Goal: Information Seeking & Learning: Get advice/opinions

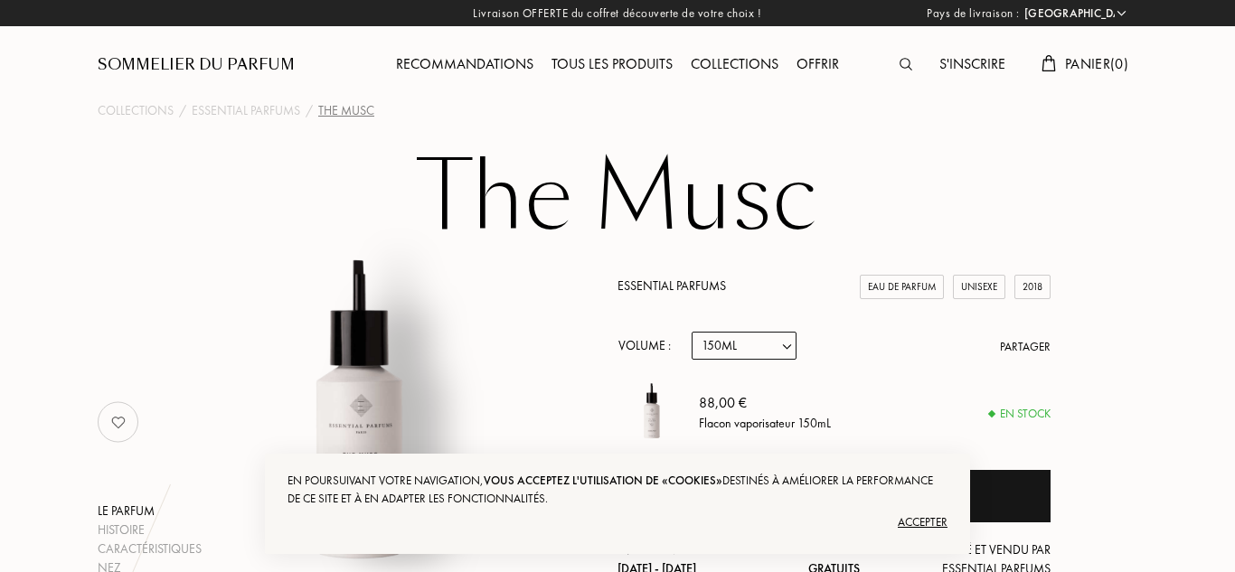
select select "FR"
select select "3"
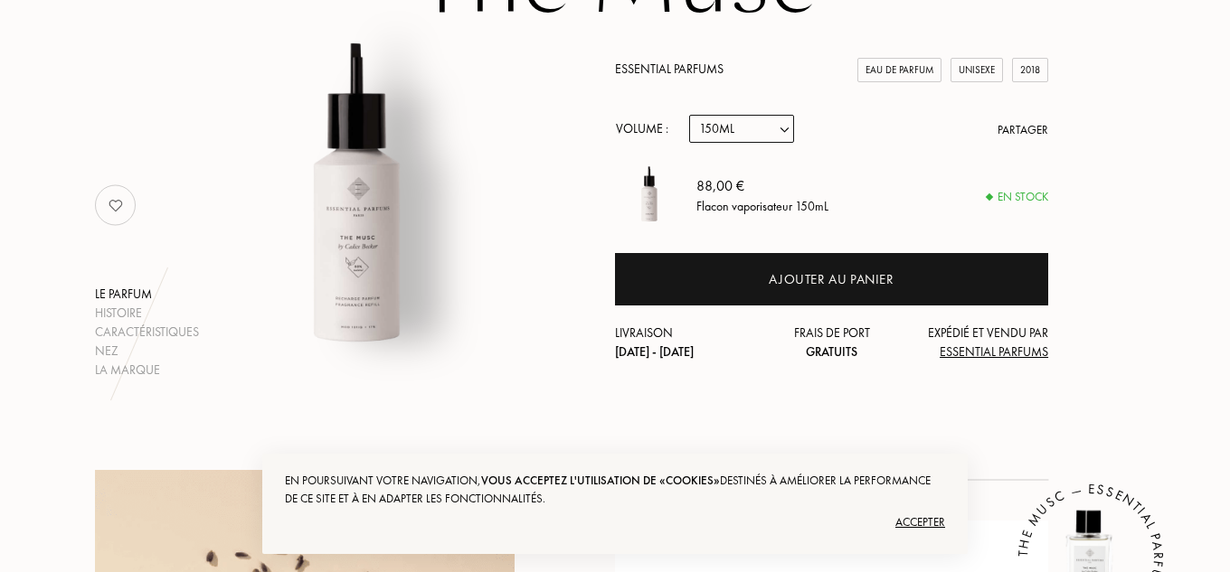
scroll to position [229, 0]
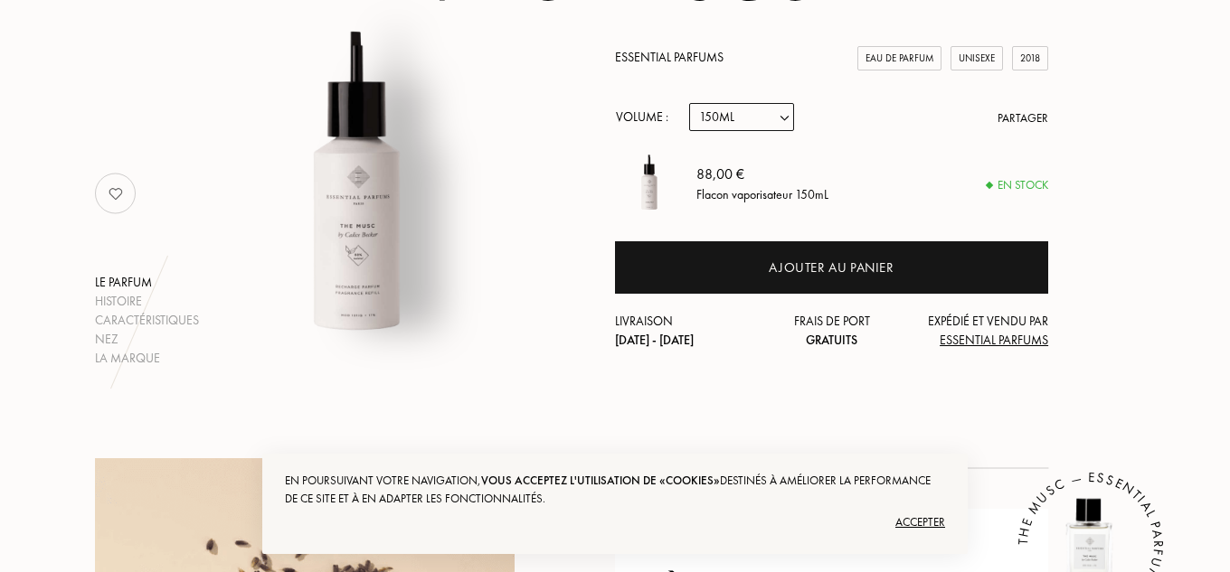
click at [737, 115] on select "Echantillon 10mL 100mL 150mL" at bounding box center [741, 117] width 105 height 28
select select "2"
click at [689, 103] on select "Echantillon 10mL 100mL 150mL" at bounding box center [741, 117] width 105 height 28
select select "2"
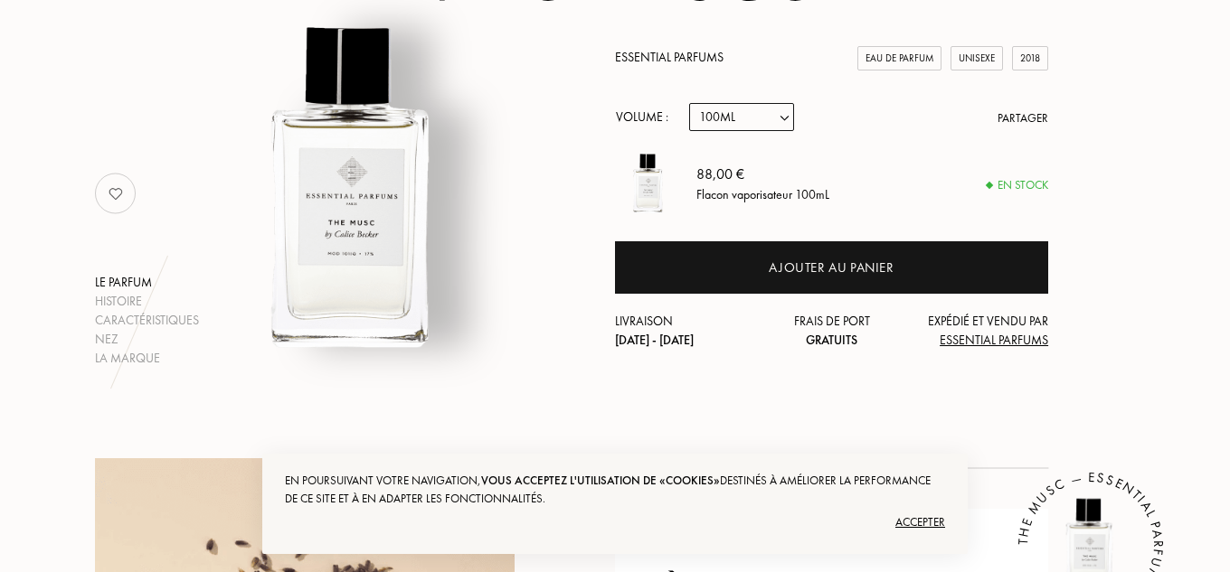
click at [761, 112] on select "Echantillon 10mL 100mL 150mL" at bounding box center [741, 117] width 105 height 28
select select "3"
click at [689, 103] on select "Echantillon 10mL 100mL 150mL" at bounding box center [741, 117] width 105 height 28
select select "3"
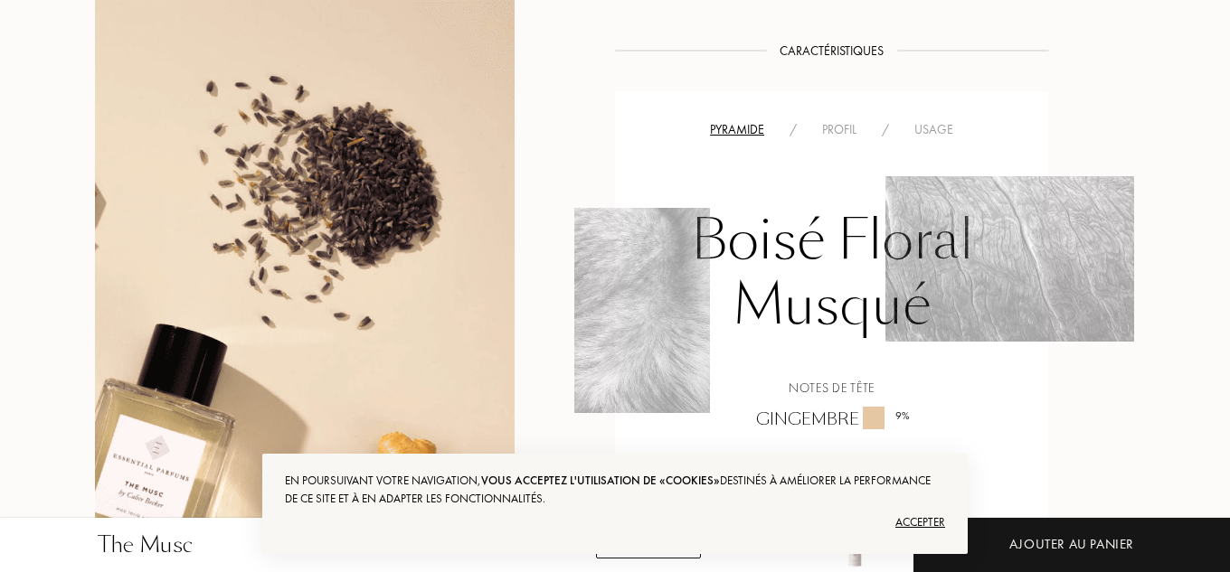
scroll to position [1259, 0]
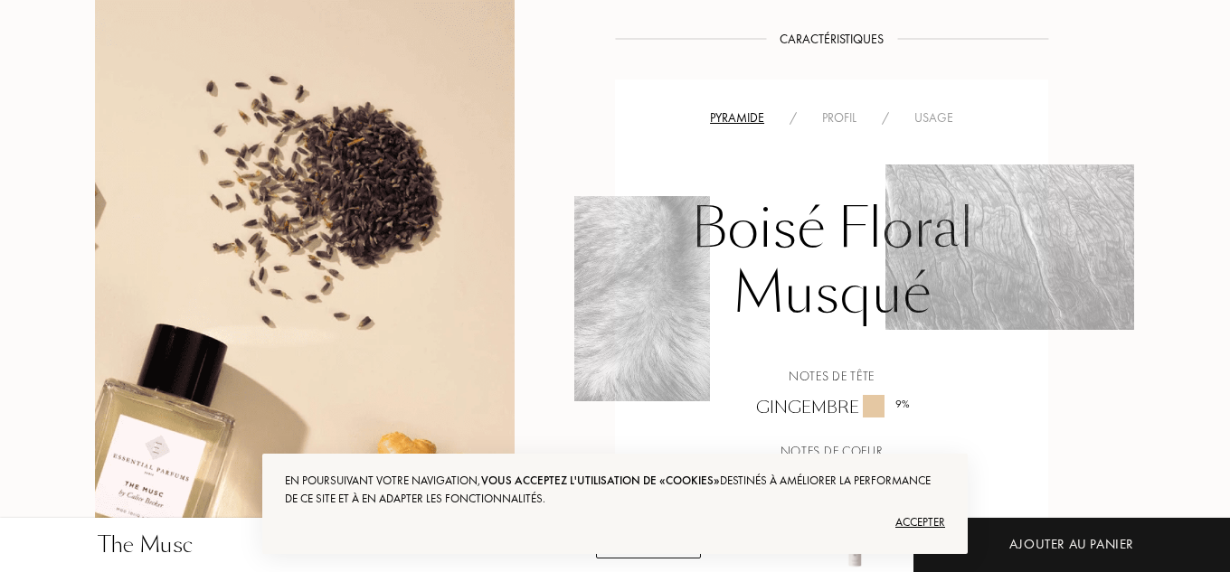
click at [922, 515] on div "Accepter" at bounding box center [615, 522] width 660 height 29
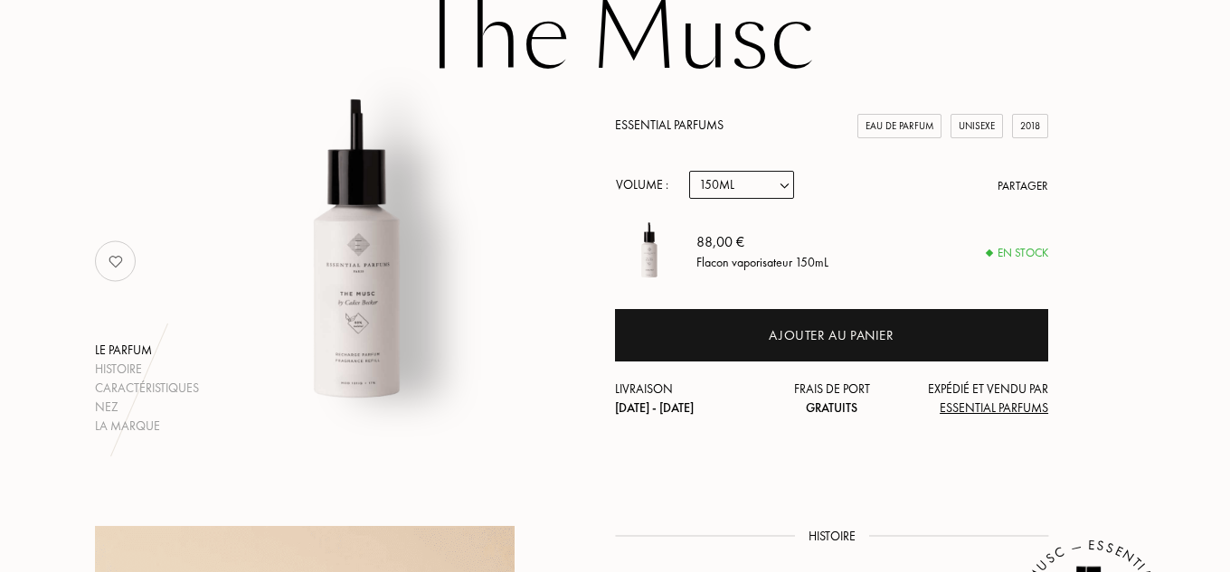
scroll to position [0, 0]
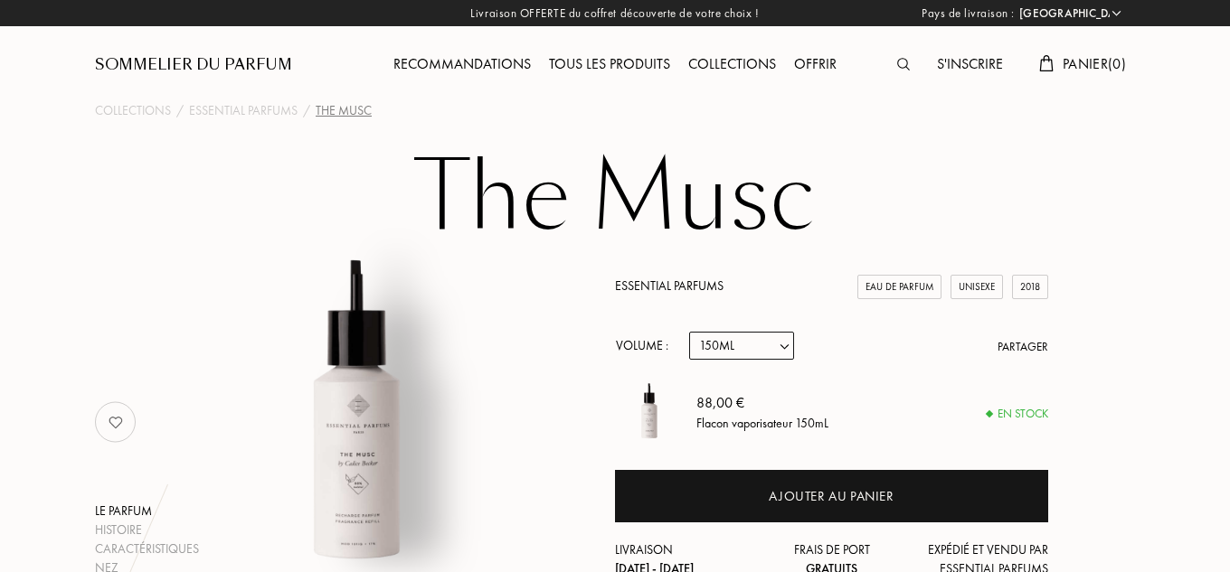
click at [509, 66] on div "Recommandations" at bounding box center [462, 65] width 156 height 24
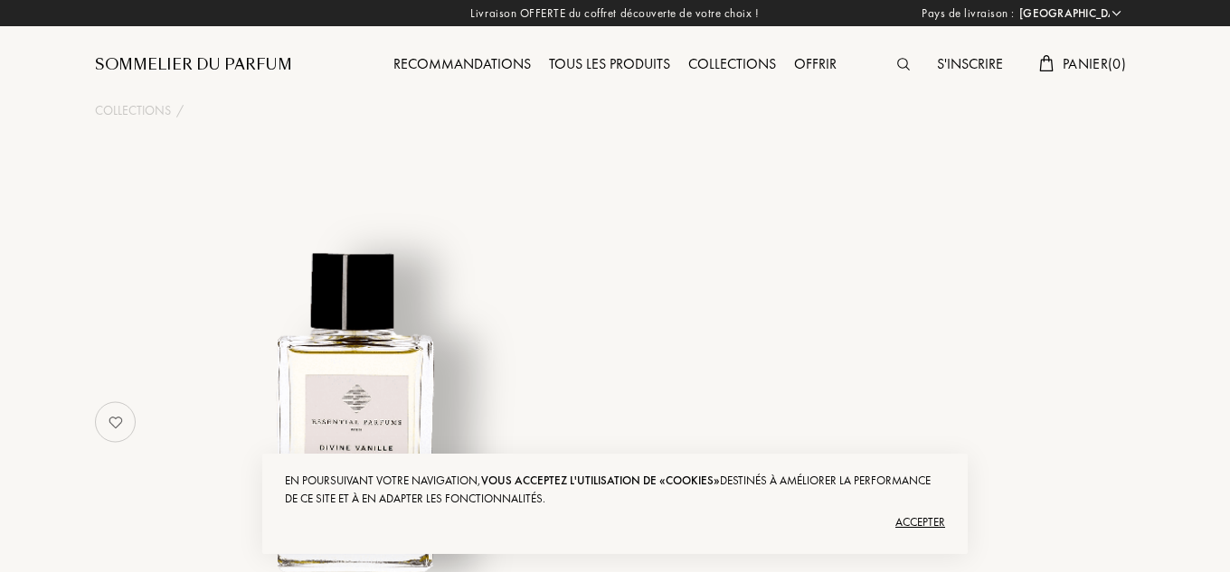
select select "FR"
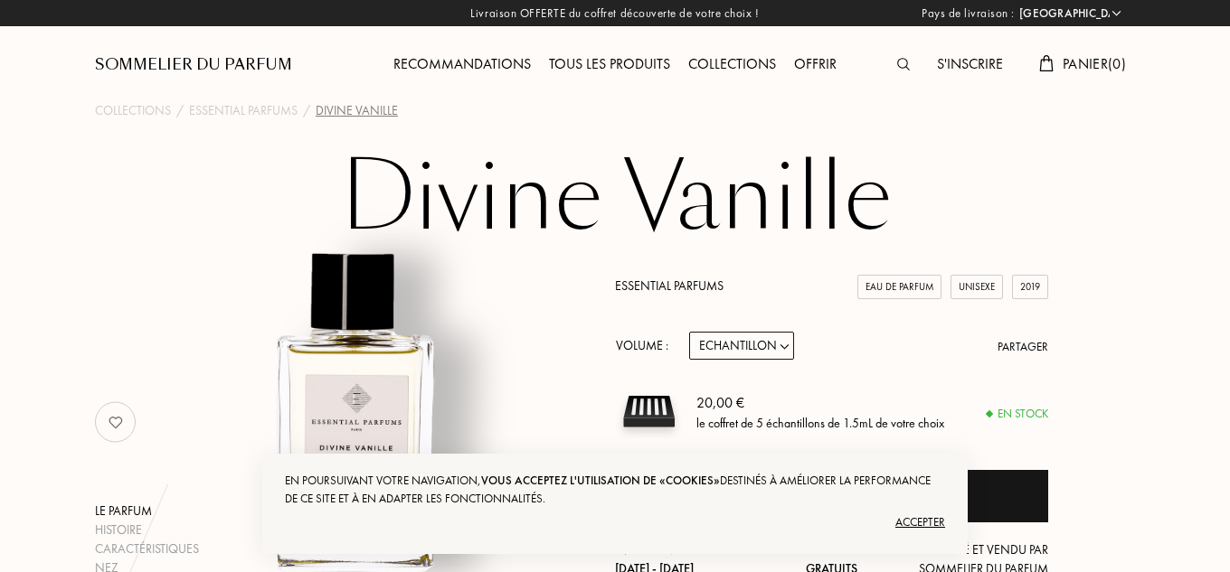
click at [920, 519] on div "Accepter" at bounding box center [615, 522] width 660 height 29
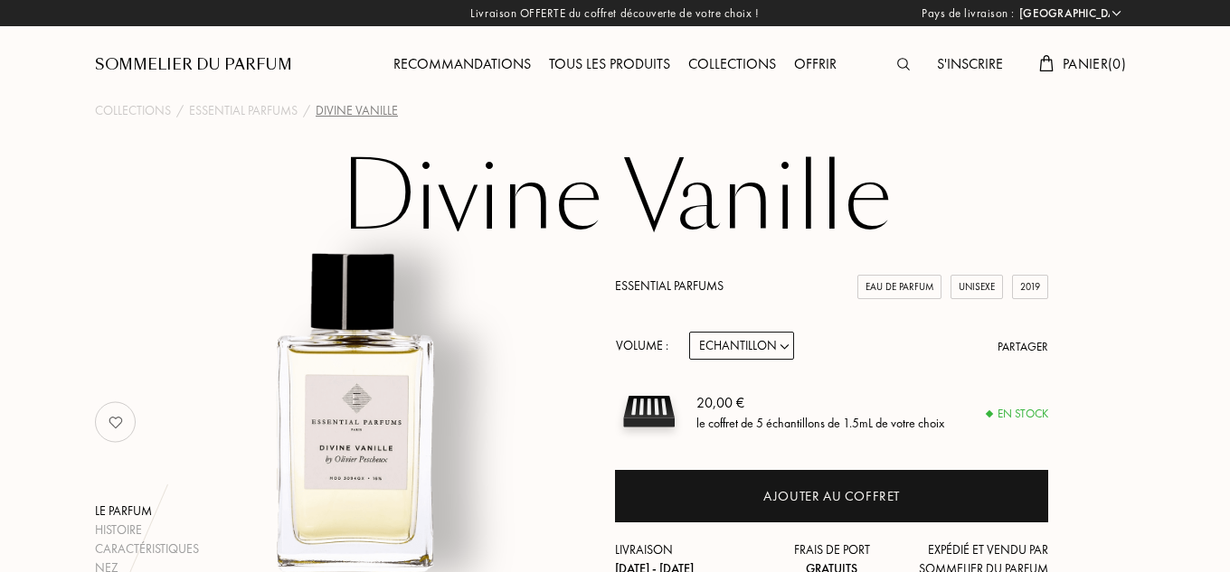
click at [769, 345] on select "Echantillon 10mL 100mL 150mL" at bounding box center [741, 346] width 105 height 28
select select "2"
click at [689, 332] on select "Echantillon 10mL 100mL 150mL" at bounding box center [741, 346] width 105 height 28
select select "2"
drag, startPoint x: 752, startPoint y: 340, endPoint x: 751, endPoint y: 349, distance: 9.2
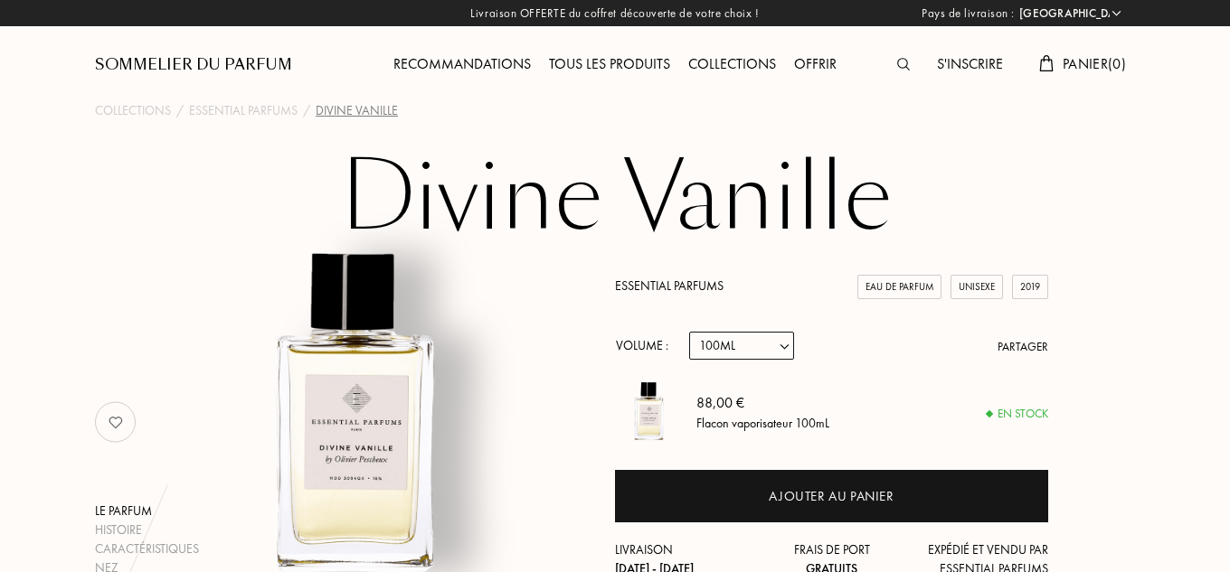
click at [752, 340] on select "Echantillon 10mL 100mL 150mL" at bounding box center [741, 346] width 105 height 28
select select "3"
click at [689, 332] on select "Echantillon 10mL 100mL 150mL" at bounding box center [741, 346] width 105 height 28
select select "3"
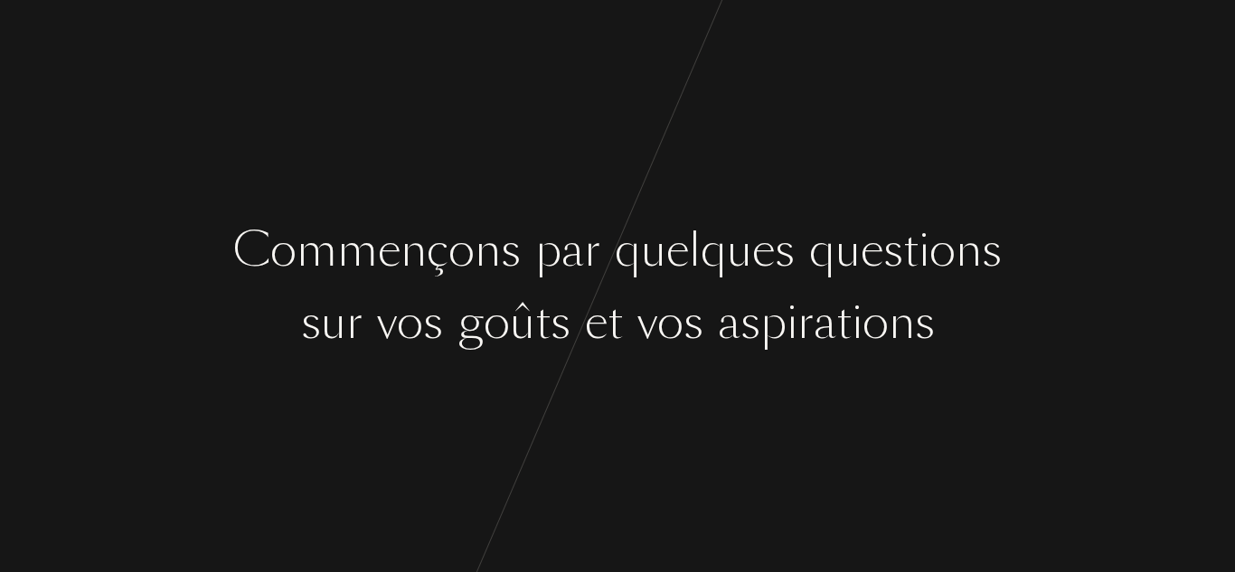
click at [1027, 225] on div "C [PERSON_NAME] ç o n s p a r q u e l q u e s q u e s t i o n s" at bounding box center [617, 250] width 1235 height 68
click at [779, 300] on div "p" at bounding box center [774, 322] width 26 height 68
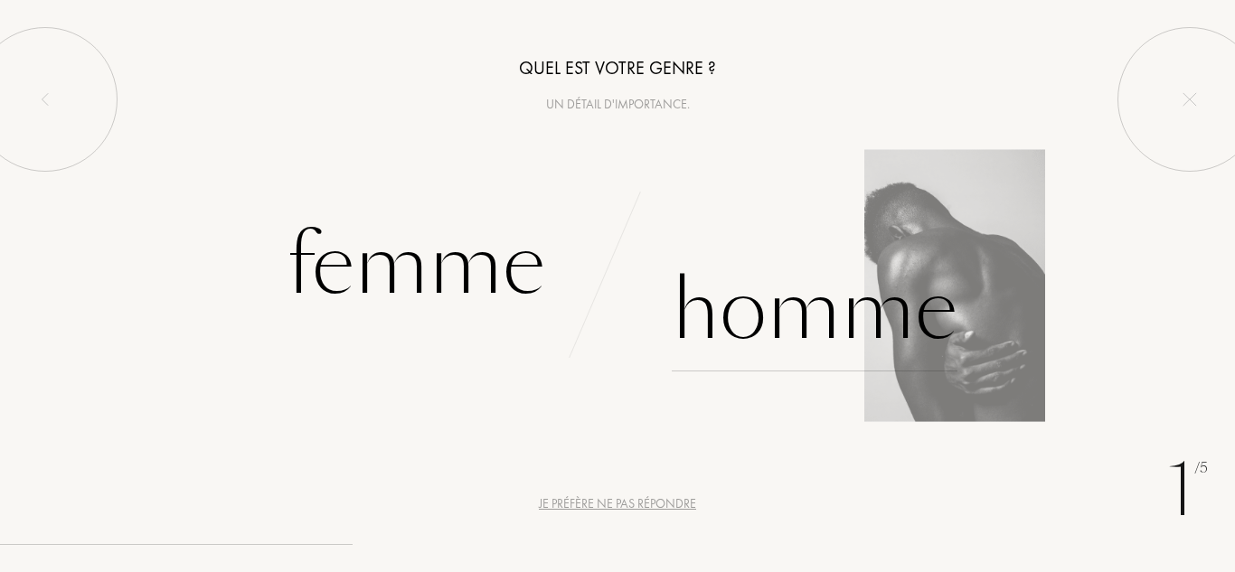
click at [852, 332] on div "Homme" at bounding box center [815, 311] width 286 height 122
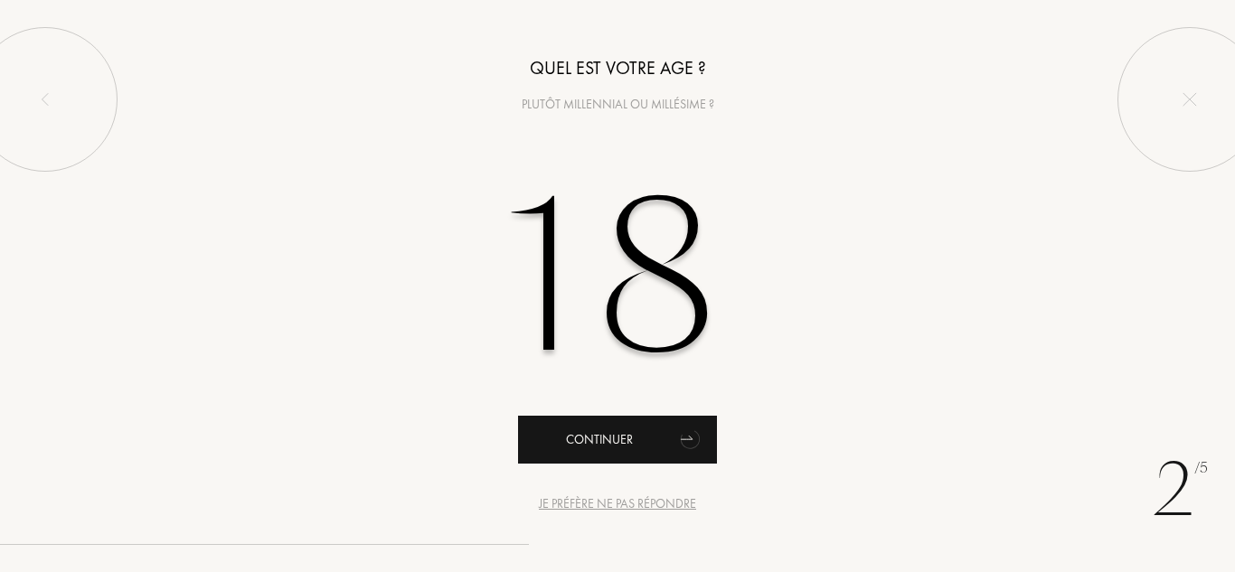
type input "18"
click at [645, 438] on div "Continuer" at bounding box center [617, 440] width 199 height 48
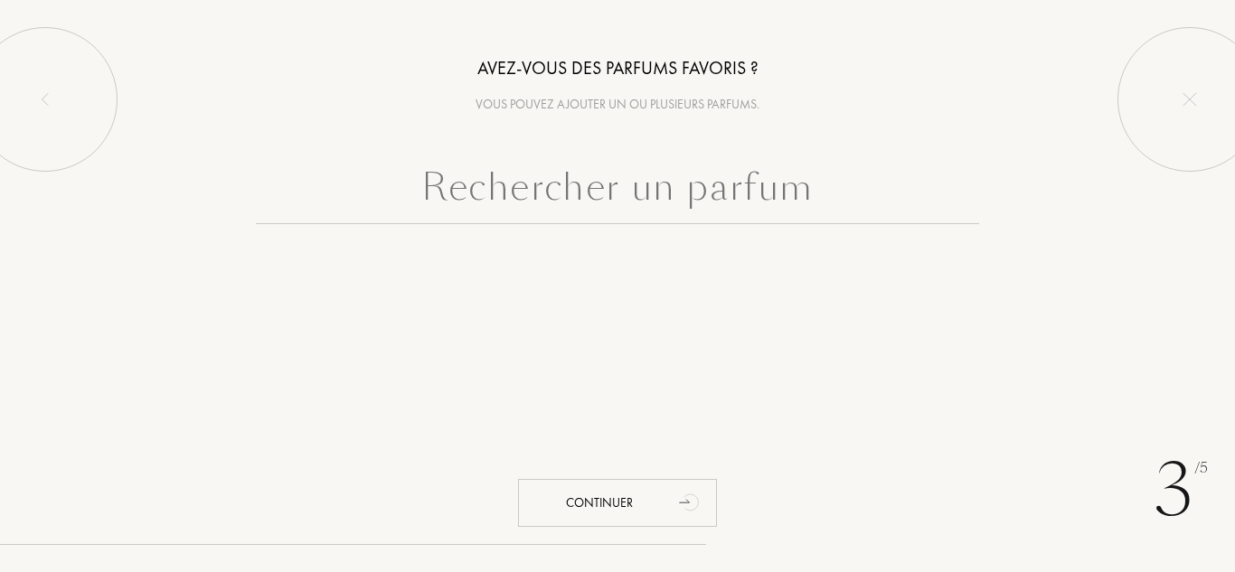
drag, startPoint x: 814, startPoint y: 185, endPoint x: 557, endPoint y: 184, distance: 256.8
click at [557, 184] on input "text" at bounding box center [617, 191] width 723 height 65
click at [650, 177] on input "text" at bounding box center [617, 191] width 723 height 65
type input "D"
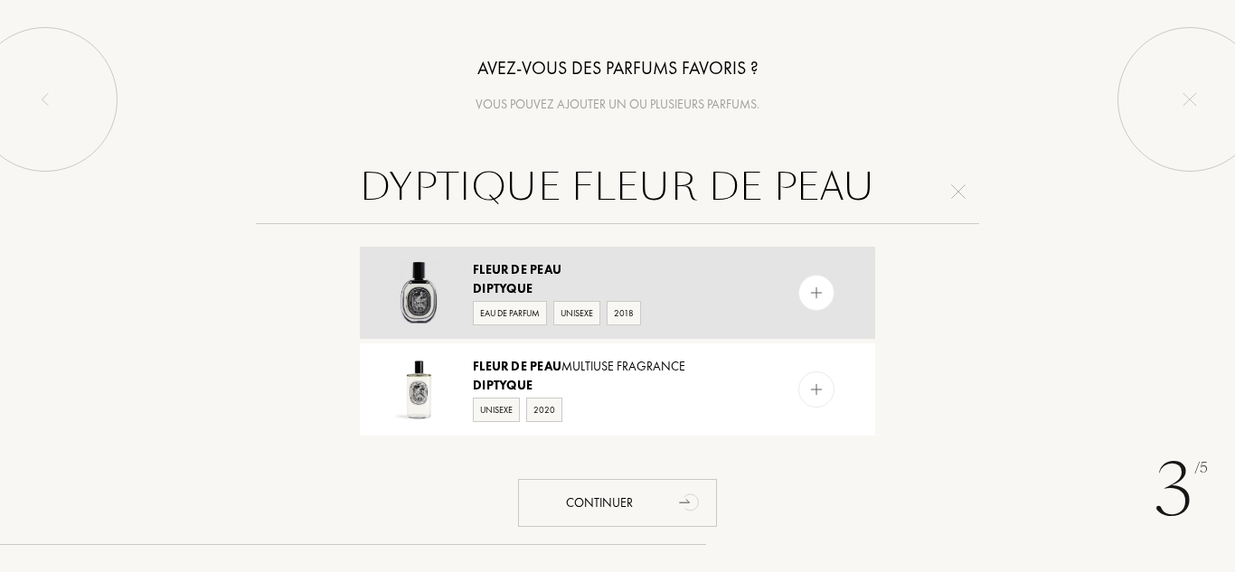
type input "DYPTIQUE FLEUR DE PEAU"
click at [820, 283] on div at bounding box center [817, 293] width 36 height 36
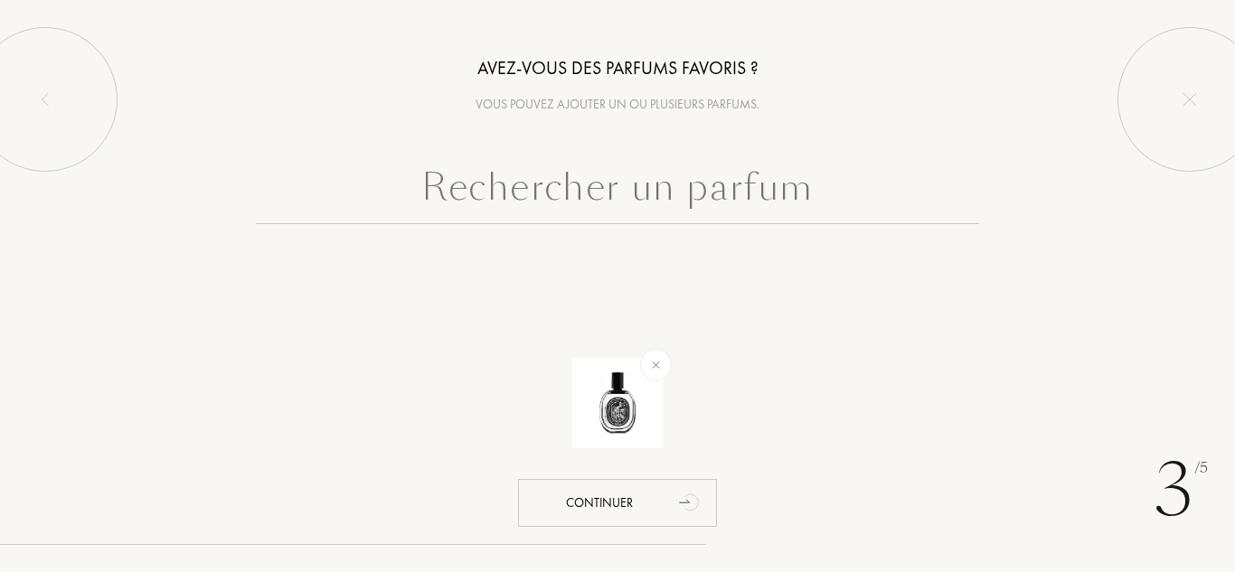
click at [739, 190] on input "text" at bounding box center [617, 191] width 723 height 65
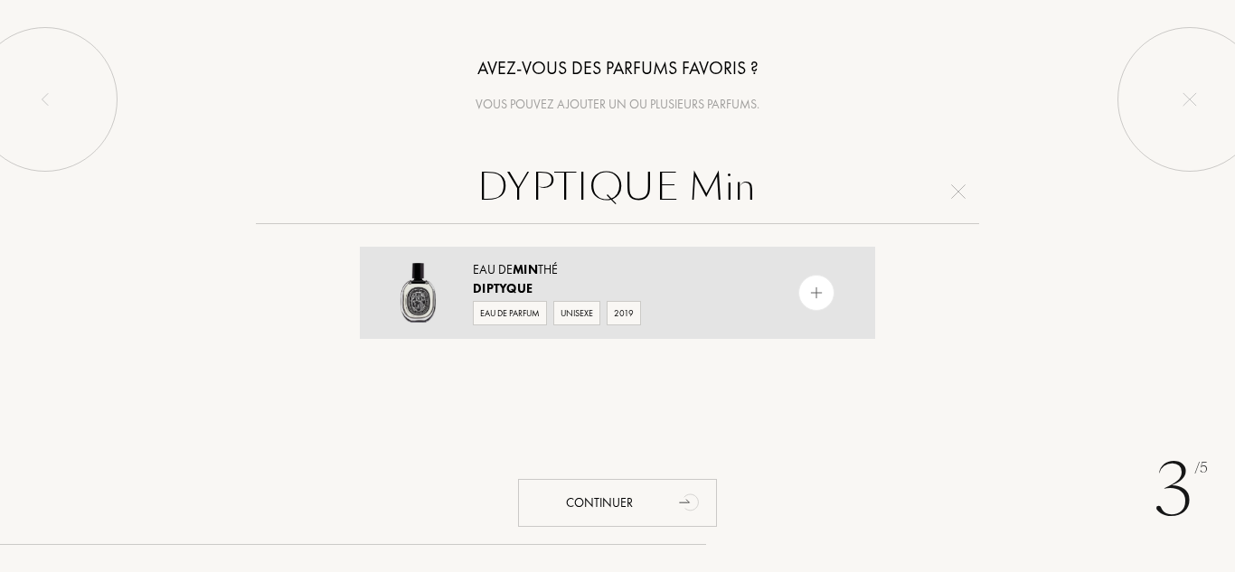
type input "DYPTIQUE Min"
click at [809, 299] on img at bounding box center [817, 293] width 17 height 17
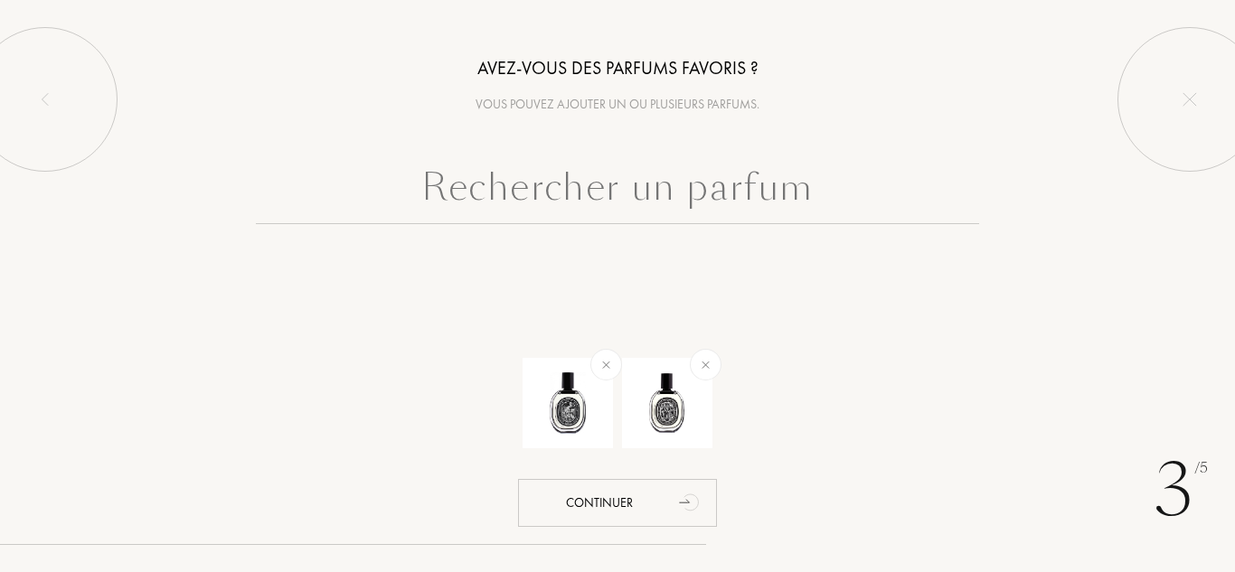
click at [786, 197] on input "text" at bounding box center [617, 191] width 723 height 65
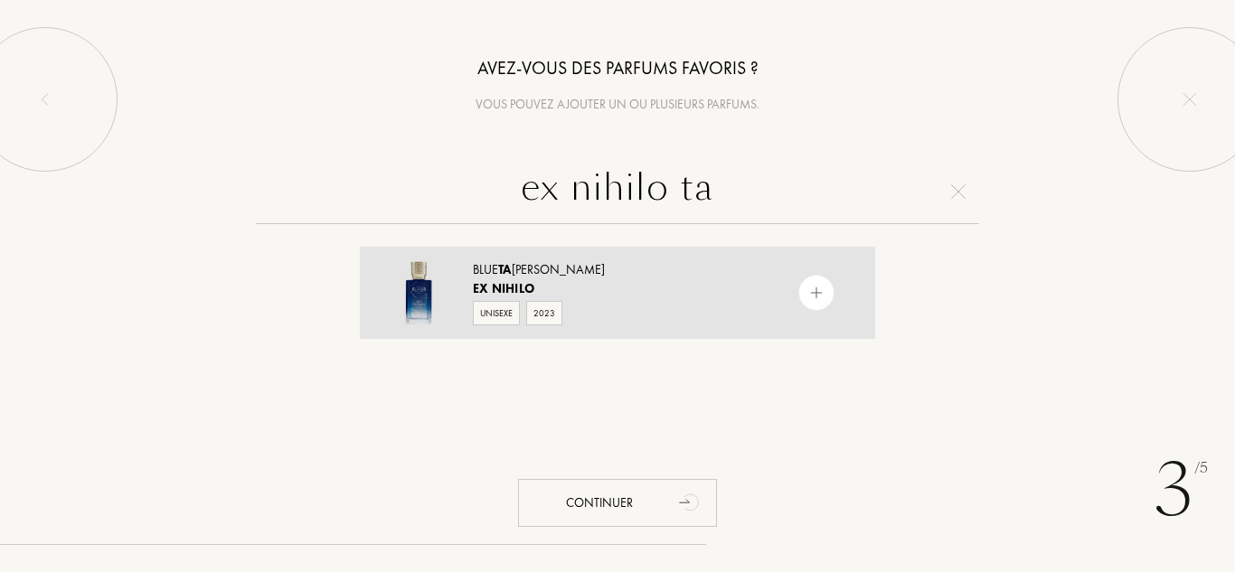
type input "ex nihilo ta"
click at [822, 295] on img at bounding box center [817, 293] width 17 height 17
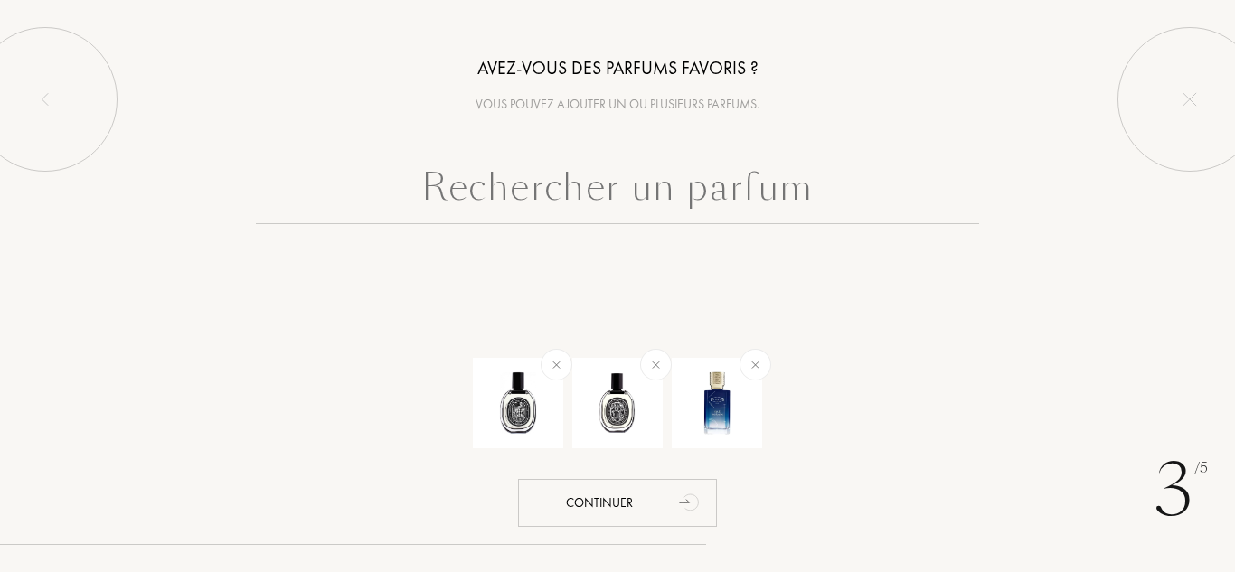
click at [798, 204] on input "text" at bounding box center [617, 191] width 723 height 65
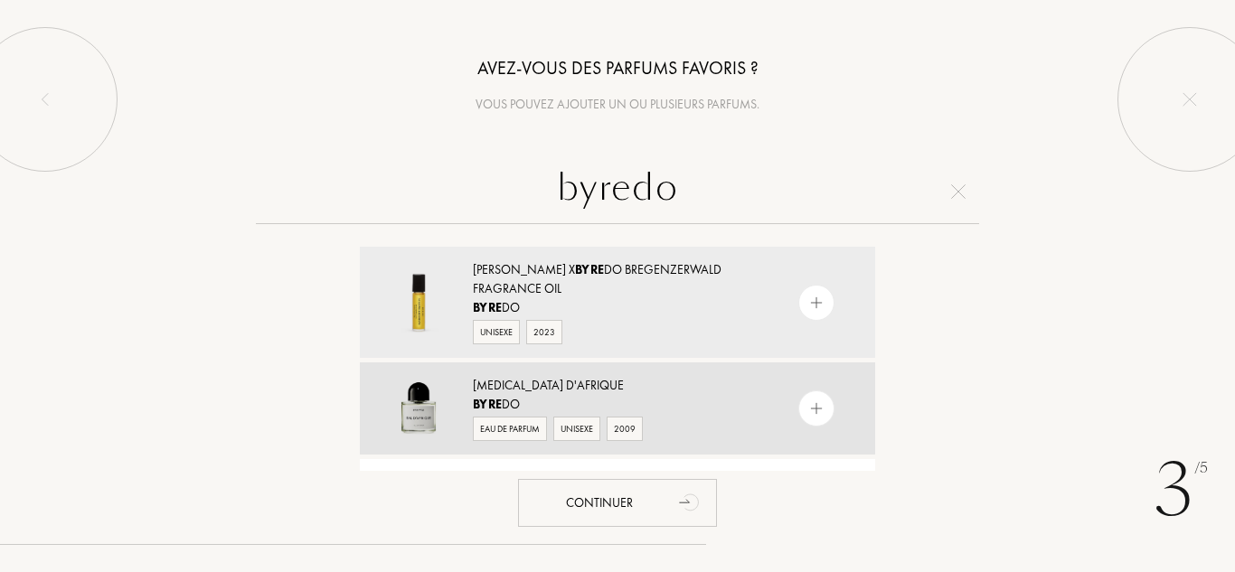
type input "byredo"
click at [810, 410] on img at bounding box center [817, 409] width 17 height 17
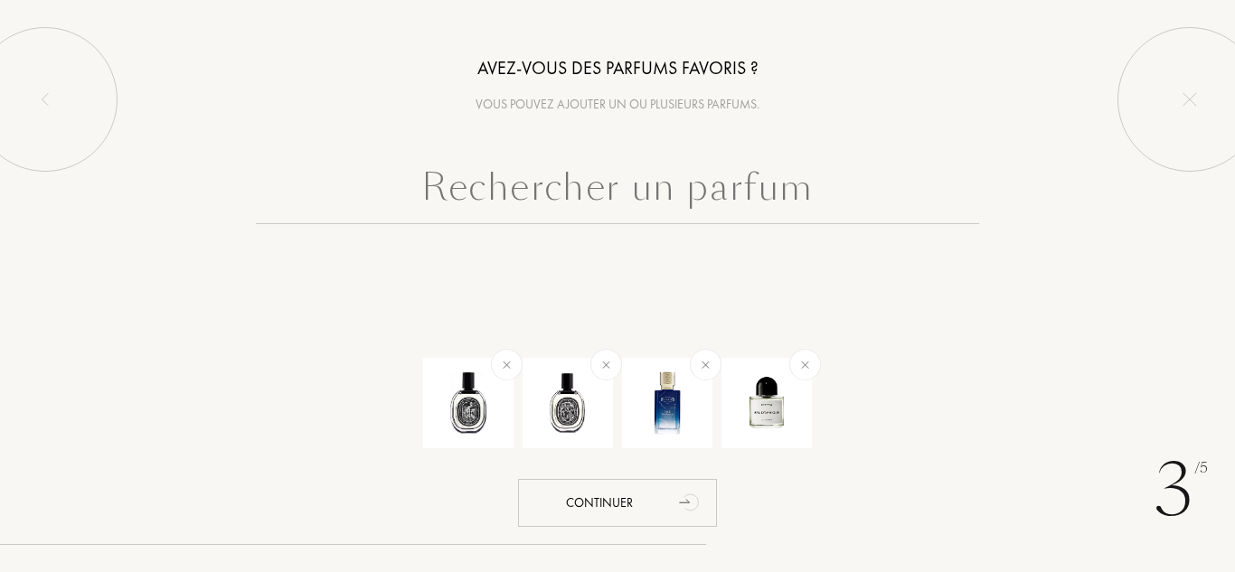
click at [767, 191] on input "text" at bounding box center [617, 191] width 723 height 65
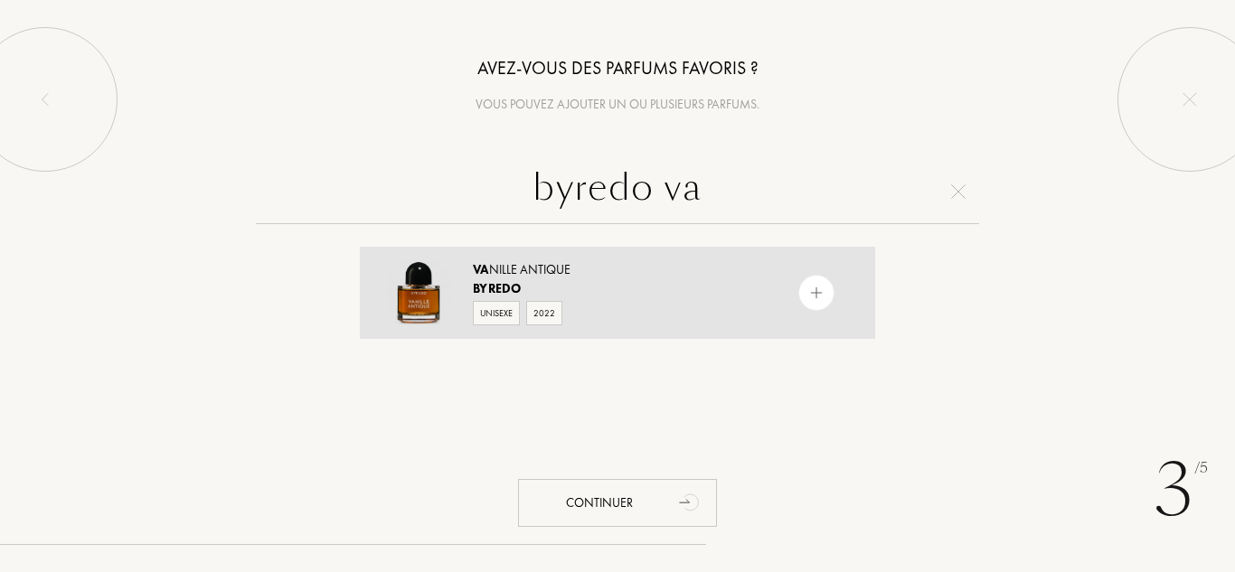
type input "byredo va"
click at [813, 298] on img at bounding box center [817, 293] width 17 height 17
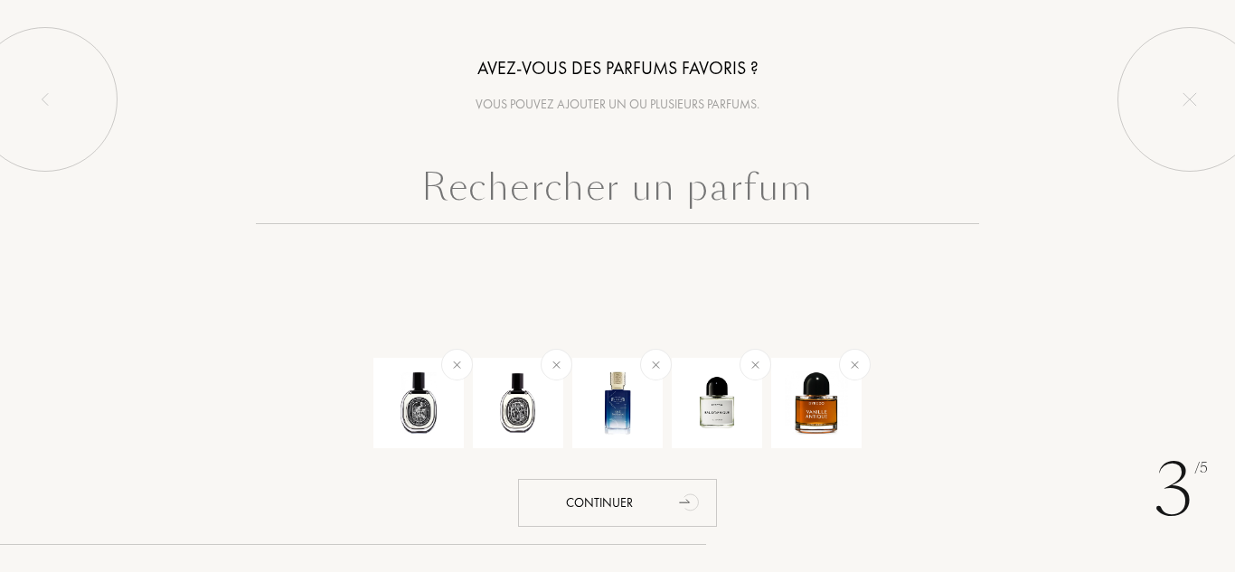
click at [782, 192] on input "text" at bounding box center [617, 191] width 723 height 65
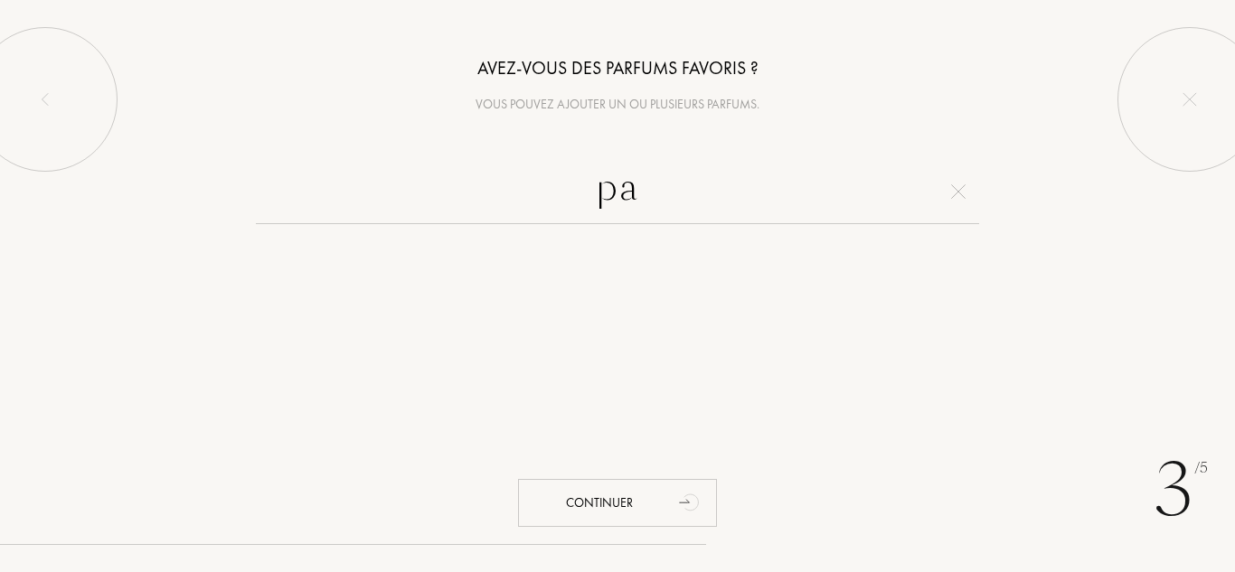
type input "p"
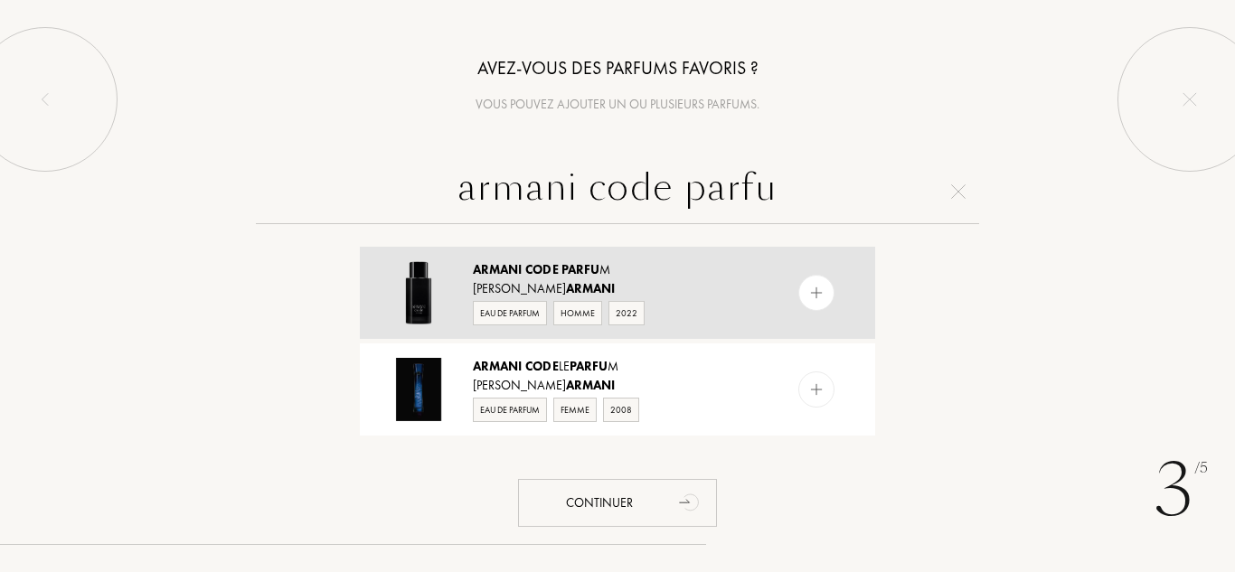
type input "armani code parfu"
click at [816, 298] on img at bounding box center [817, 293] width 17 height 17
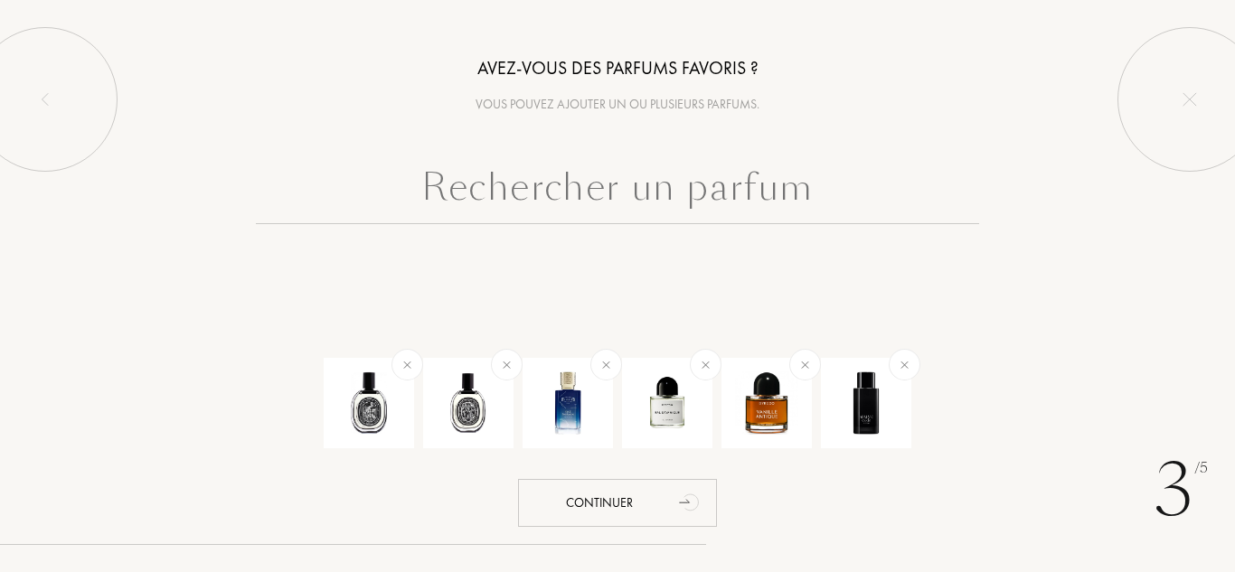
click at [791, 208] on input "text" at bounding box center [617, 191] width 723 height 65
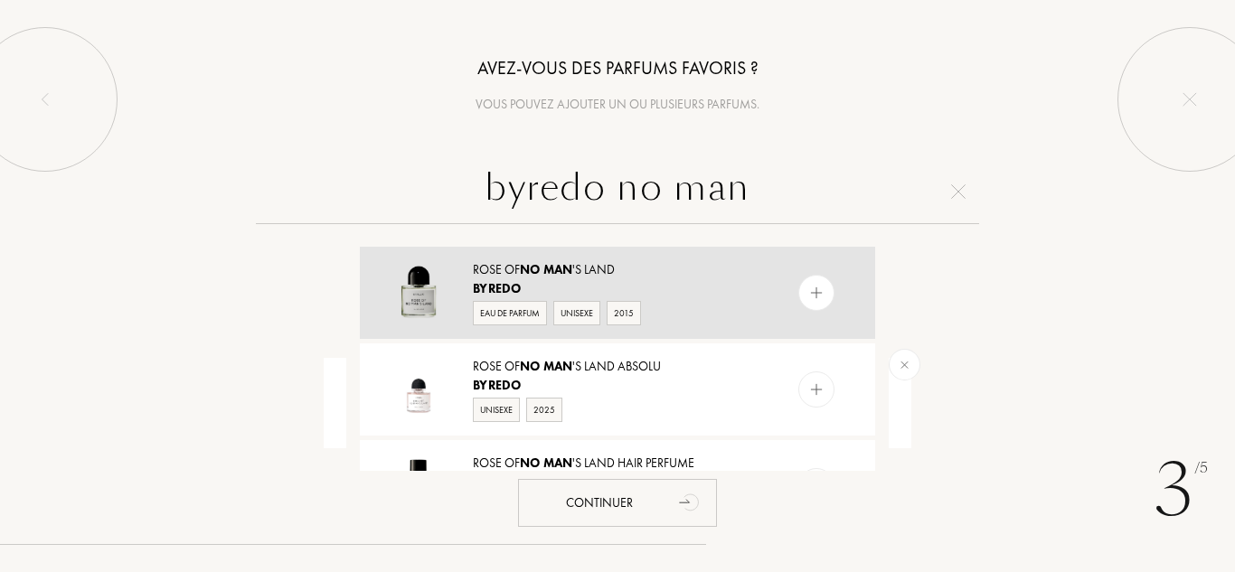
type input "byredo no man"
click at [809, 292] on img at bounding box center [817, 293] width 17 height 17
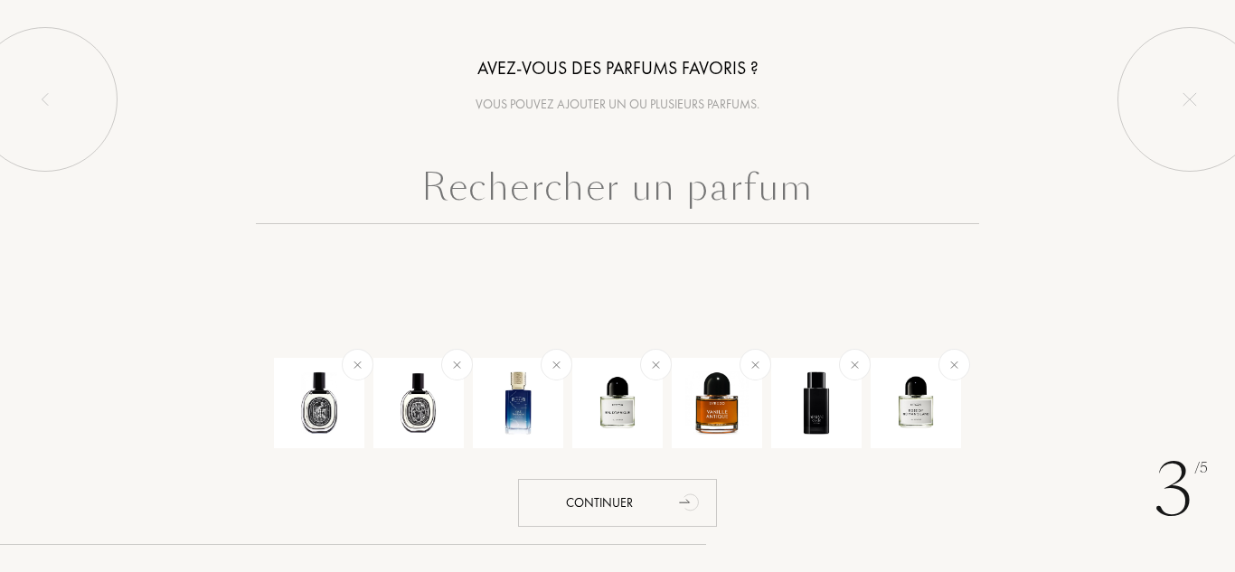
click at [754, 206] on input "text" at bounding box center [617, 191] width 723 height 65
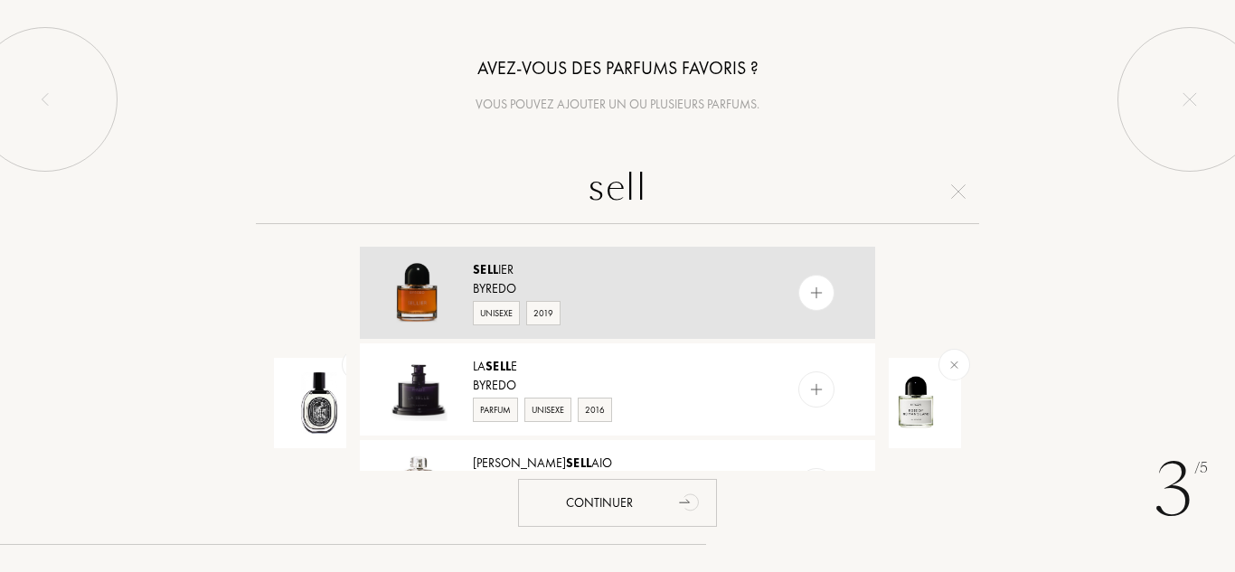
type input "sell"
click at [821, 301] on img at bounding box center [817, 293] width 17 height 17
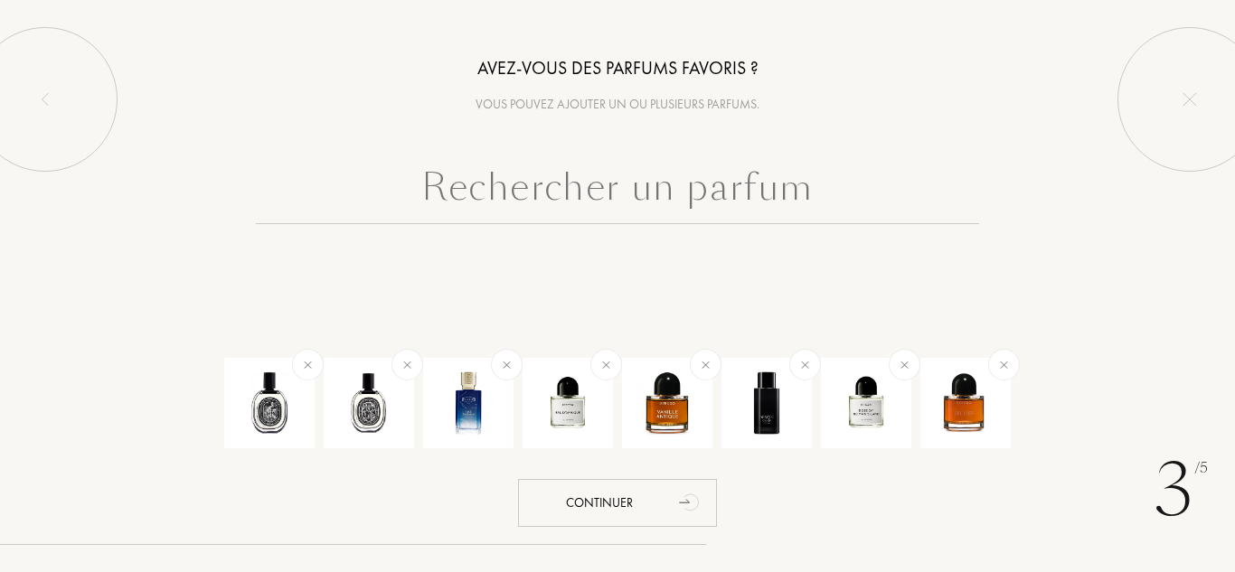
click at [655, 193] on input "text" at bounding box center [617, 191] width 723 height 65
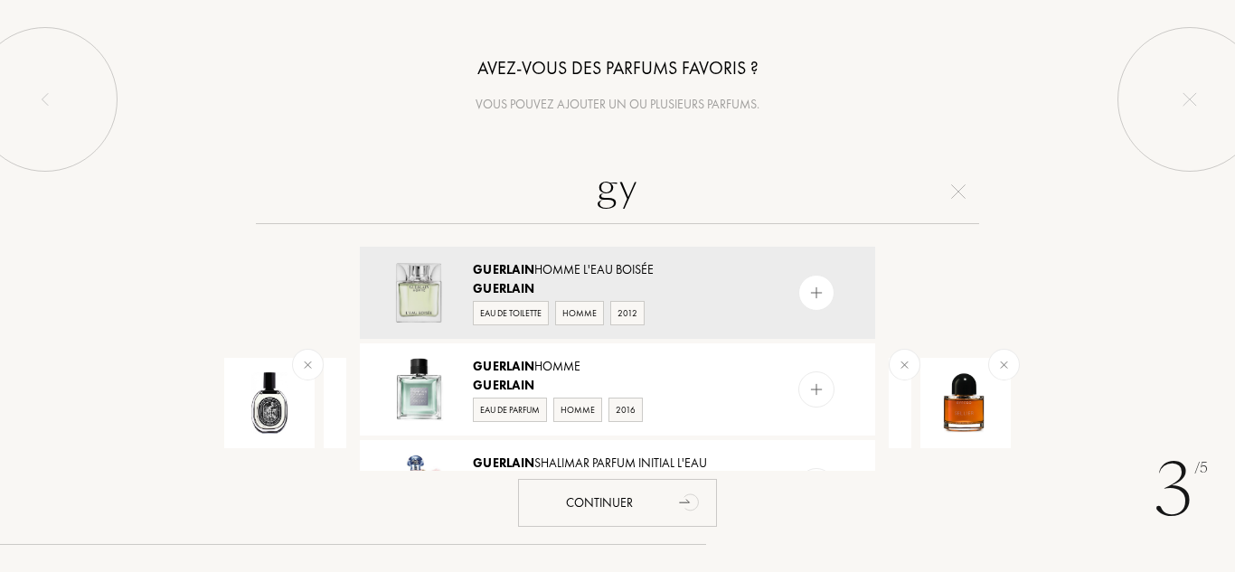
type input "g"
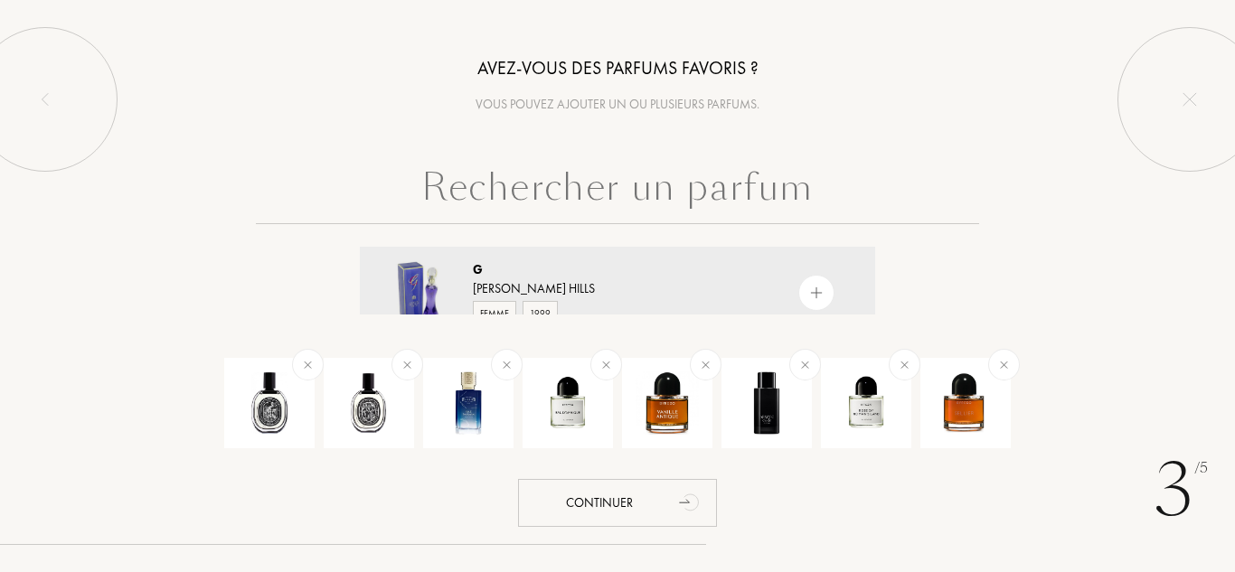
click at [687, 194] on input "text" at bounding box center [617, 191] width 723 height 65
click at [888, 249] on div "G Giorgio Beverly Hills Femme 1999 G . Nasengold Unisexe 2013 G ood G irl Carol…" at bounding box center [617, 237] width 1235 height 156
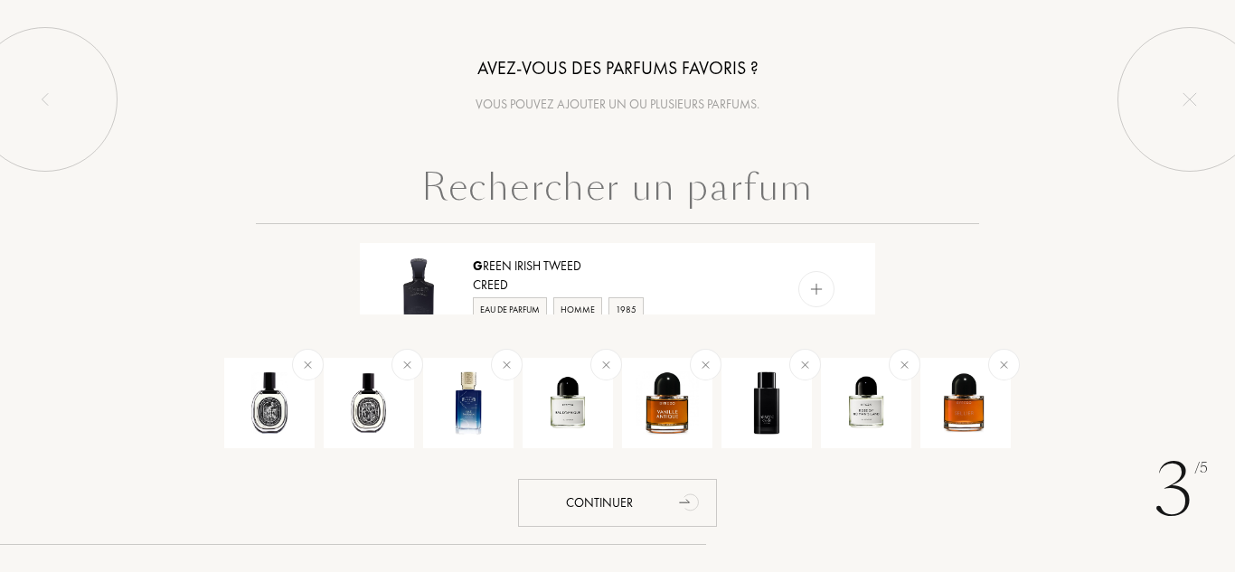
scroll to position [373, 0]
click at [805, 202] on input "text" at bounding box center [617, 191] width 723 height 65
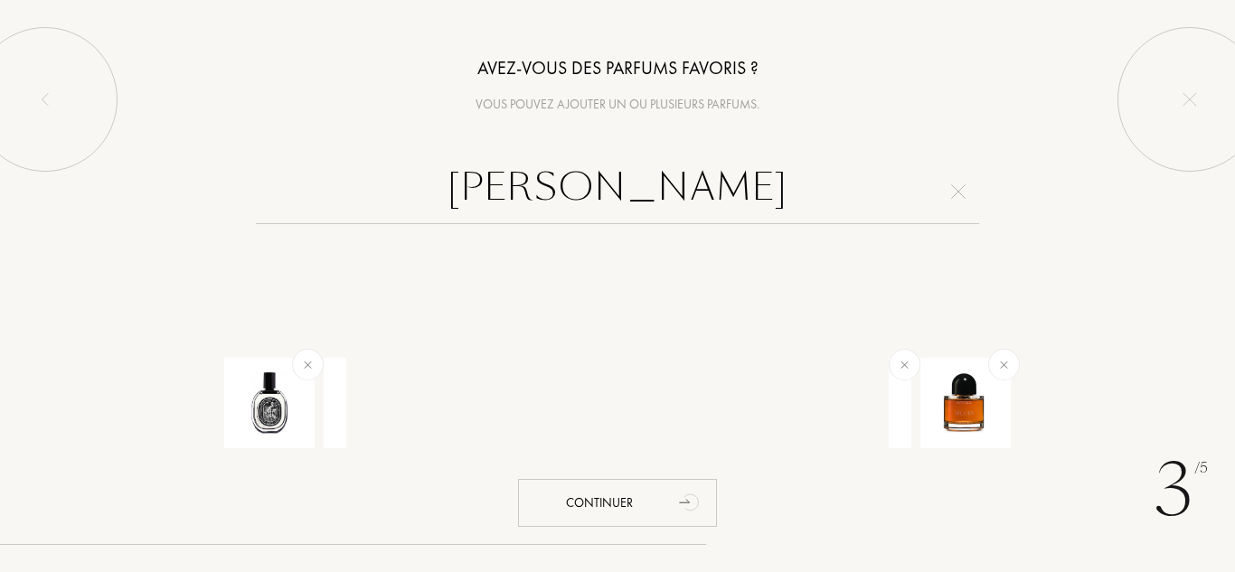
scroll to position [0, 0]
type input "francis kurdijian"
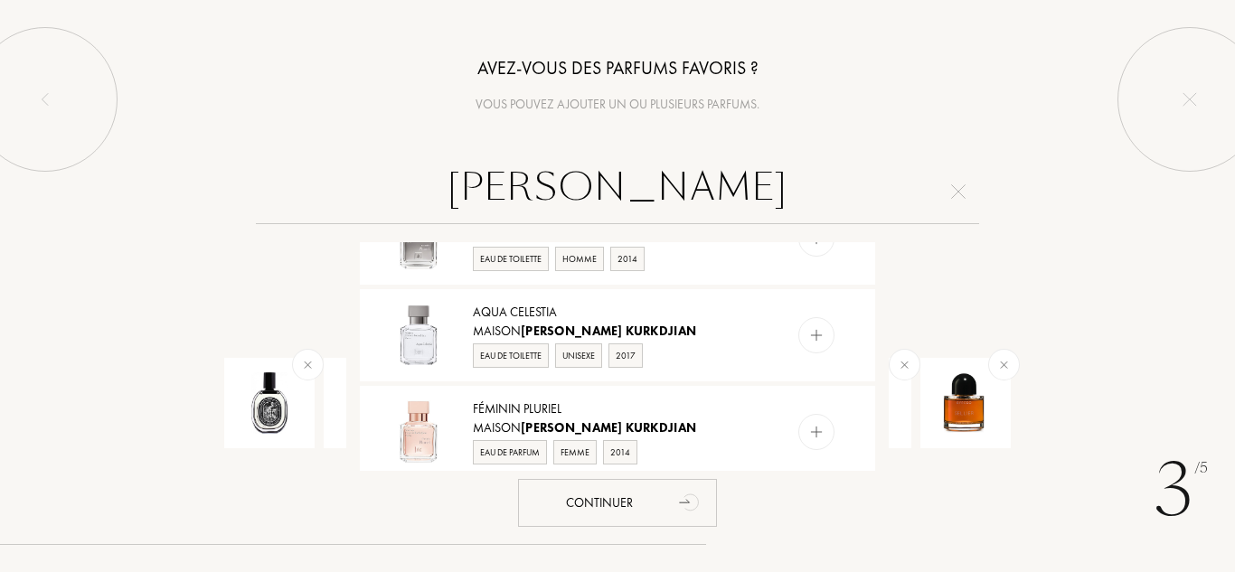
scroll to position [1726, 0]
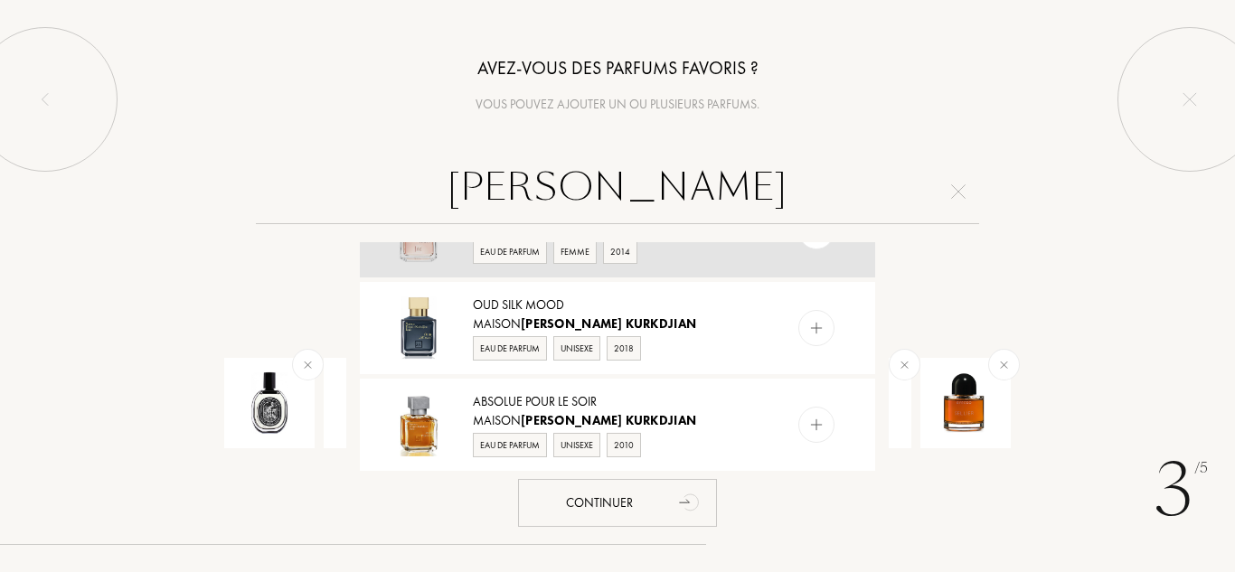
drag, startPoint x: 787, startPoint y: 213, endPoint x: 364, endPoint y: 268, distance: 426.7
click at [364, 268] on div "francis kurdijian Maison Francis Kurkdjian Limited Crystal Edition Fragrances M…" at bounding box center [617, 315] width 1235 height 312
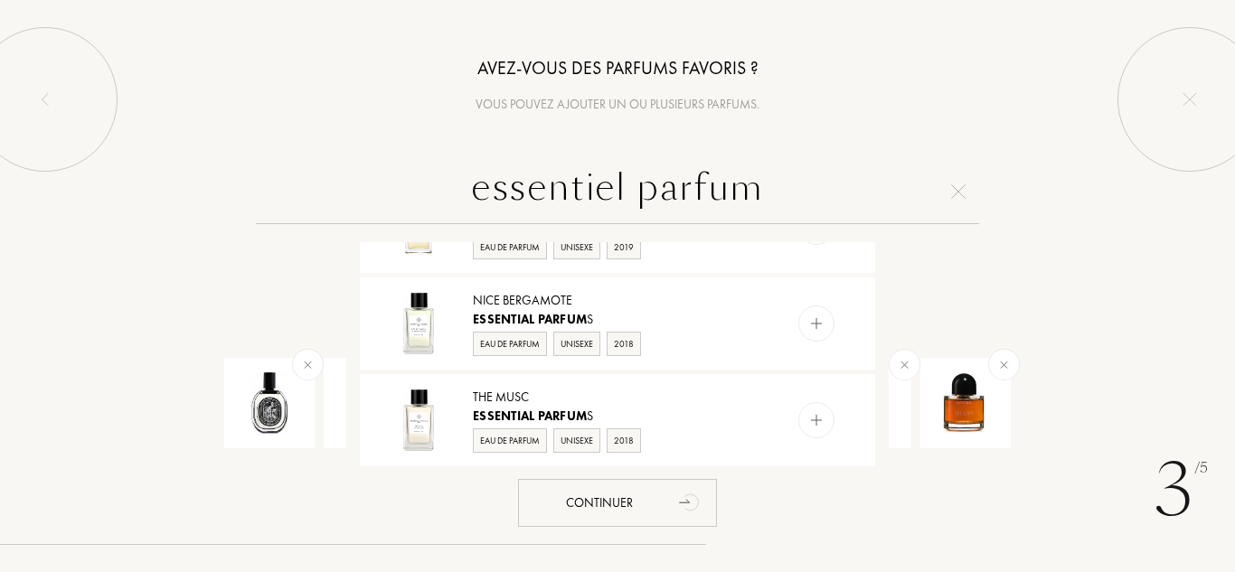
scroll to position [316, 0]
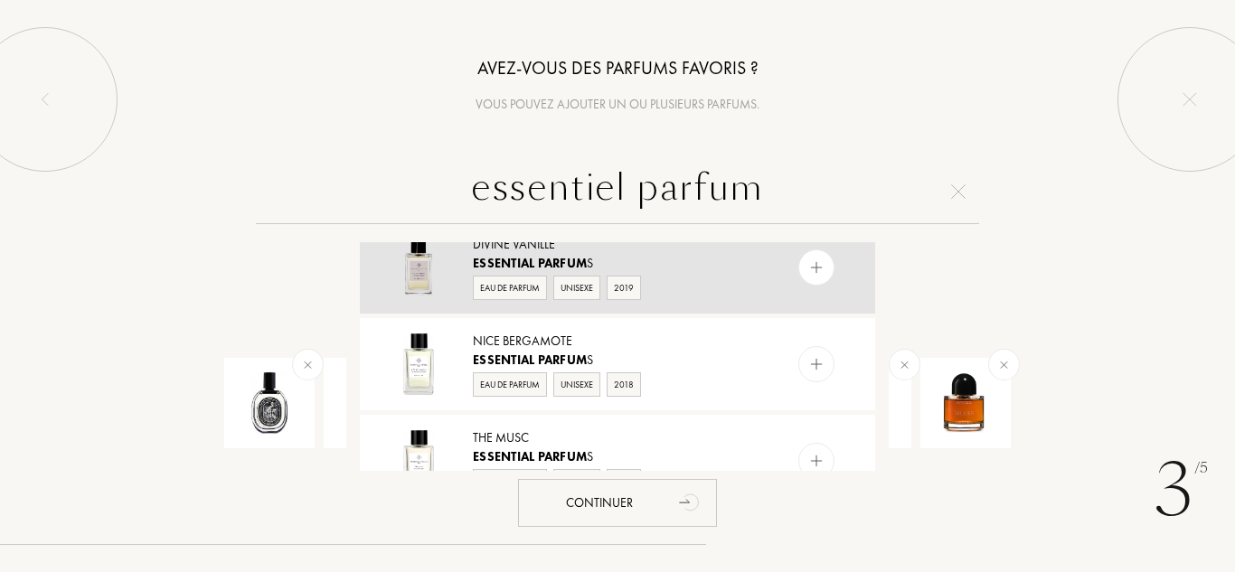
type input "essentiel parfum"
click at [816, 278] on div at bounding box center [817, 268] width 36 height 36
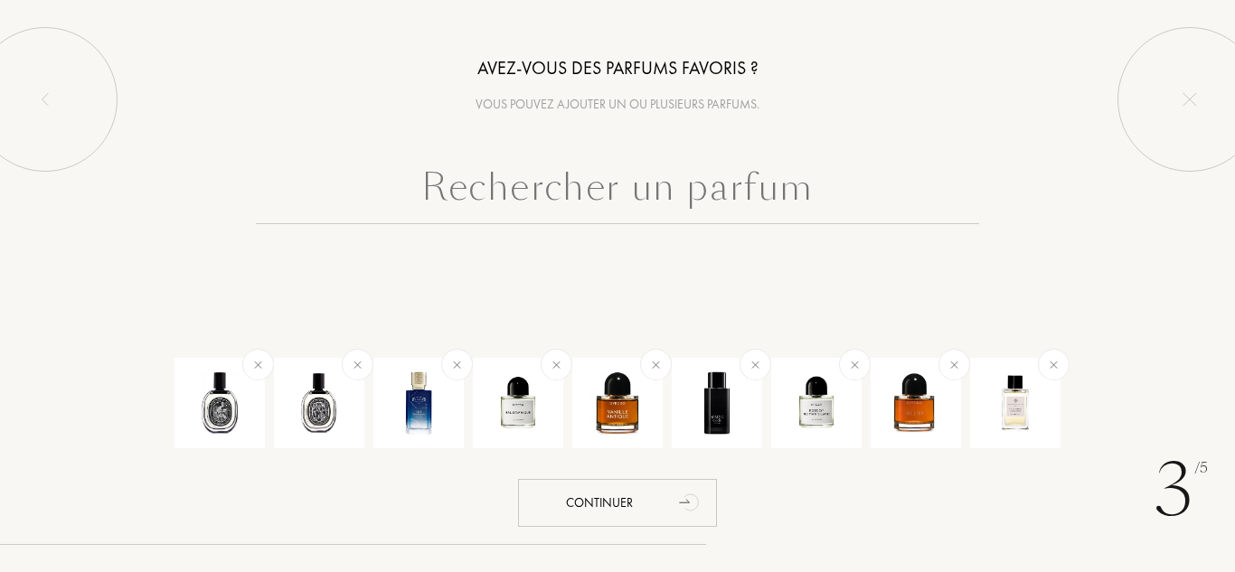
scroll to position [0, 0]
click at [846, 197] on input "text" at bounding box center [617, 191] width 723 height 65
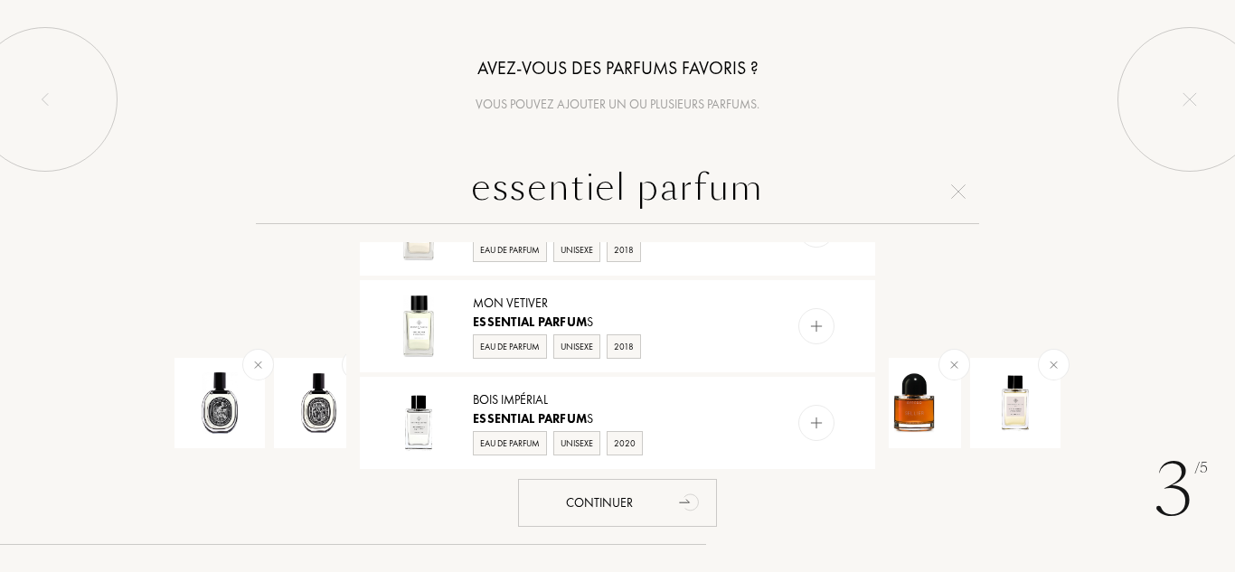
scroll to position [752, 0]
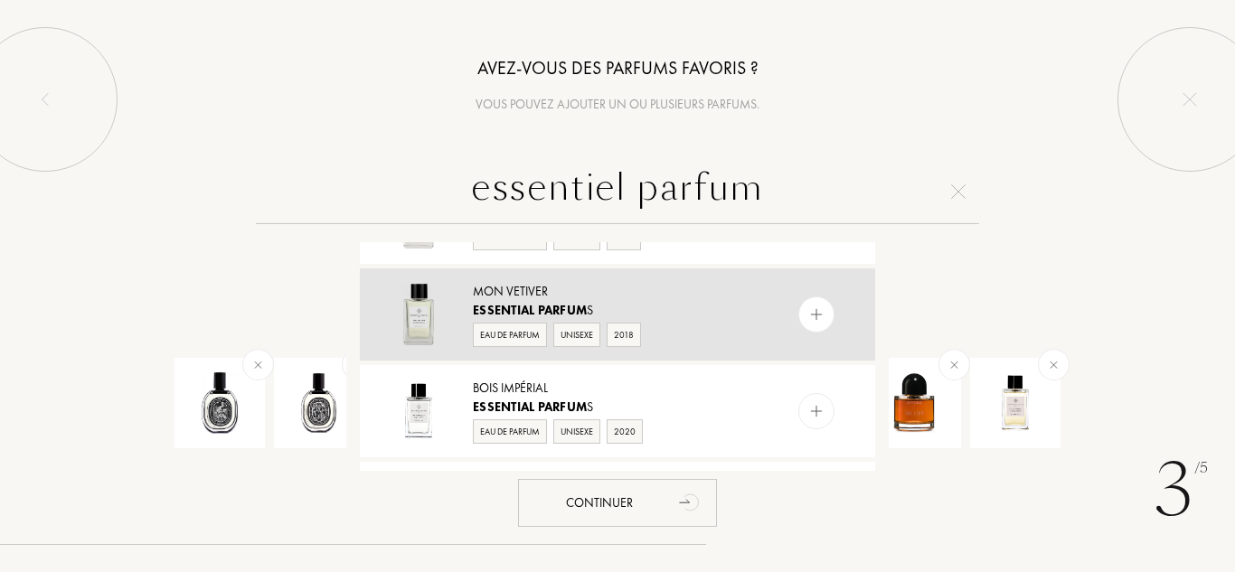
type input "essentiel parfum"
click at [819, 319] on img at bounding box center [817, 315] width 17 height 17
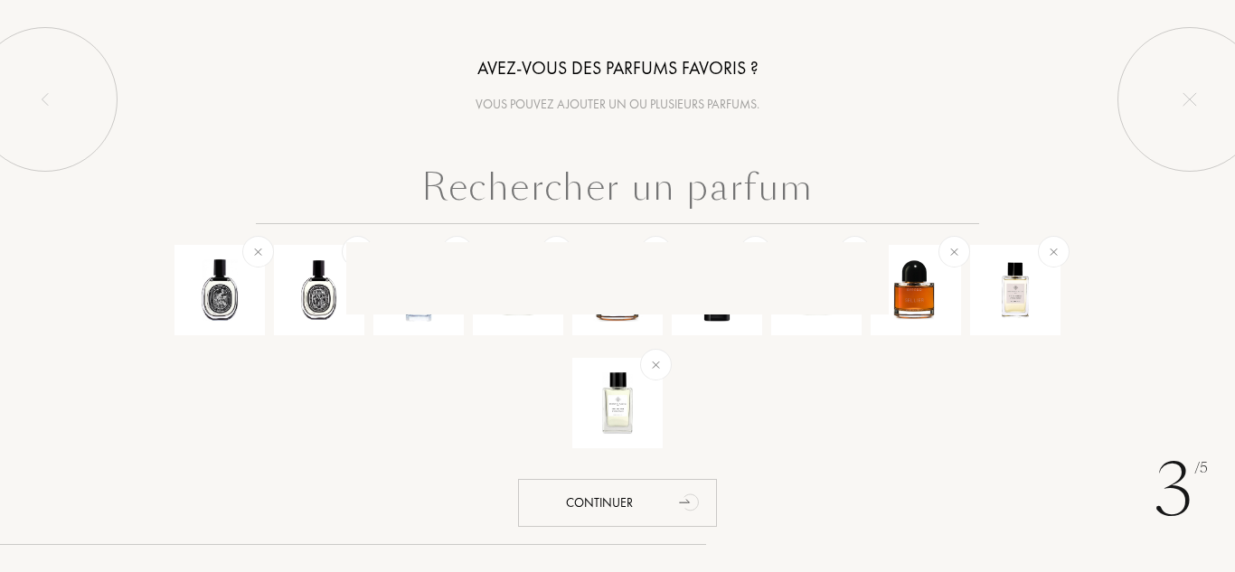
drag, startPoint x: 819, startPoint y: 319, endPoint x: 793, endPoint y: 206, distance: 116.0
click at [793, 206] on input "text" at bounding box center [617, 191] width 723 height 65
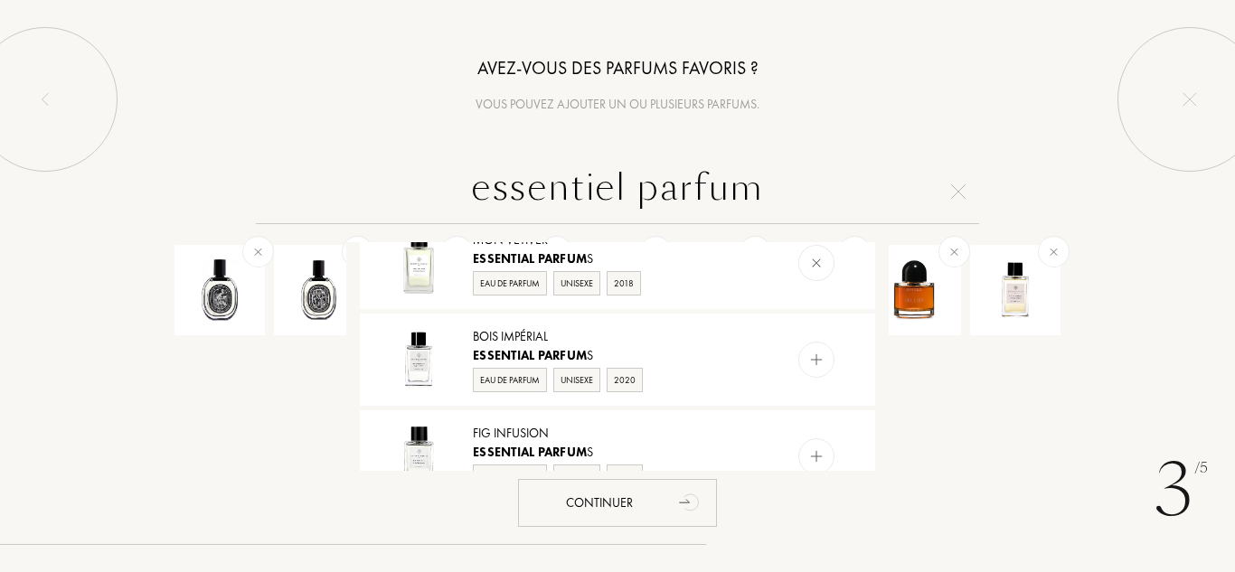
scroll to position [809, 0]
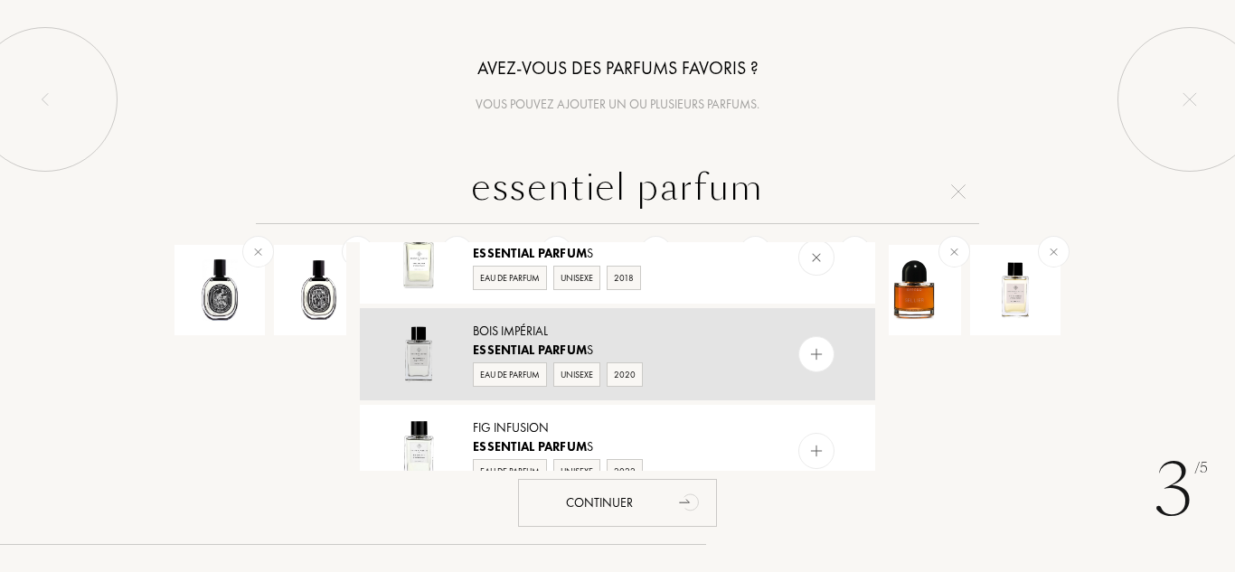
type input "essentiel parfum"
click at [818, 355] on img at bounding box center [817, 354] width 17 height 17
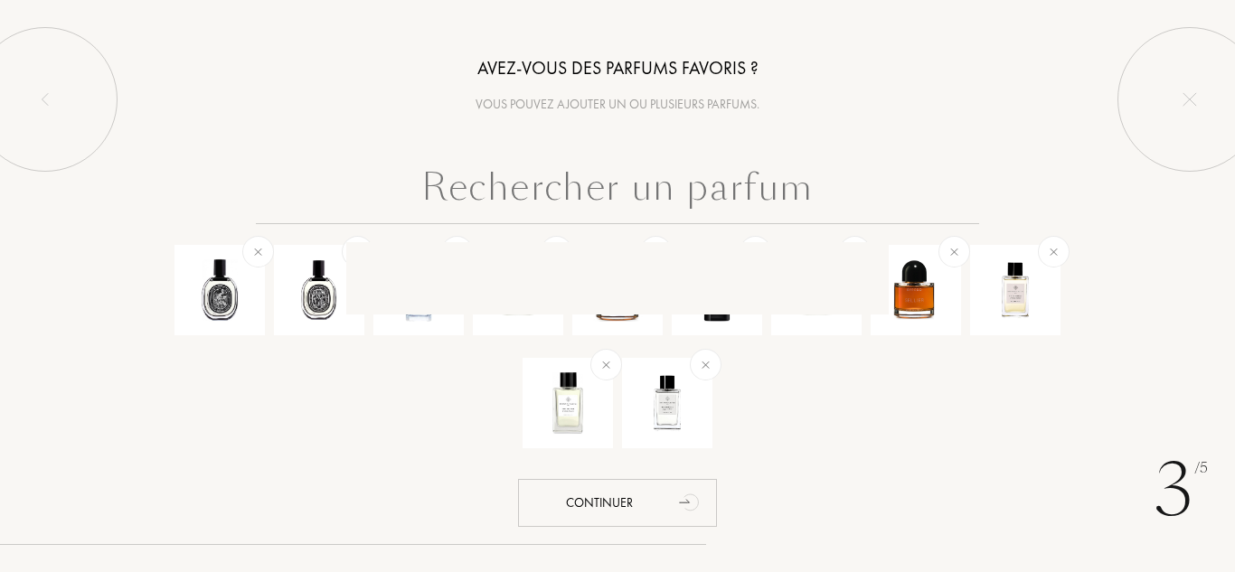
click at [783, 184] on input "text" at bounding box center [617, 191] width 723 height 65
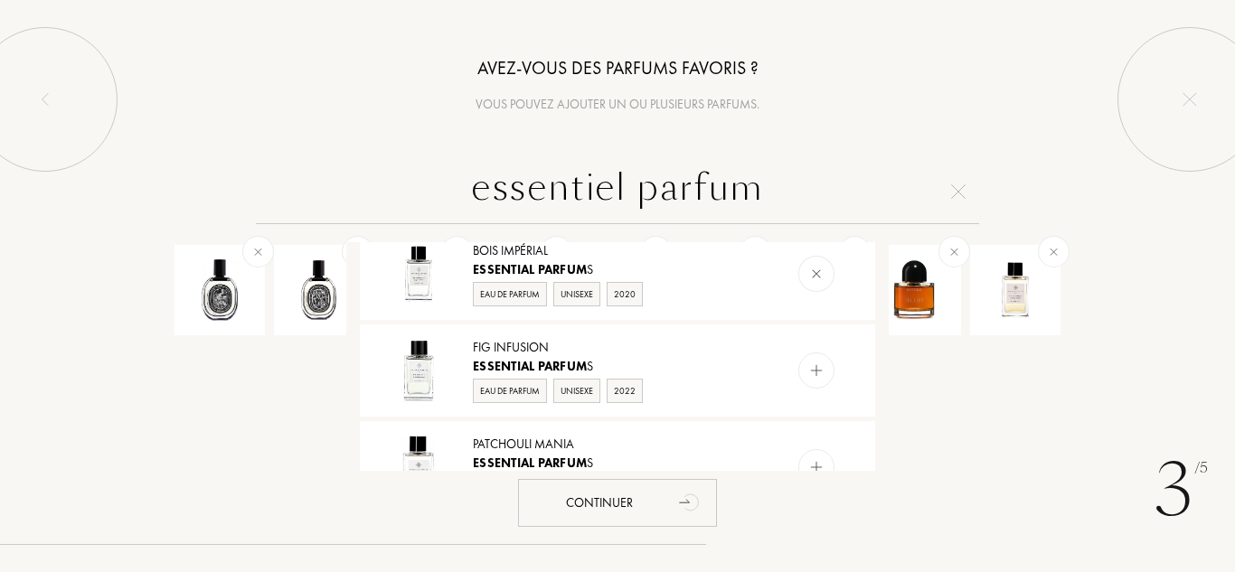
scroll to position [895, 0]
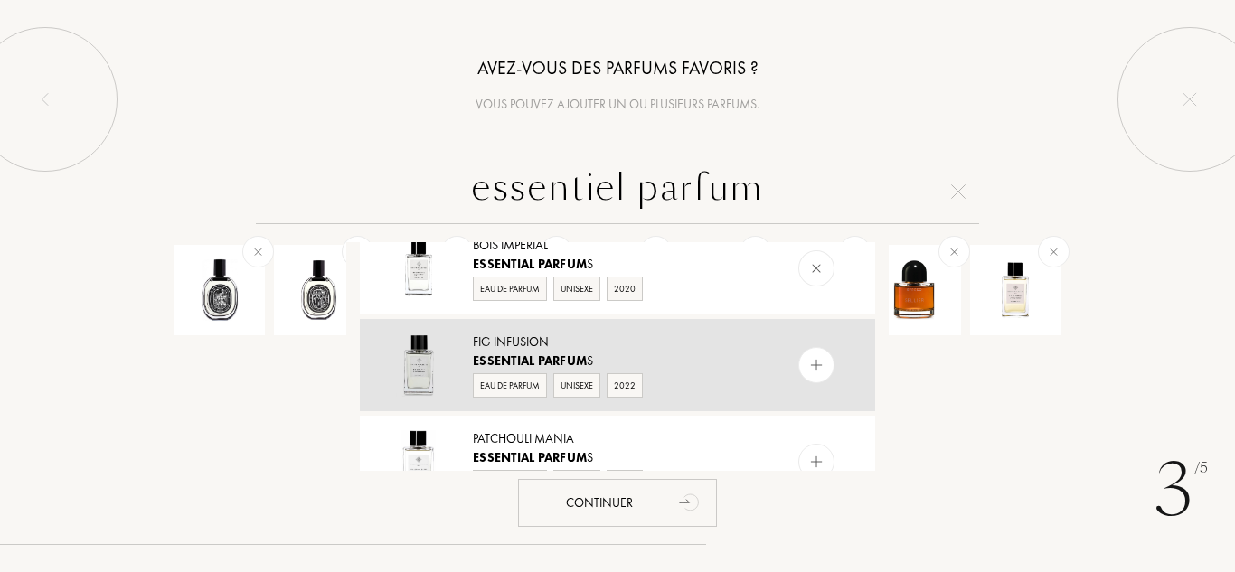
type input "essentiel parfum"
click at [818, 364] on img at bounding box center [817, 365] width 17 height 17
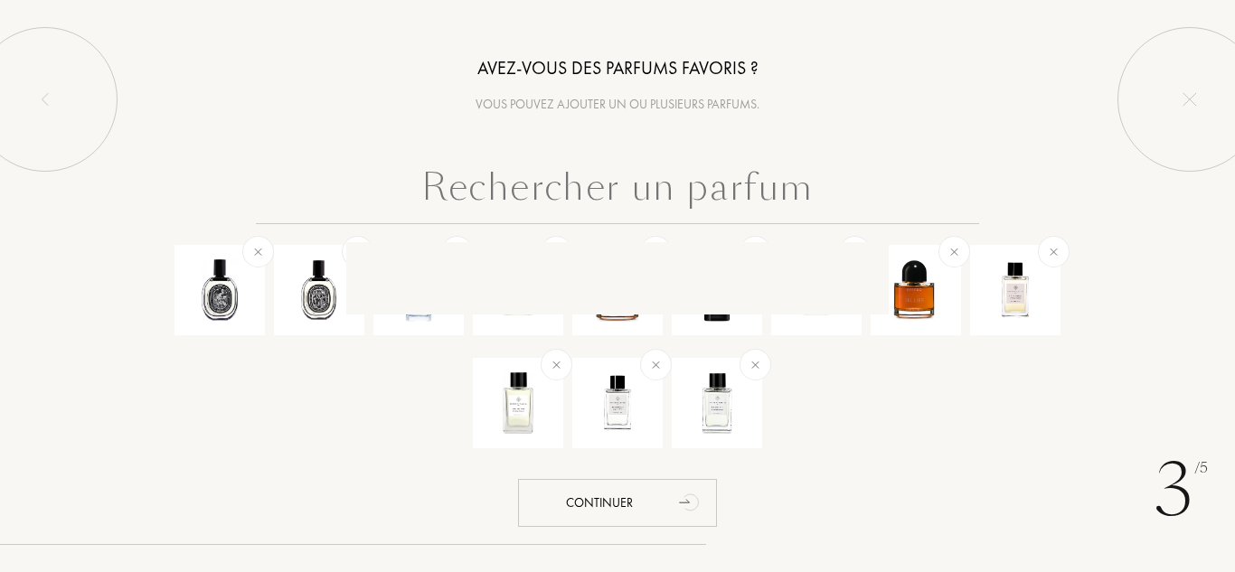
click at [762, 194] on input "text" at bounding box center [617, 191] width 723 height 65
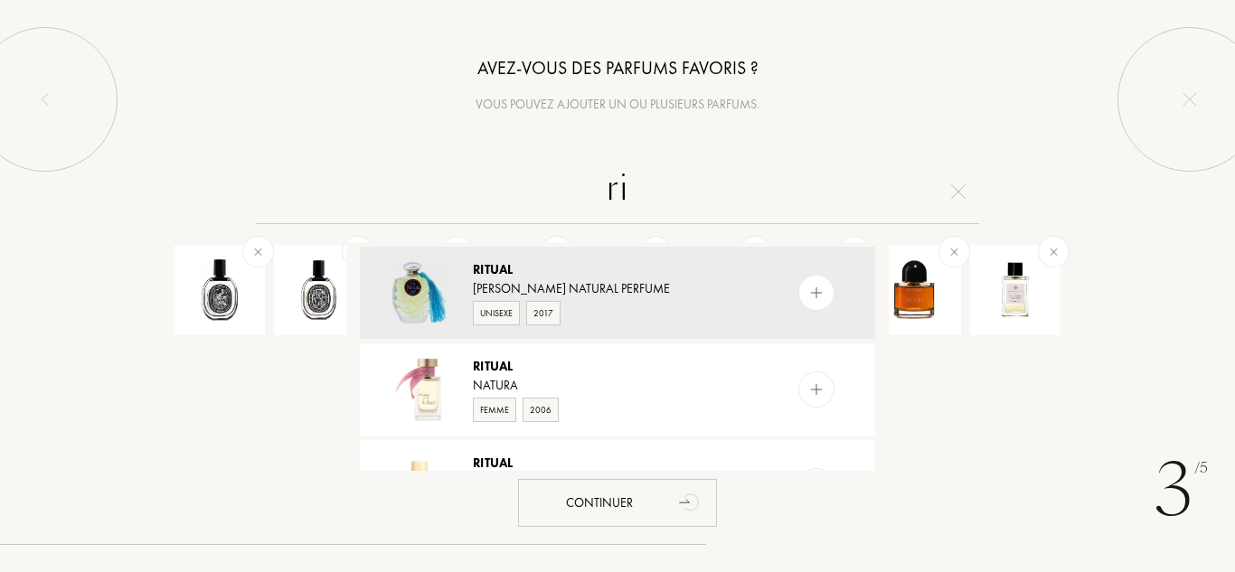
type input "r"
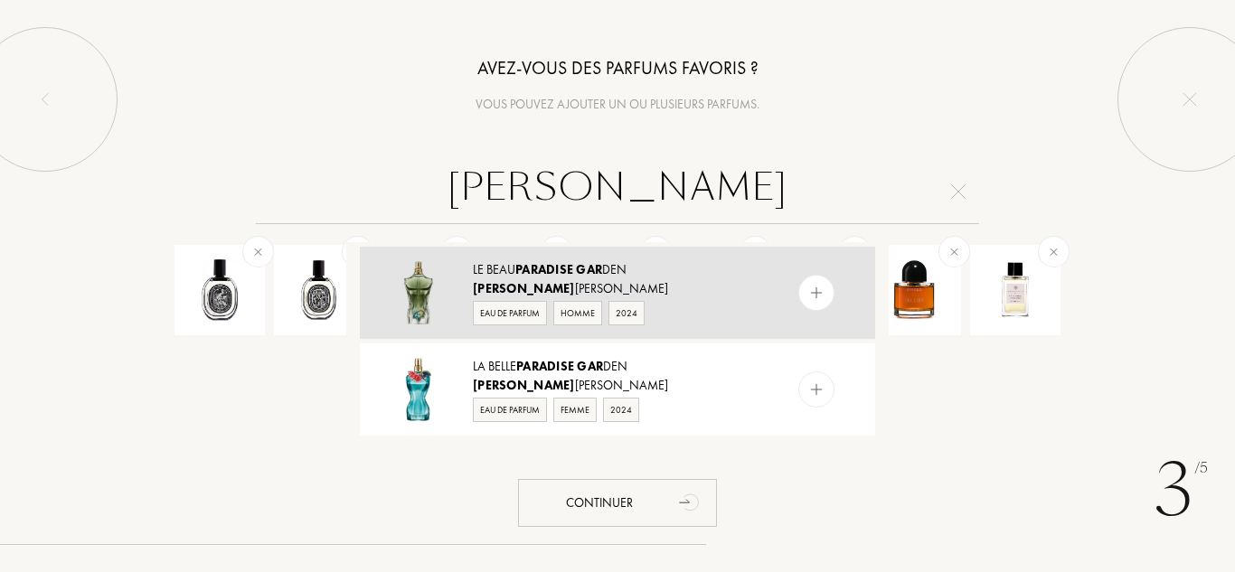
type input "jean paradise gar"
click at [817, 300] on img at bounding box center [817, 293] width 17 height 17
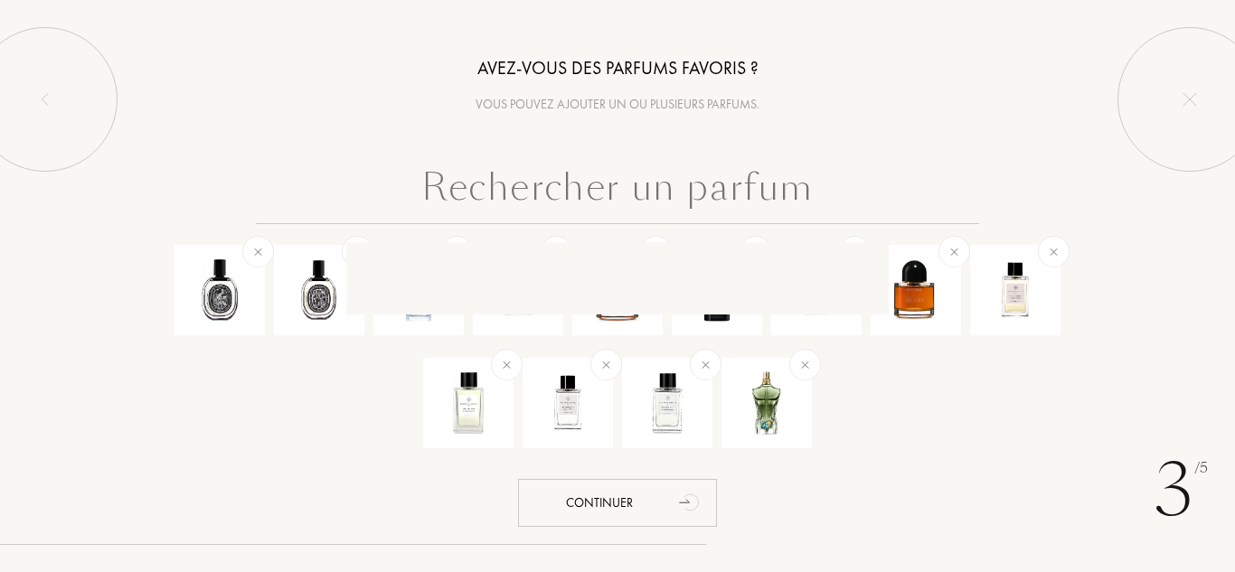
click at [770, 216] on input "text" at bounding box center [617, 191] width 723 height 65
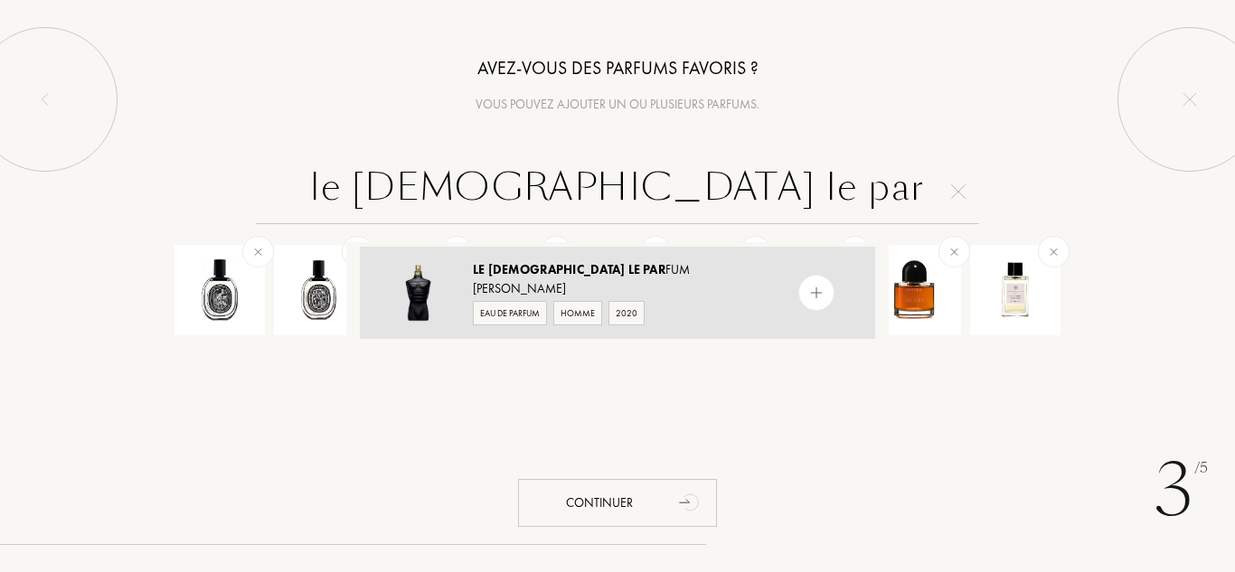
type input "le male le par"
click at [821, 289] on img at bounding box center [817, 293] width 17 height 17
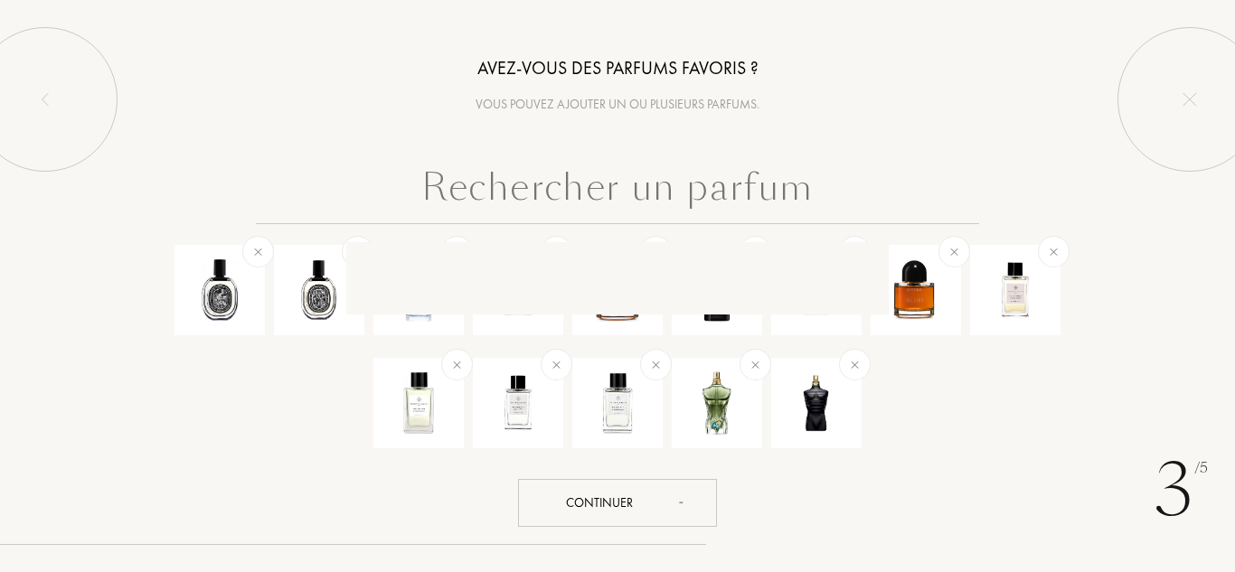
click at [646, 528] on div "3 /5 Avez-vous des parfums favoris ? Vous pouvez ajouter un ou plusieurs parfum…" at bounding box center [617, 286] width 1235 height 572
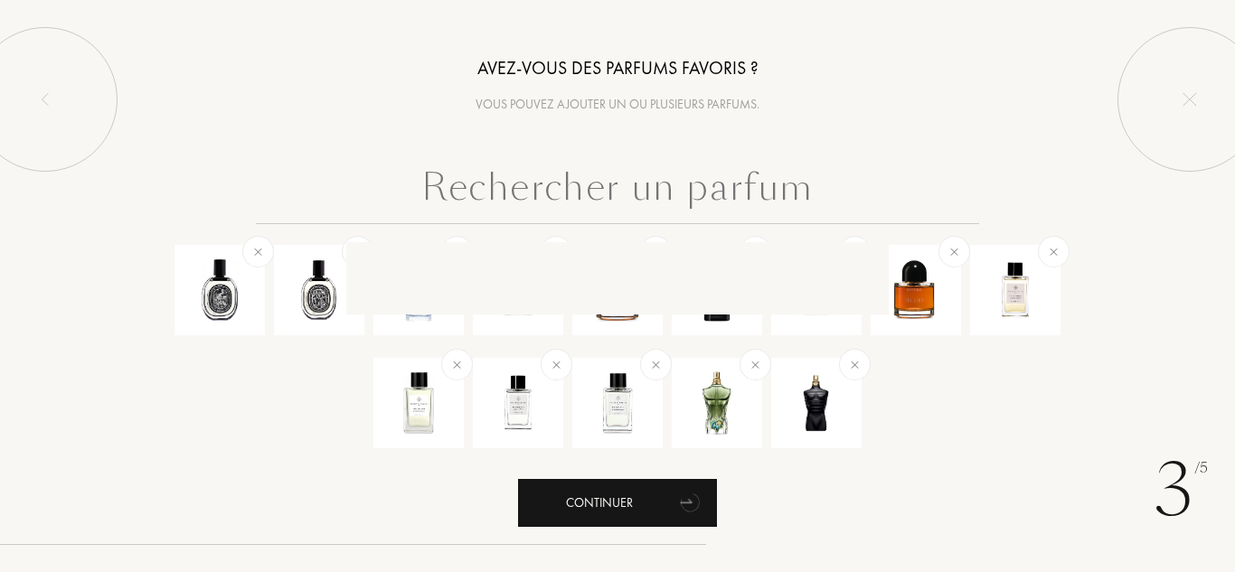
click at [668, 497] on div "Continuer" at bounding box center [617, 503] width 199 height 48
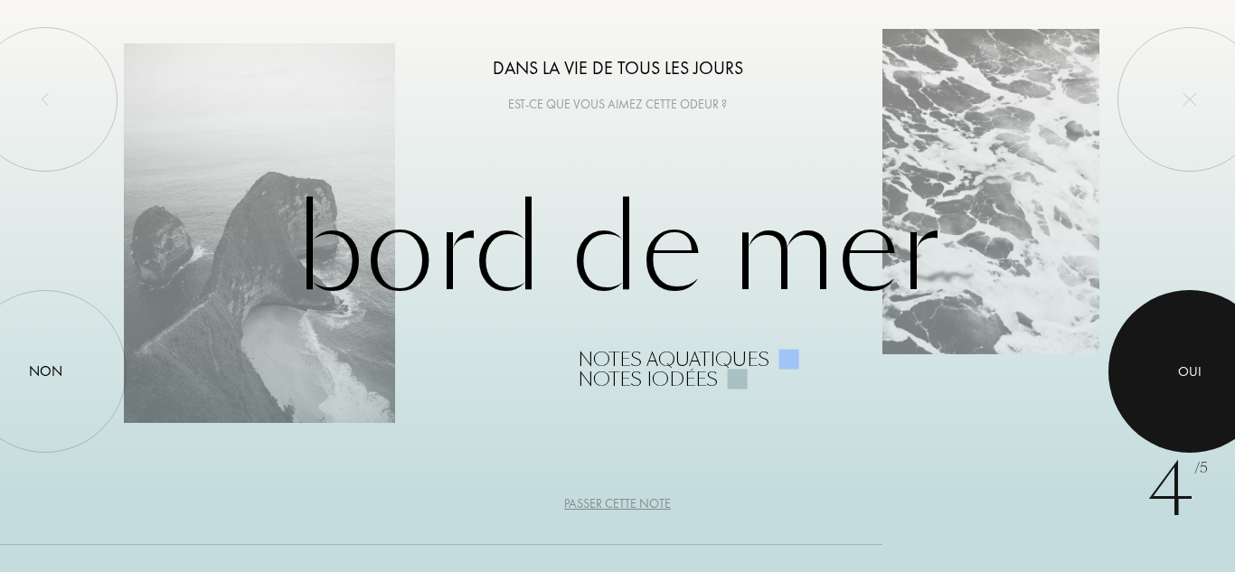
click at [1174, 355] on div "Oui" at bounding box center [1190, 371] width 163 height 163
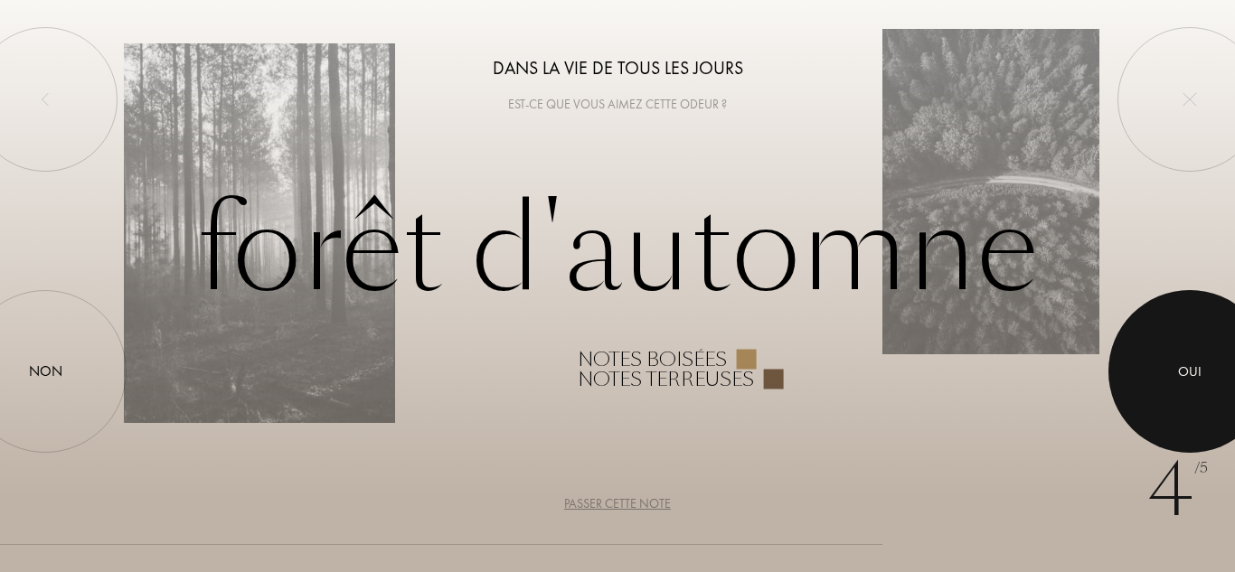
click at [1174, 355] on div at bounding box center [1190, 371] width 163 height 163
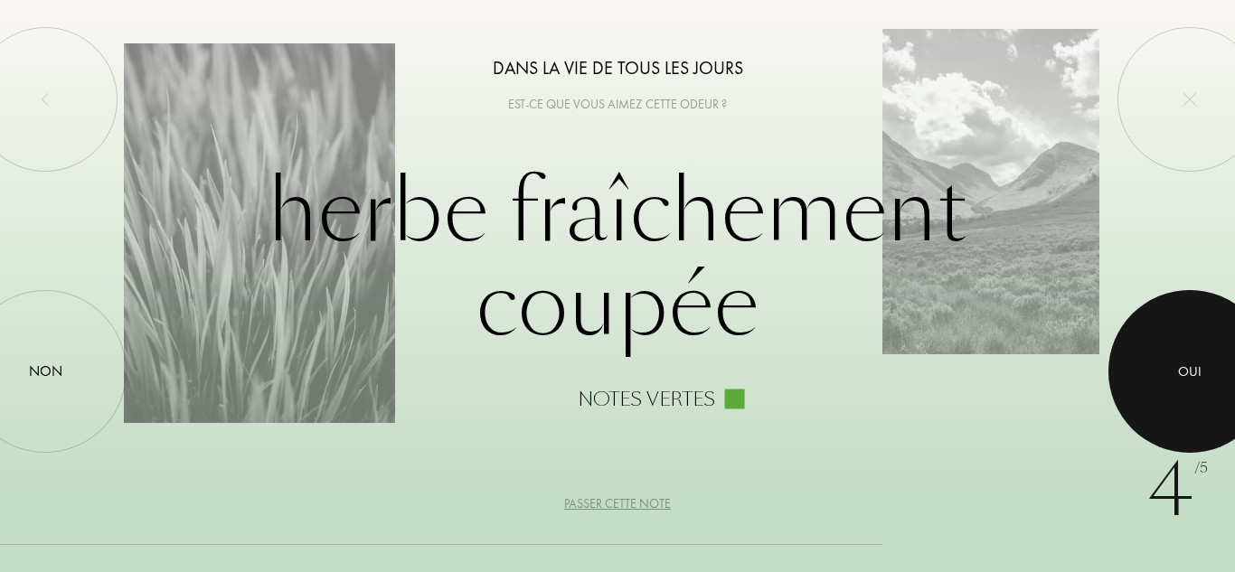
click at [1174, 355] on div at bounding box center [1190, 371] width 163 height 163
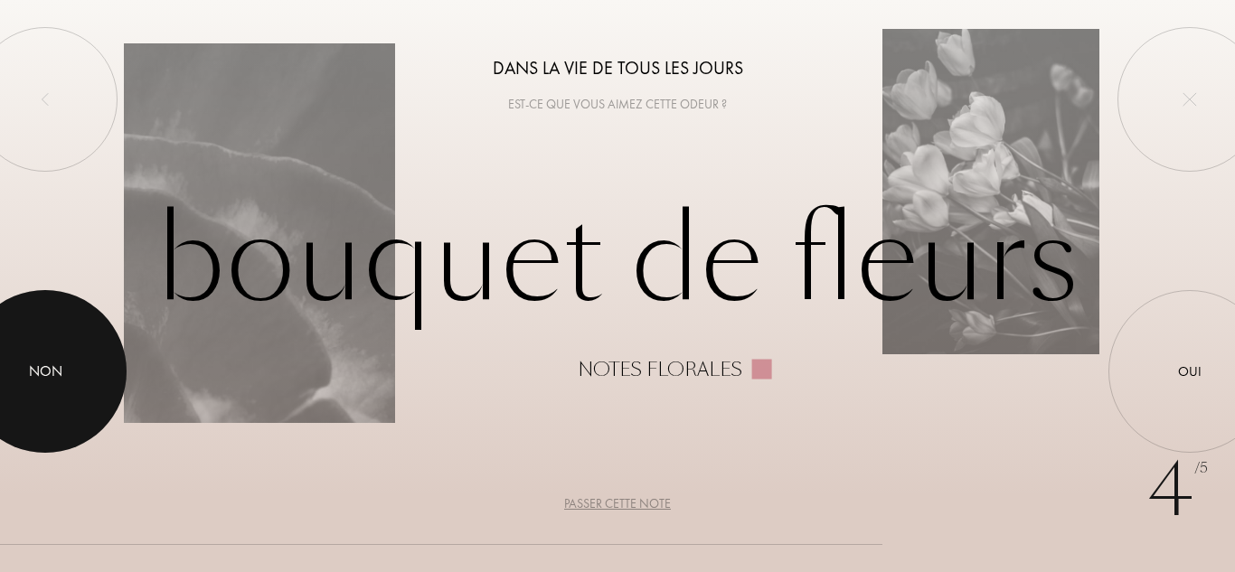
click at [88, 382] on div at bounding box center [45, 371] width 163 height 163
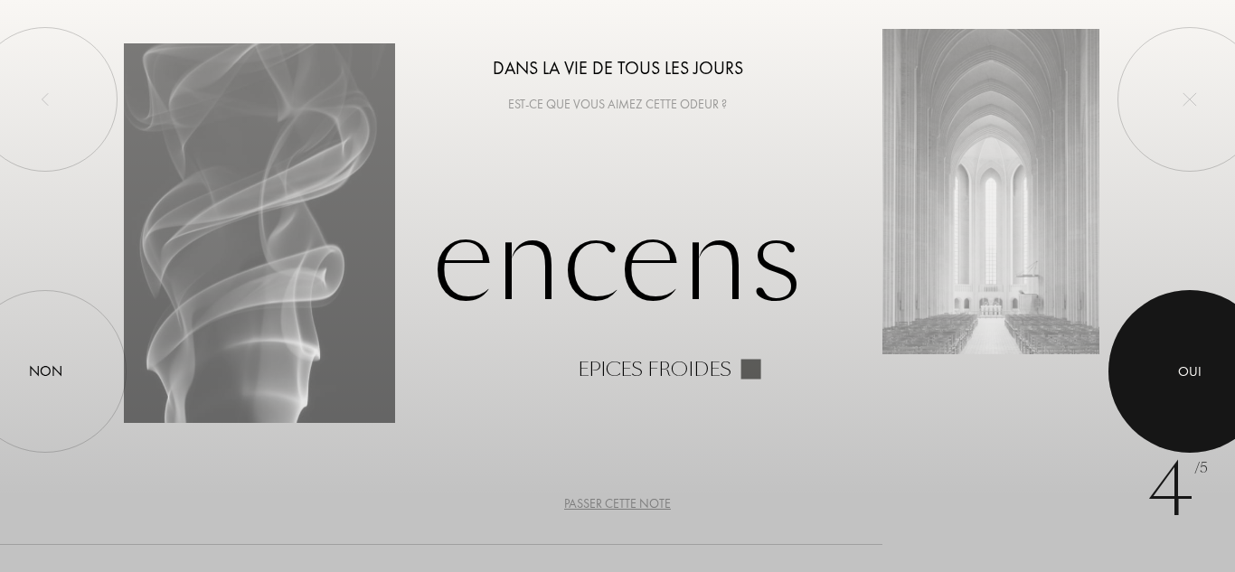
click at [1210, 403] on div at bounding box center [1190, 371] width 163 height 163
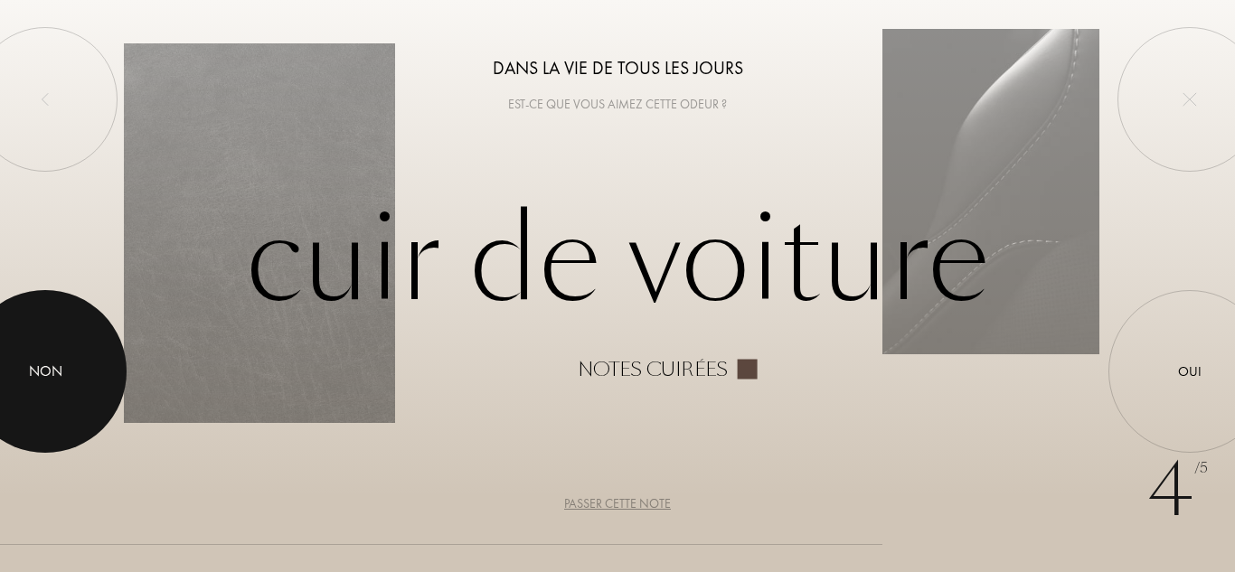
click at [71, 328] on div "Non" at bounding box center [45, 371] width 163 height 163
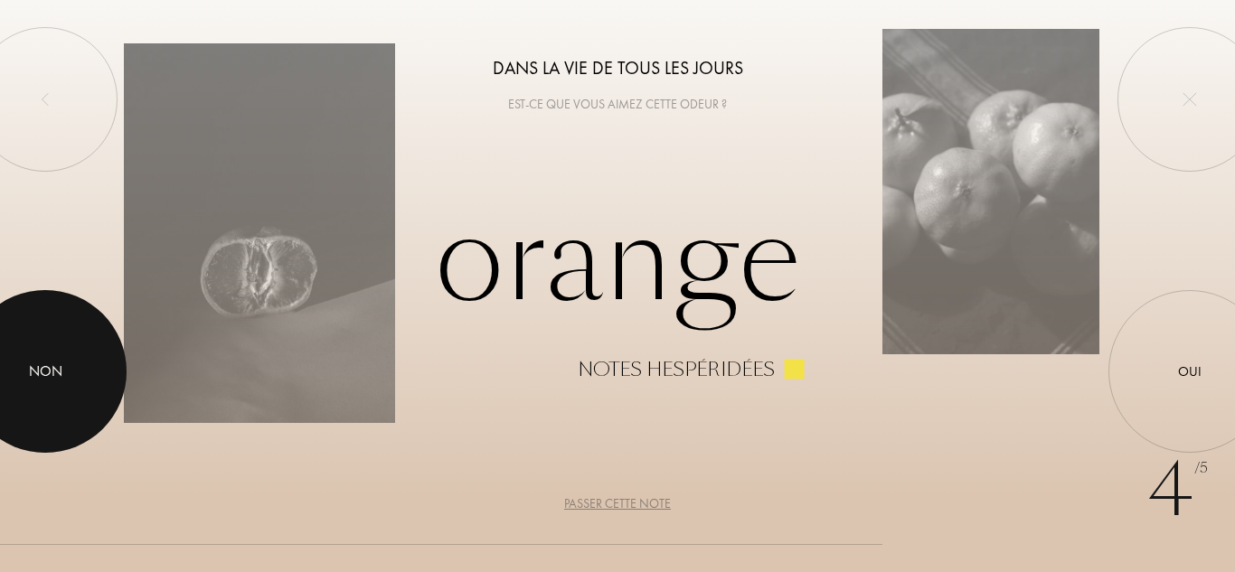
click at [70, 362] on div at bounding box center [45, 371] width 163 height 163
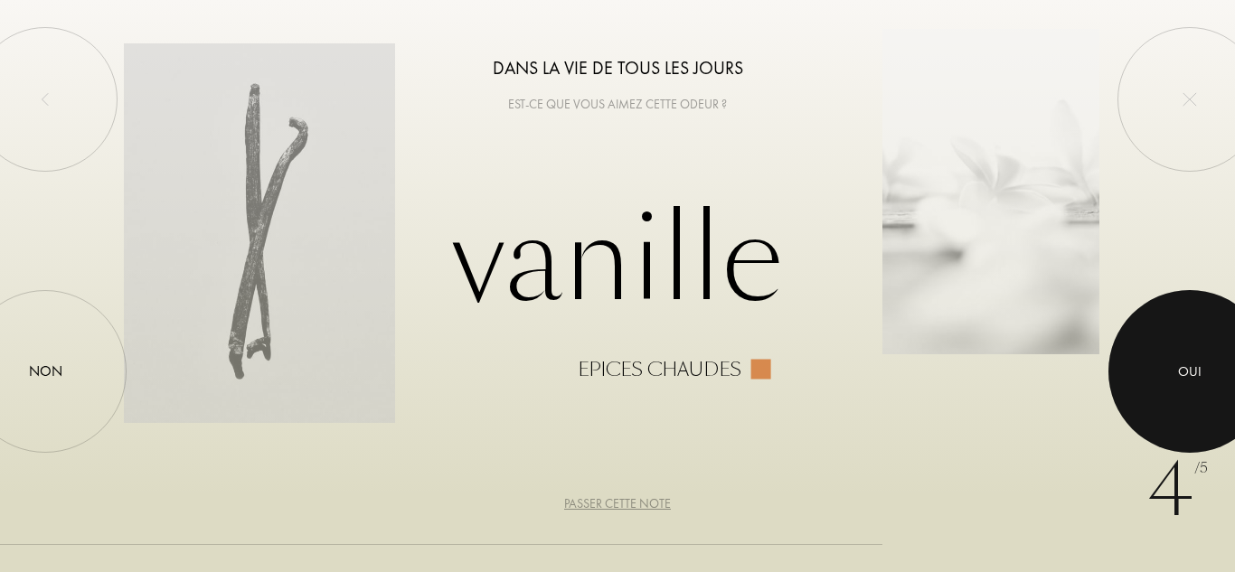
click at [1137, 370] on div at bounding box center [1190, 371] width 163 height 163
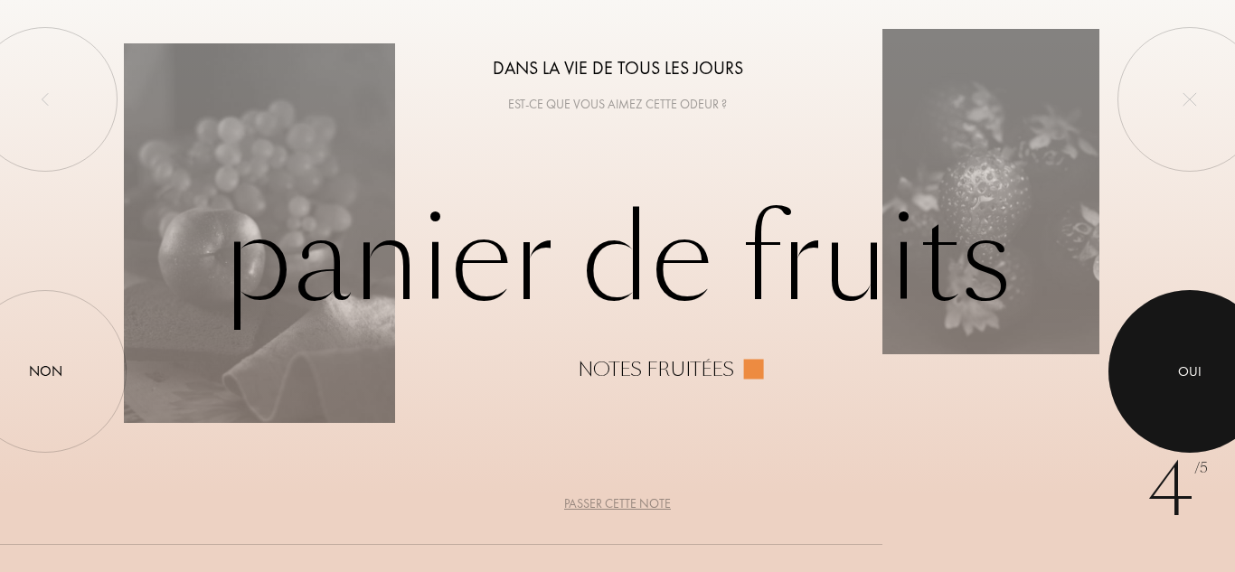
click at [1149, 400] on div at bounding box center [1190, 371] width 163 height 163
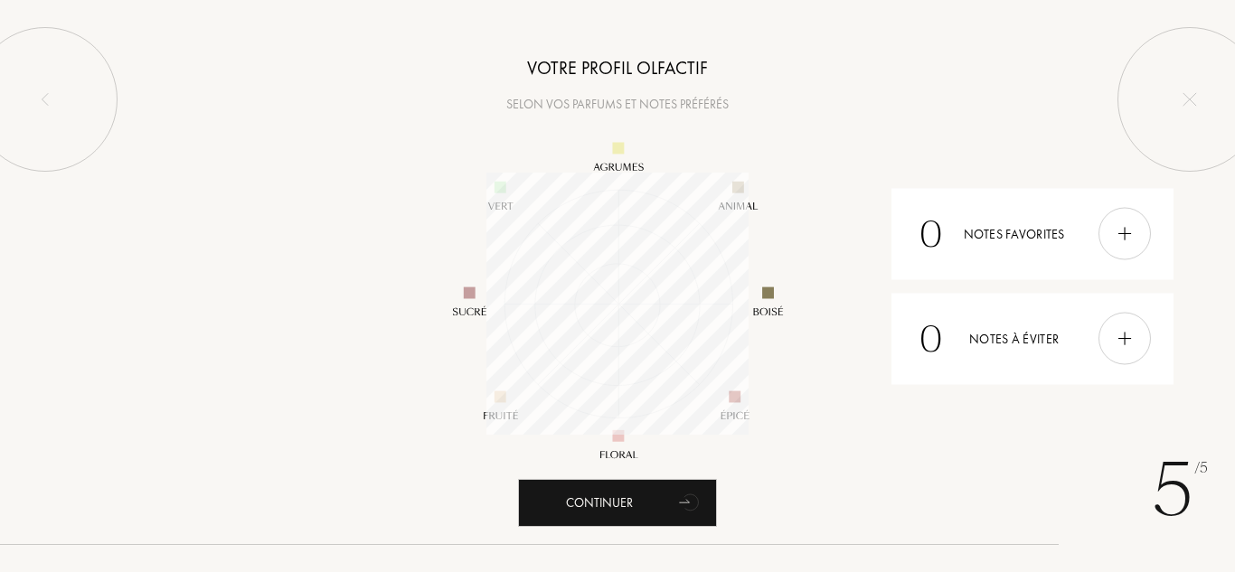
scroll to position [262, 262]
click at [1120, 347] on img at bounding box center [1125, 339] width 20 height 20
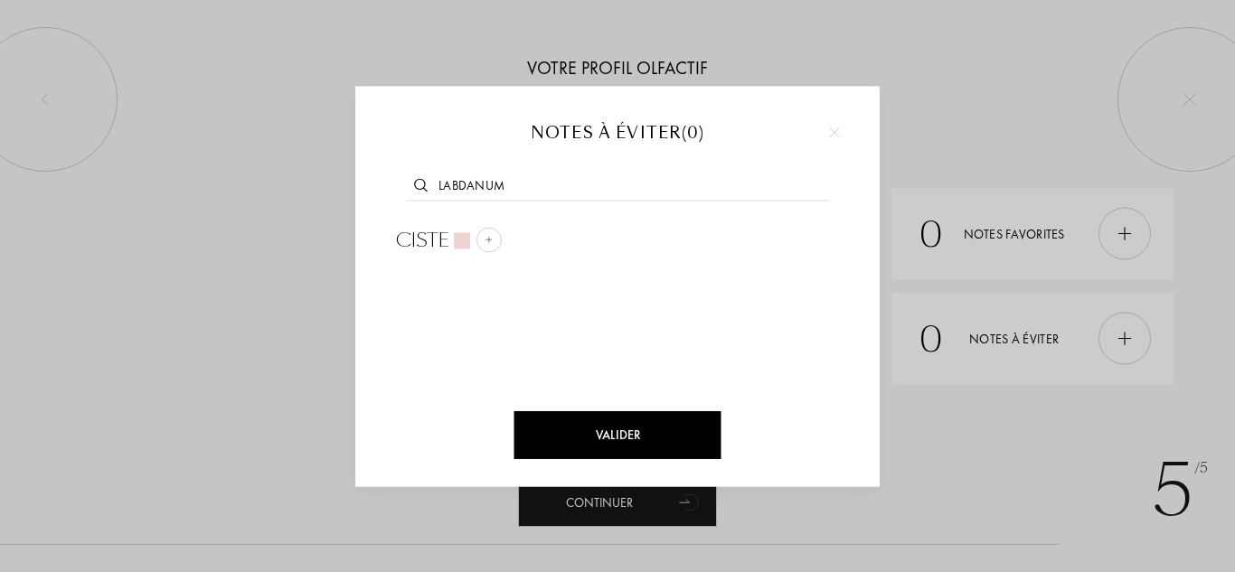
type input "labdanum"
click at [669, 430] on div "Valider" at bounding box center [618, 435] width 207 height 48
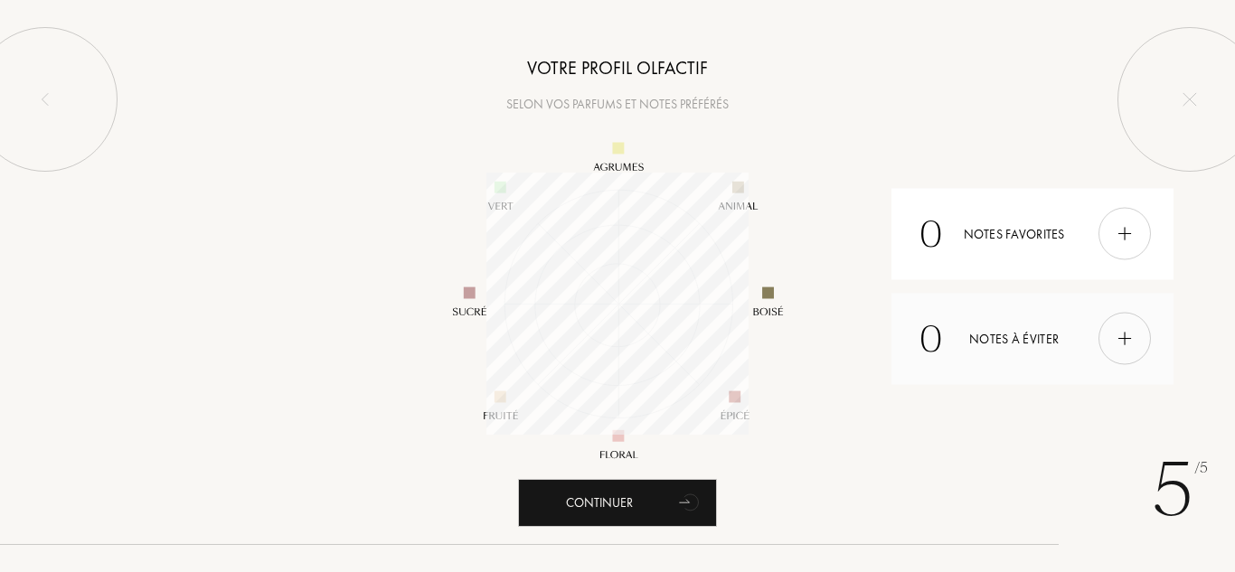
click at [1127, 346] on img at bounding box center [1125, 339] width 20 height 20
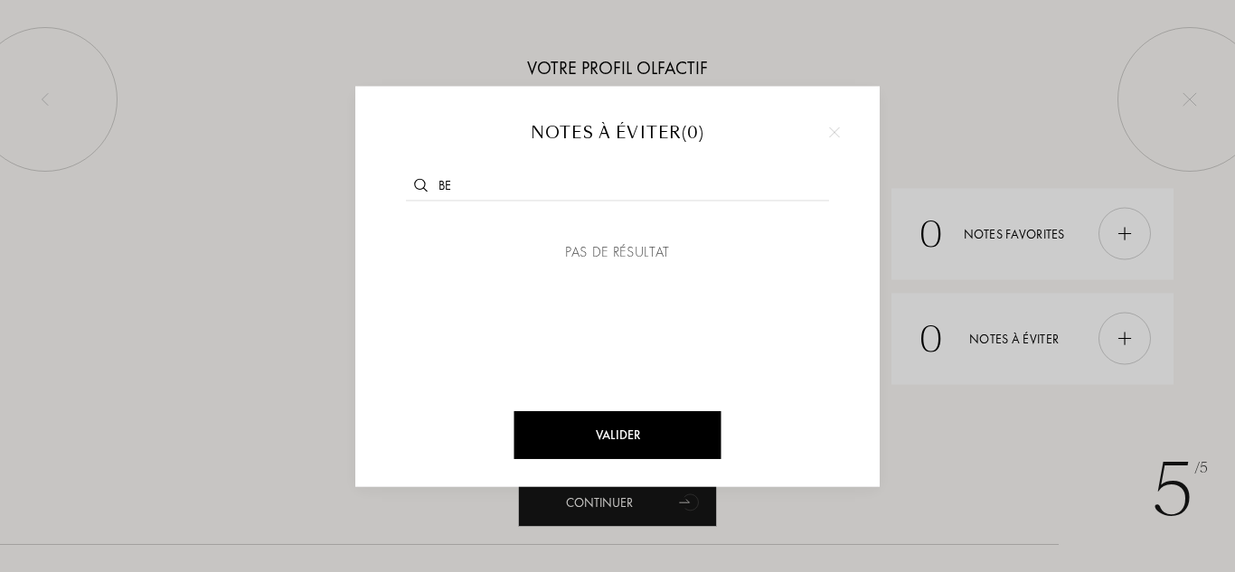
type input "b"
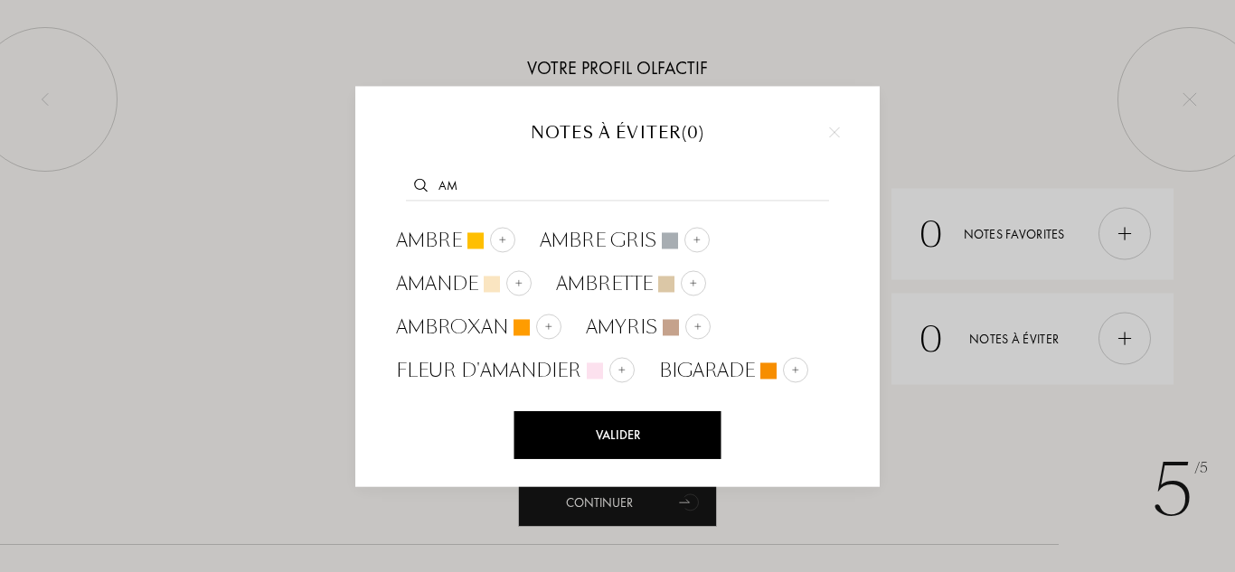
type input "a"
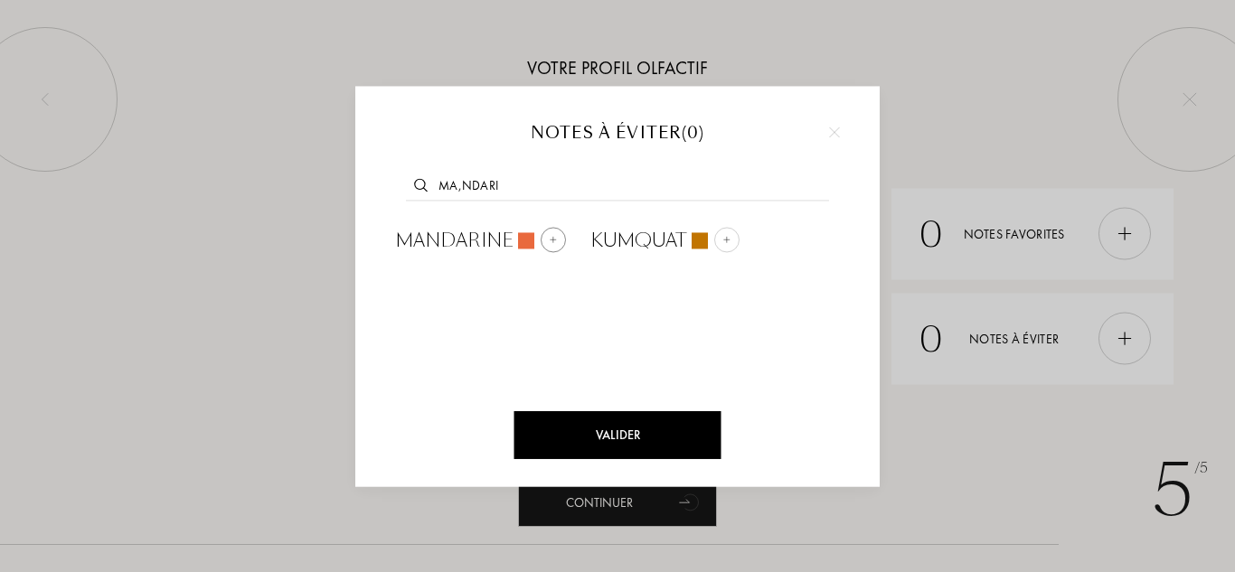
type input "ma,ndari"
click at [563, 248] on div "Mandarine" at bounding box center [481, 240] width 170 height 27
click at [613, 414] on div "Valider" at bounding box center [618, 435] width 207 height 48
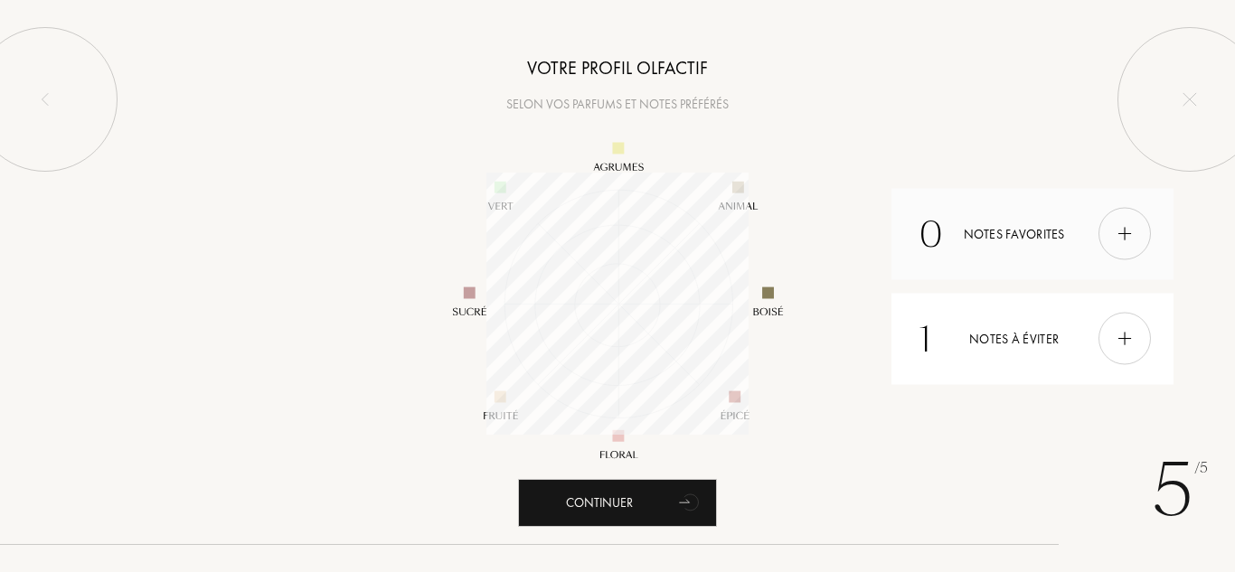
click at [1116, 237] on img at bounding box center [1125, 234] width 20 height 20
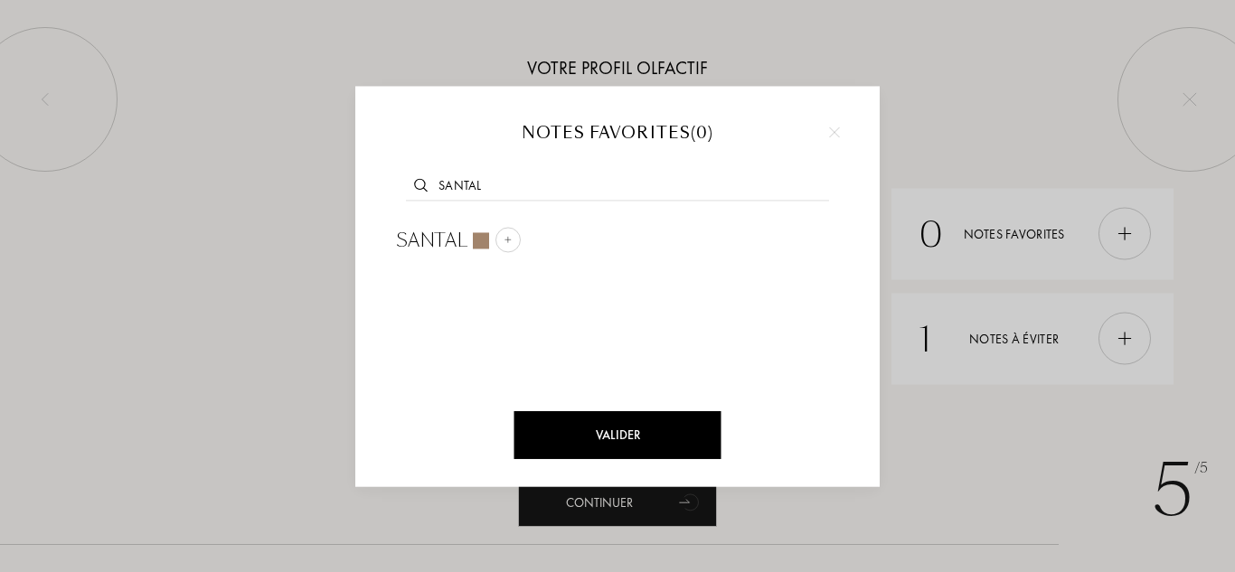
type input "santal"
click at [693, 408] on div "Valider" at bounding box center [617, 441] width 525 height 90
click at [687, 440] on div "Valider" at bounding box center [618, 435] width 207 height 48
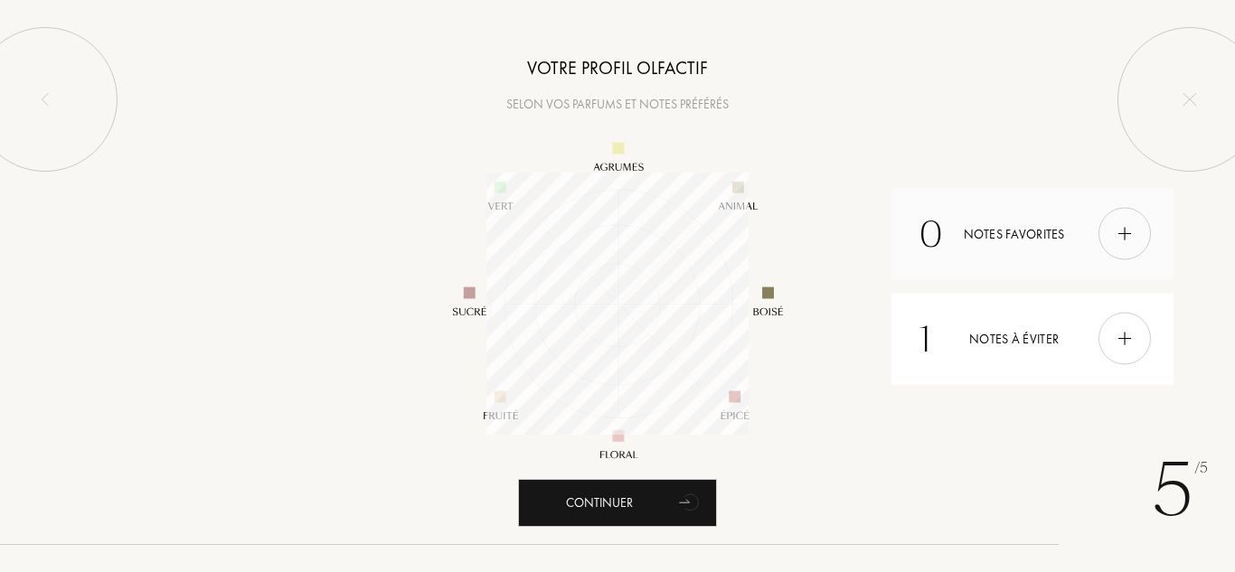
click at [1144, 239] on div at bounding box center [1125, 234] width 52 height 52
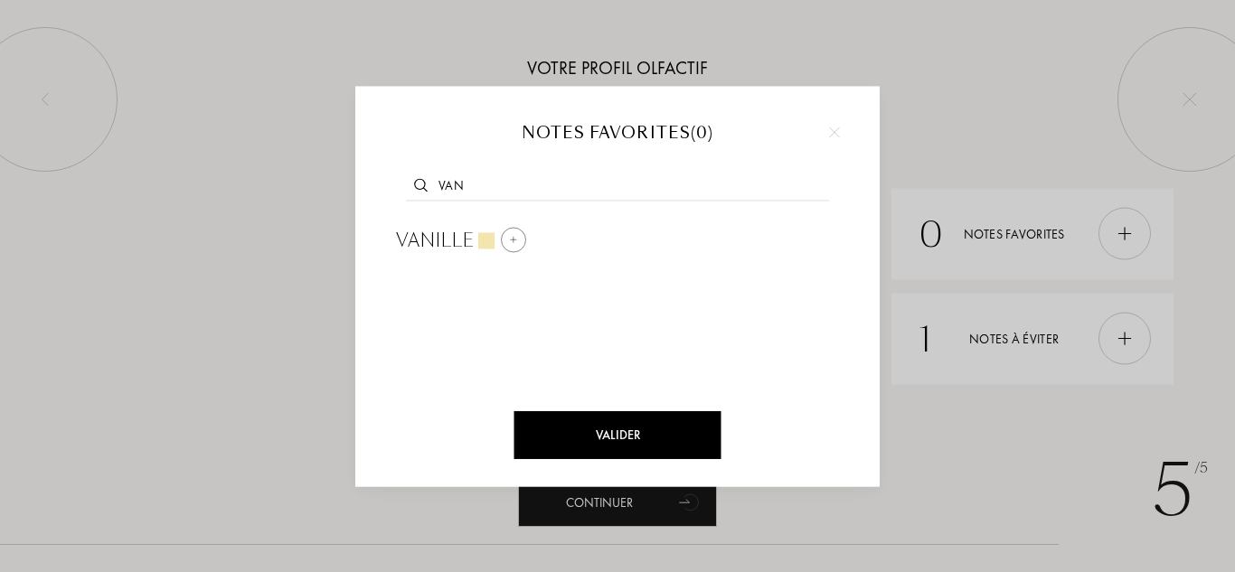
type input "van"
click at [478, 246] on div at bounding box center [486, 240] width 16 height 16
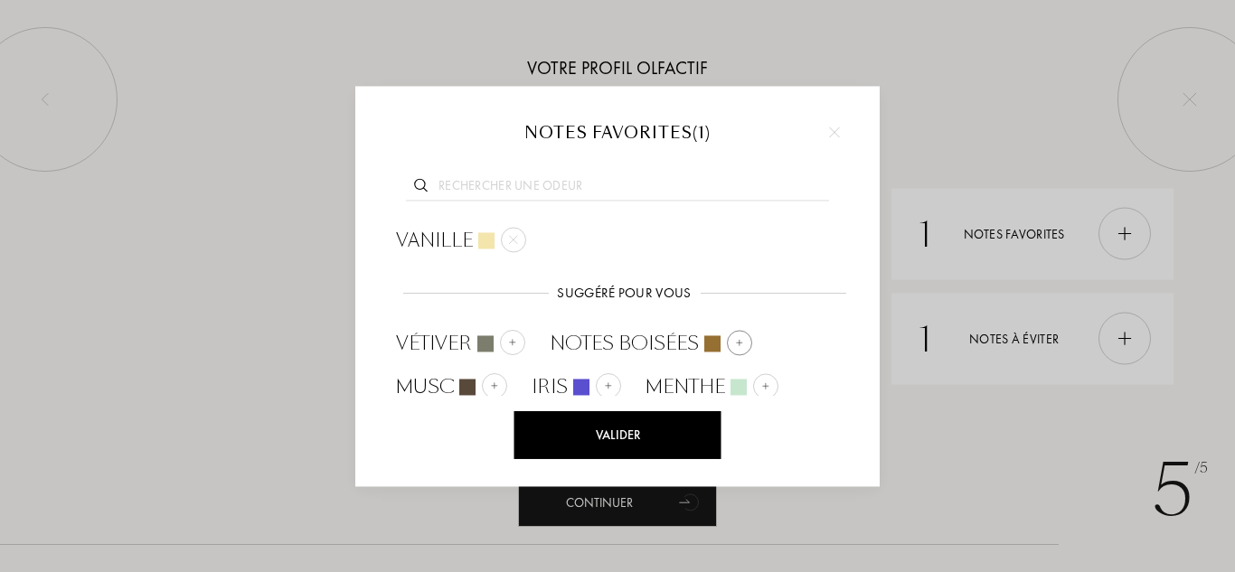
click at [697, 337] on div "Notes boisées" at bounding box center [651, 343] width 203 height 27
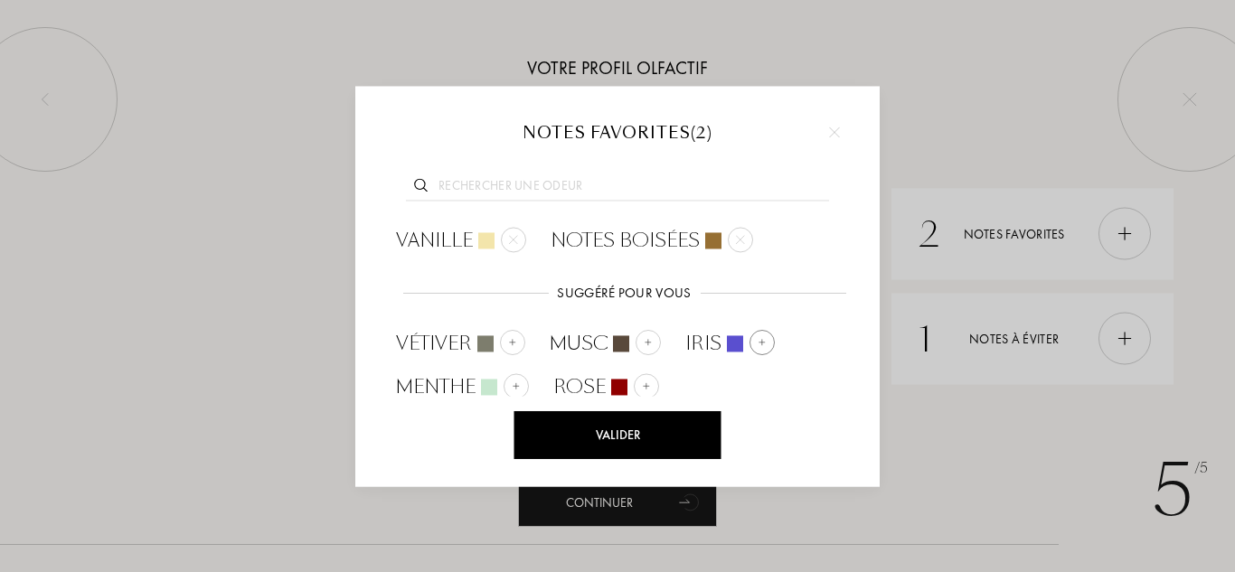
click at [727, 343] on div at bounding box center [735, 344] width 16 height 16
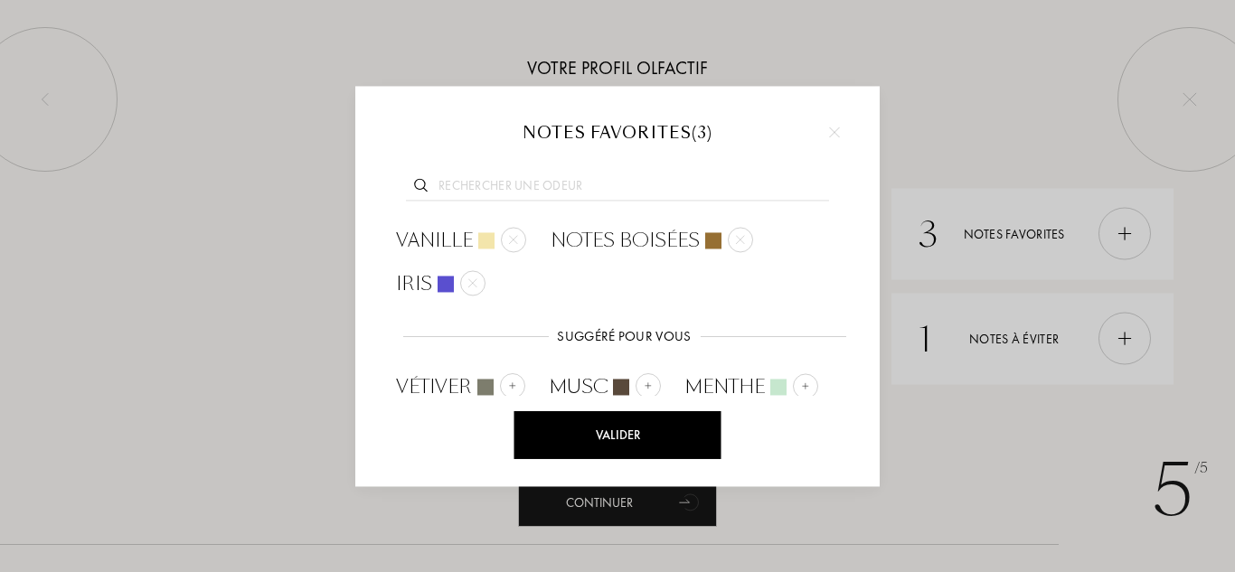
click at [562, 181] on input "text" at bounding box center [617, 188] width 423 height 24
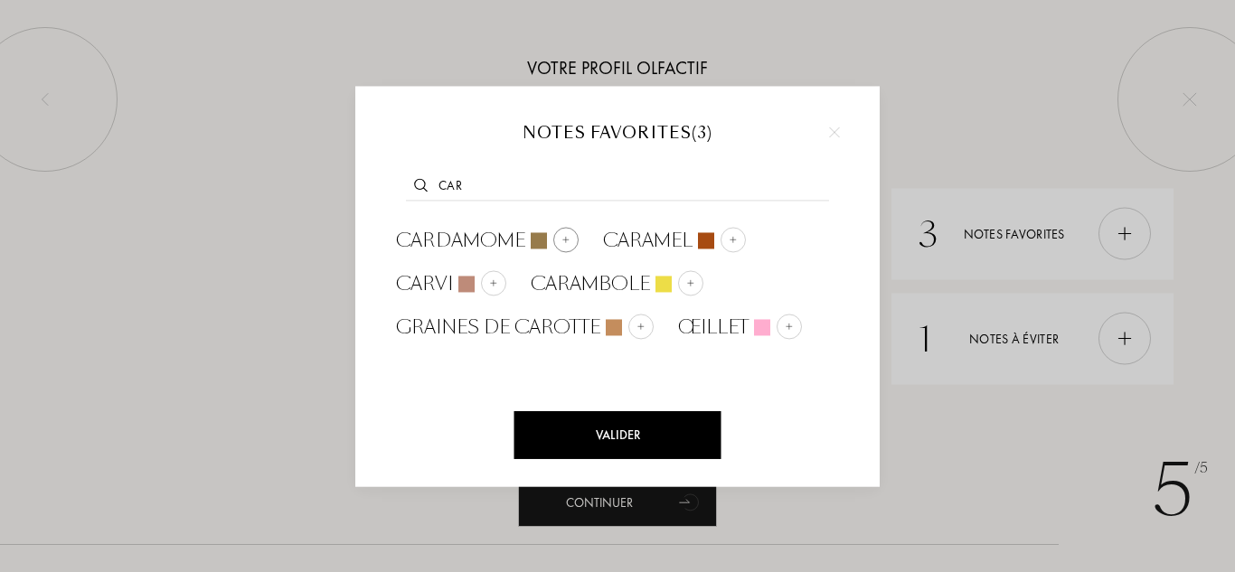
type input "car"
click at [505, 241] on span "Cardamome" at bounding box center [460, 240] width 129 height 27
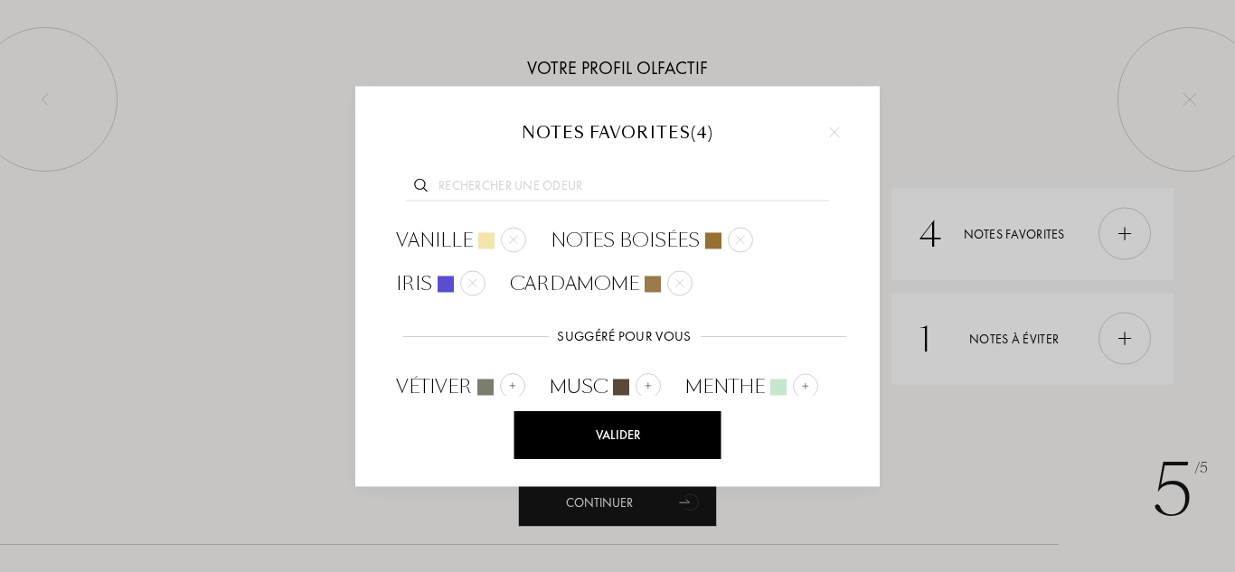
click at [542, 171] on div at bounding box center [618, 184] width 470 height 70
click at [542, 174] on div at bounding box center [618, 184] width 470 height 70
click at [546, 209] on div at bounding box center [618, 184] width 470 height 70
click at [550, 202] on div at bounding box center [618, 184] width 470 height 70
click at [554, 195] on input "text" at bounding box center [617, 188] width 423 height 24
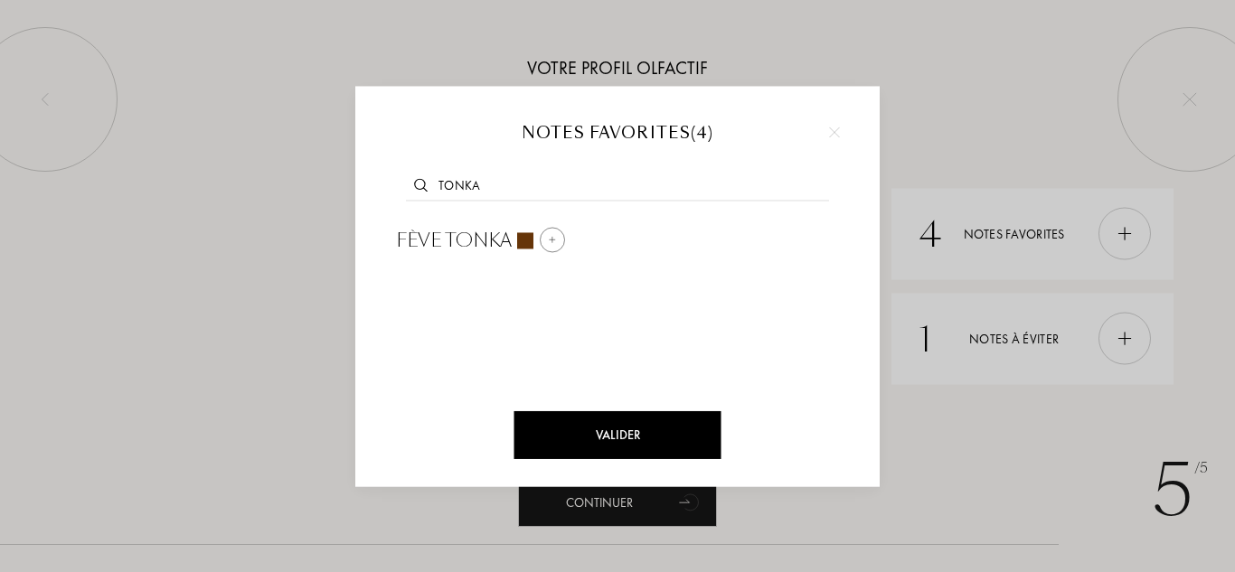
type input "tonka"
click at [504, 232] on span "Fève tonka" at bounding box center [454, 240] width 116 height 27
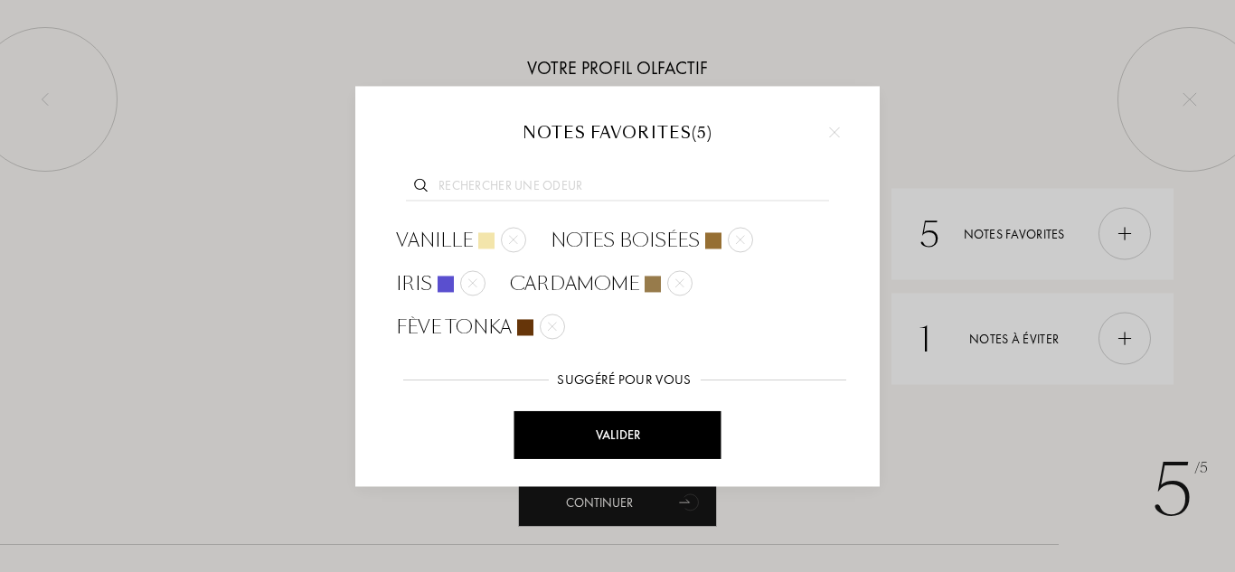
click at [529, 194] on input "text" at bounding box center [617, 188] width 423 height 24
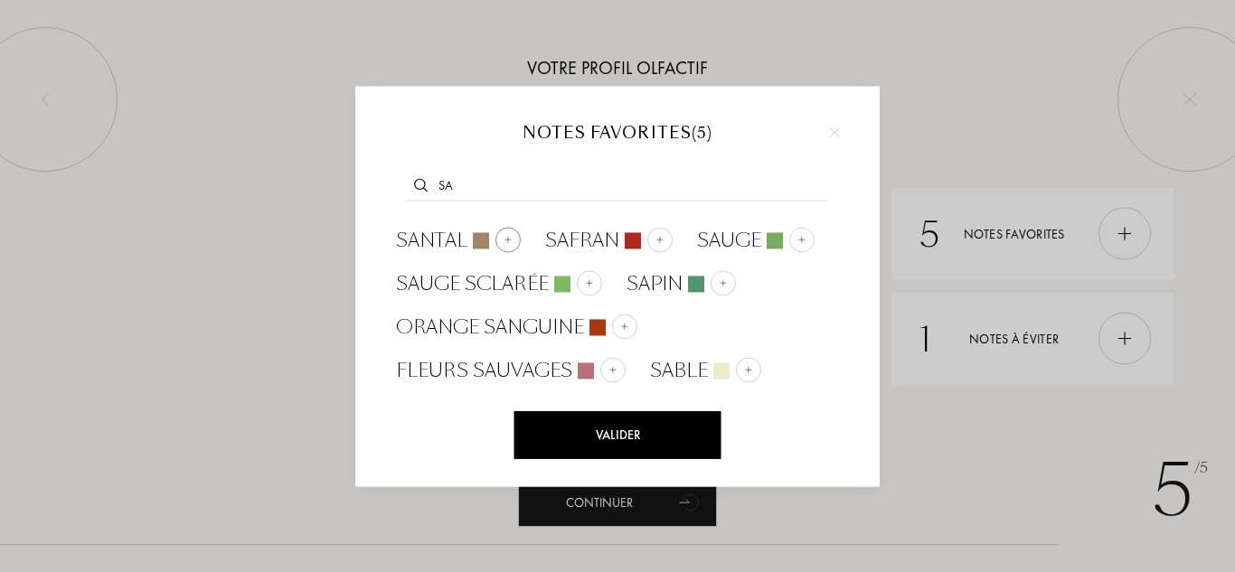
type input "sa"
click at [484, 240] on div at bounding box center [481, 240] width 16 height 16
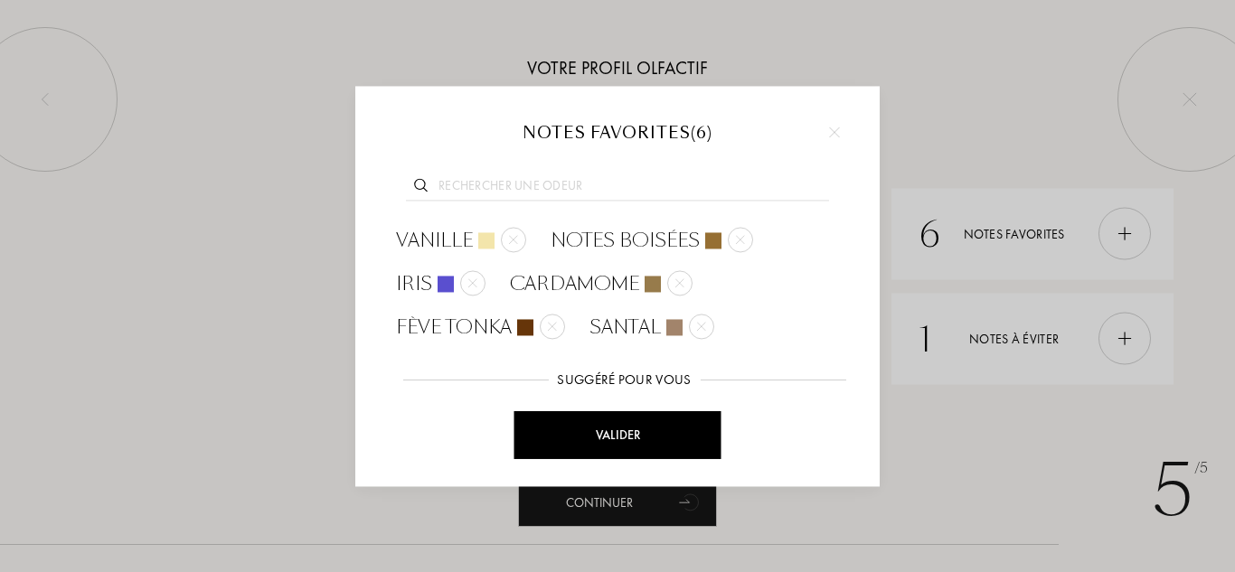
click at [591, 184] on input "text" at bounding box center [617, 188] width 423 height 24
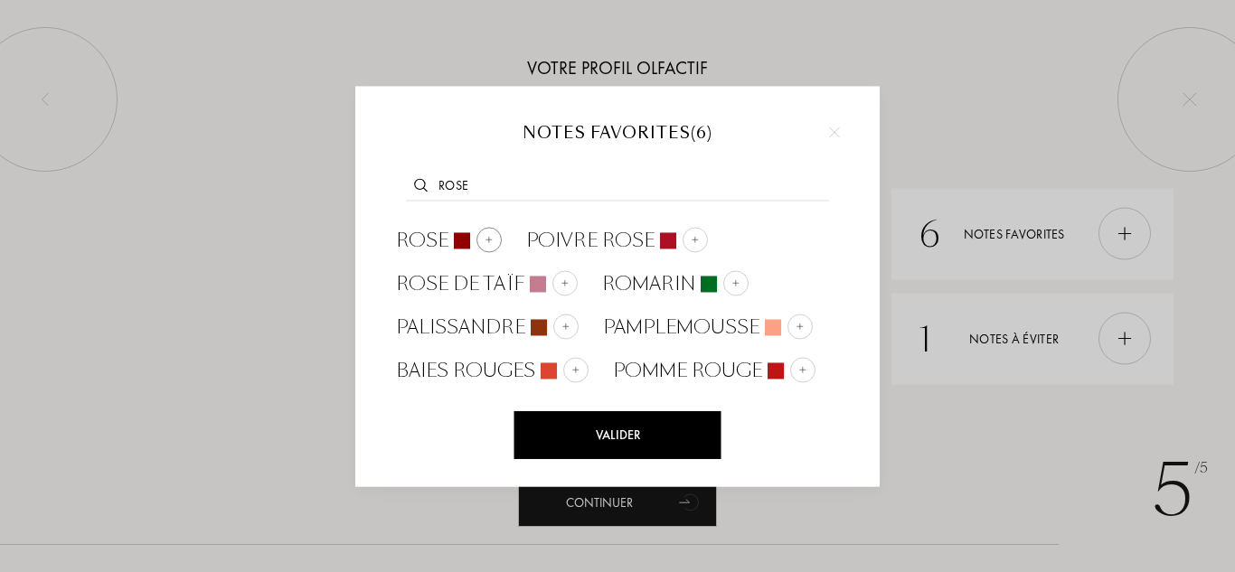
type input "rose"
click at [460, 235] on div at bounding box center [462, 240] width 16 height 16
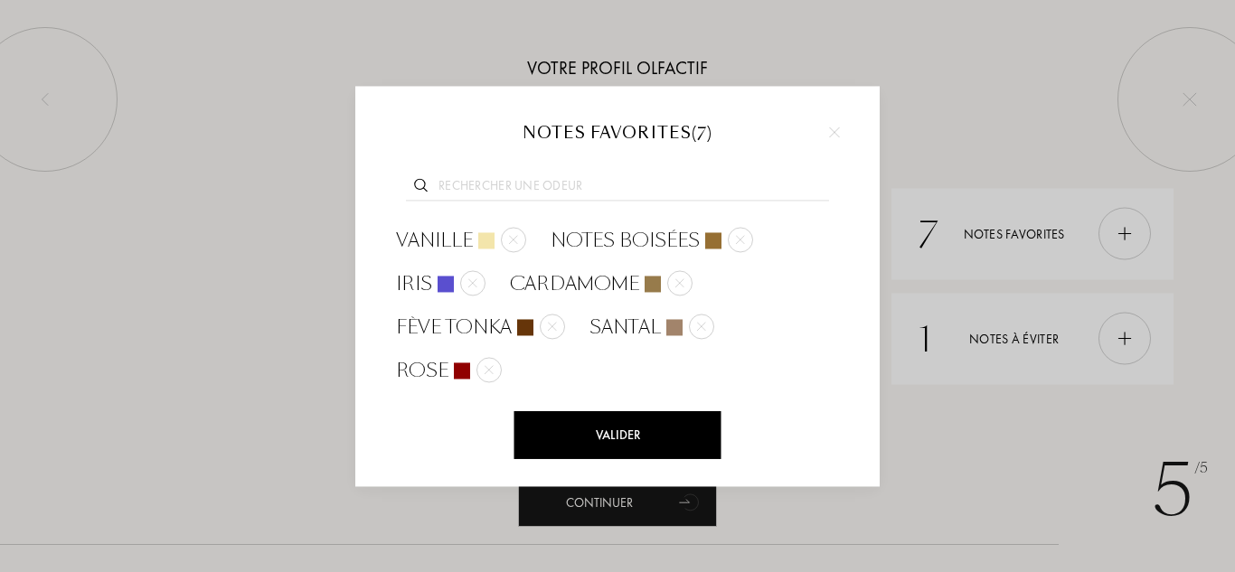
click at [512, 184] on input "text" at bounding box center [617, 188] width 423 height 24
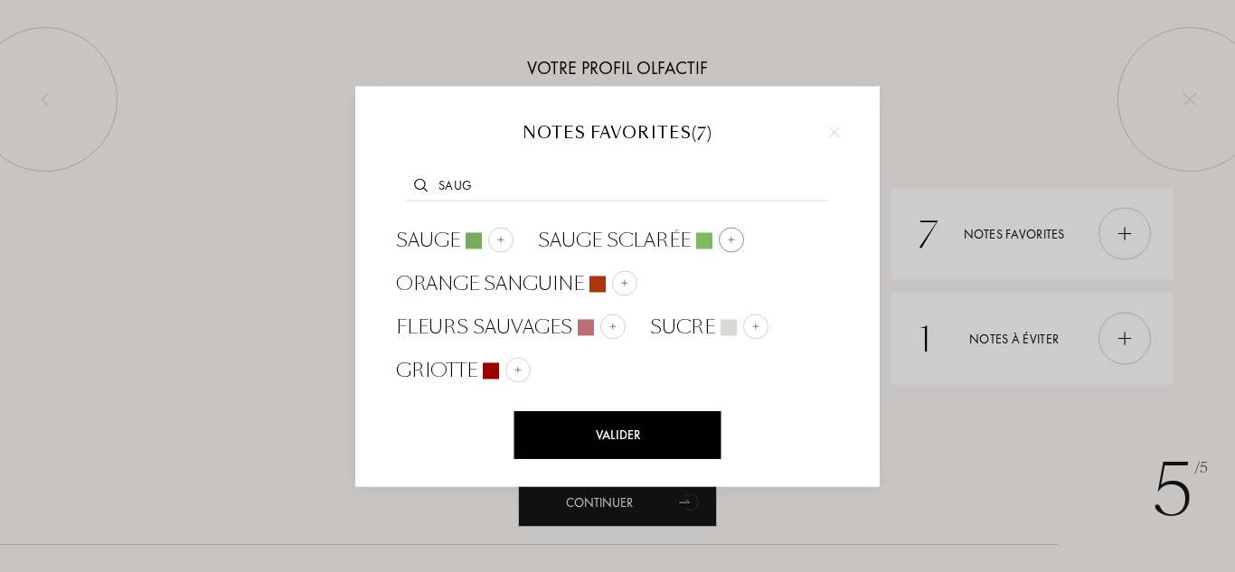
type input "saug"
click at [593, 234] on span "Sauge sclarée" at bounding box center [614, 240] width 153 height 27
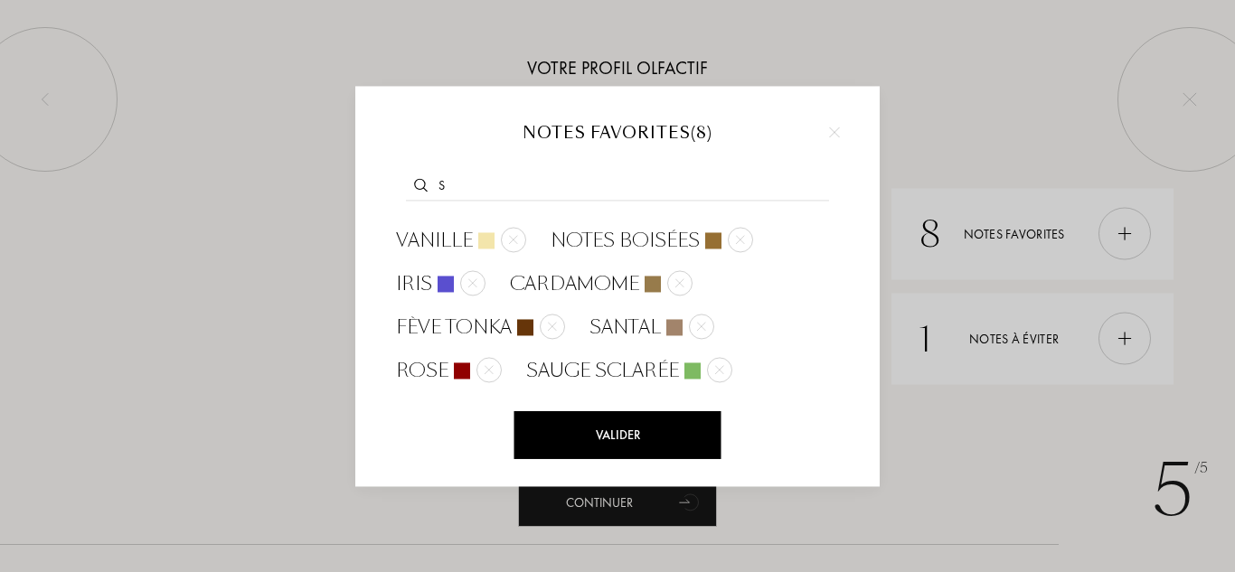
click at [506, 190] on input "s" at bounding box center [617, 188] width 423 height 24
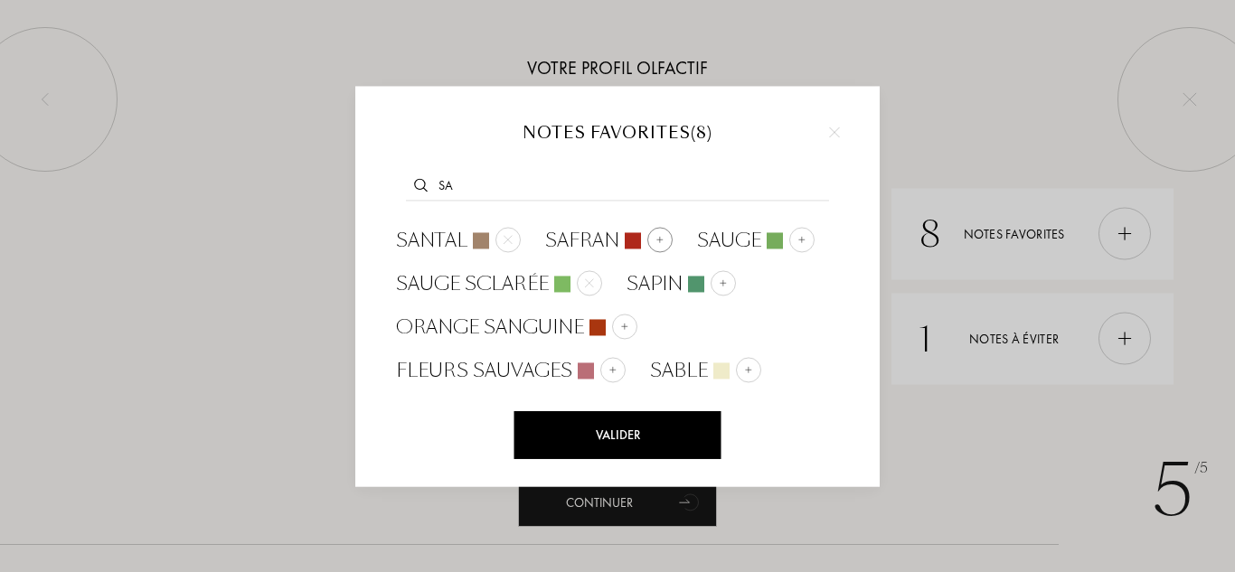
type input "sa"
click at [591, 234] on span "Safran" at bounding box center [582, 240] width 74 height 27
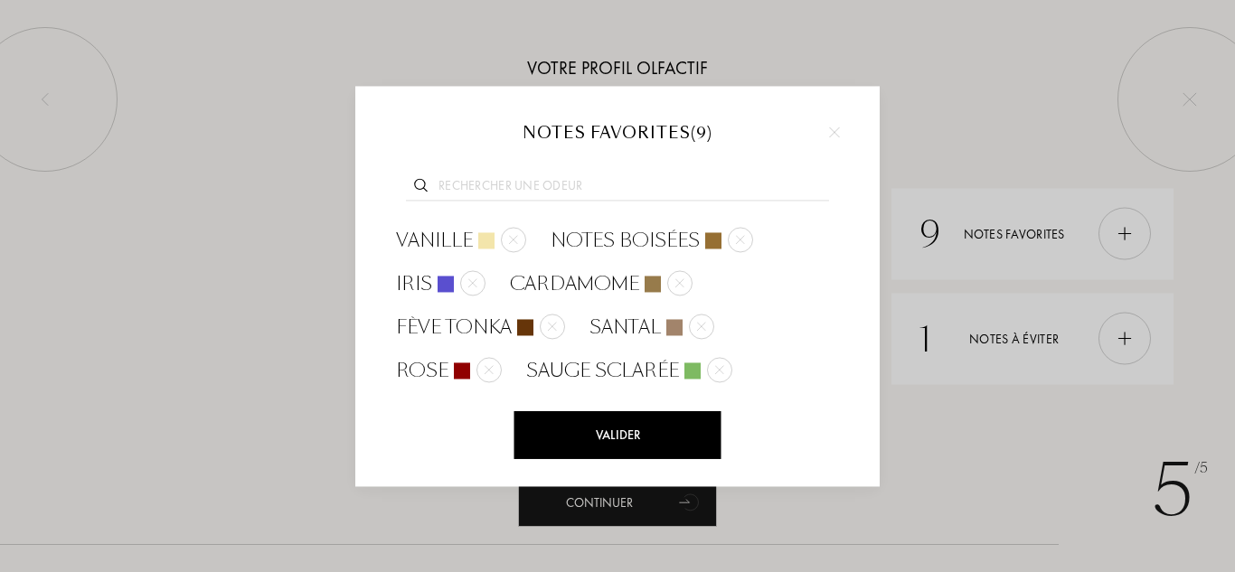
click at [556, 189] on input "text" at bounding box center [617, 188] width 423 height 24
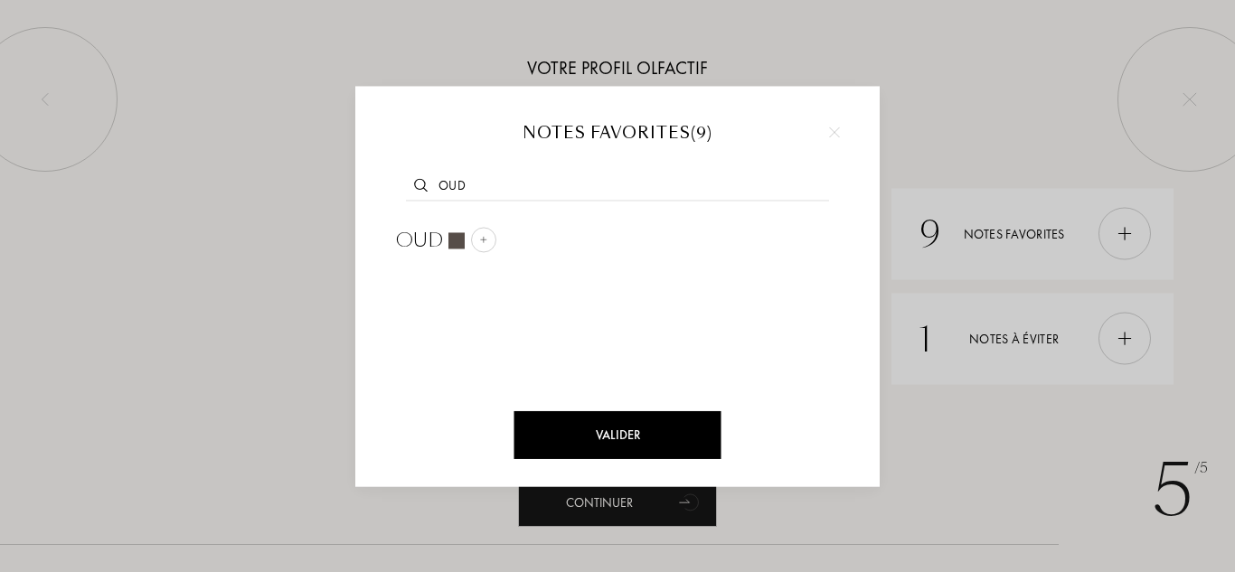
type input "oud"
click at [436, 218] on div "oud" at bounding box center [618, 184] width 470 height 70
click at [435, 225] on div "Oud" at bounding box center [445, 240] width 125 height 43
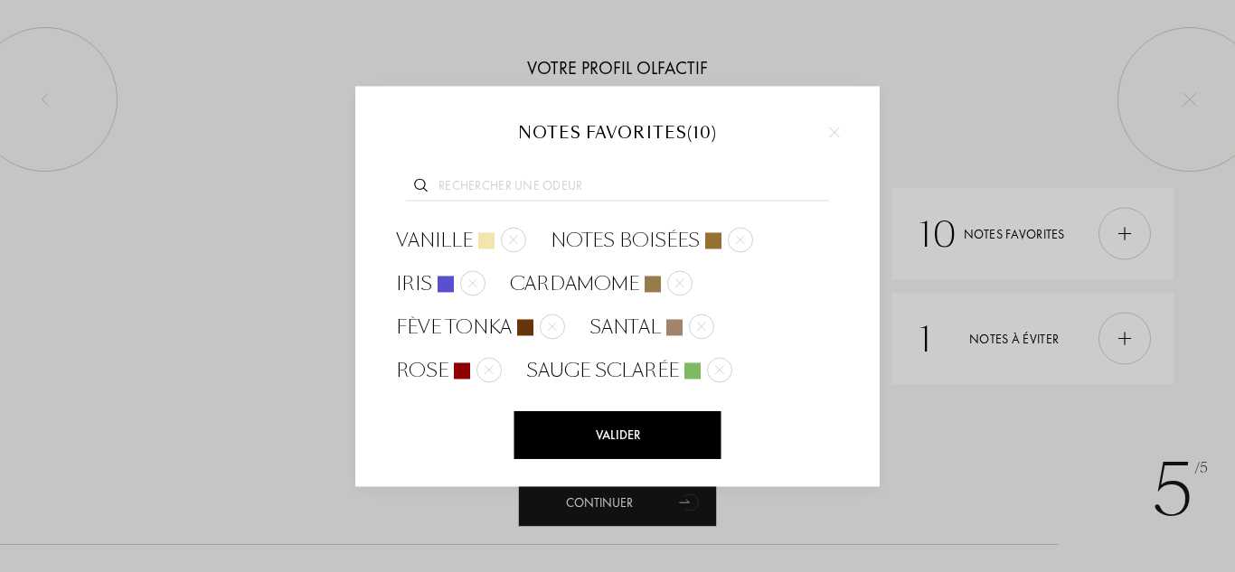
click at [480, 165] on div at bounding box center [618, 184] width 470 height 70
click at [480, 166] on div at bounding box center [618, 184] width 470 height 70
click at [475, 185] on input "text" at bounding box center [617, 188] width 423 height 24
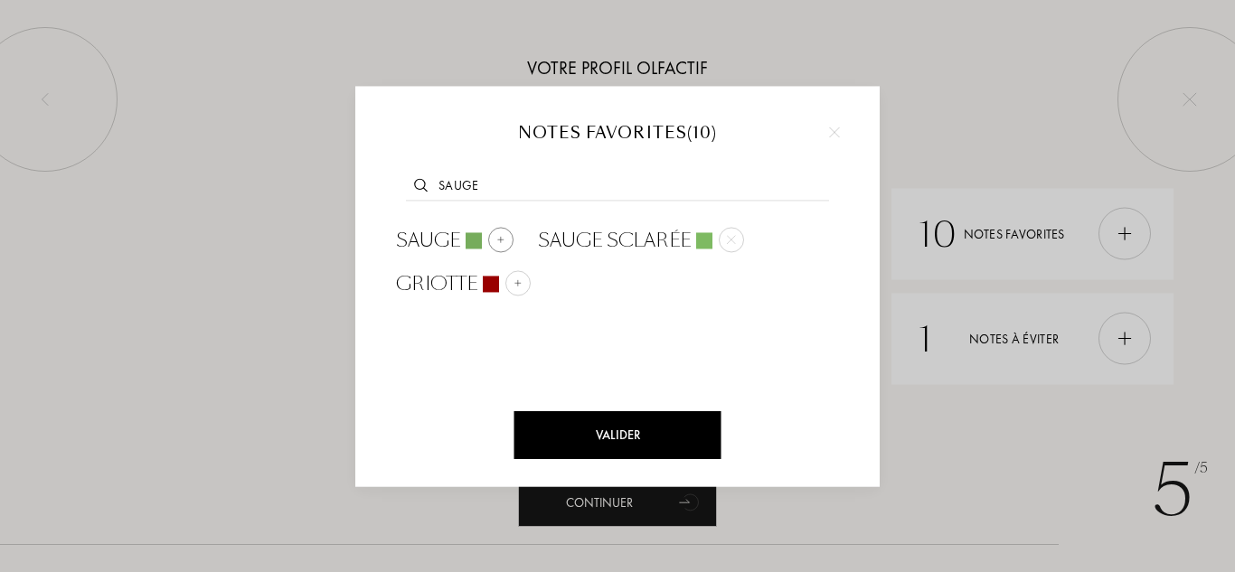
type input "sauge"
click at [443, 243] on span "Sauge" at bounding box center [428, 240] width 64 height 27
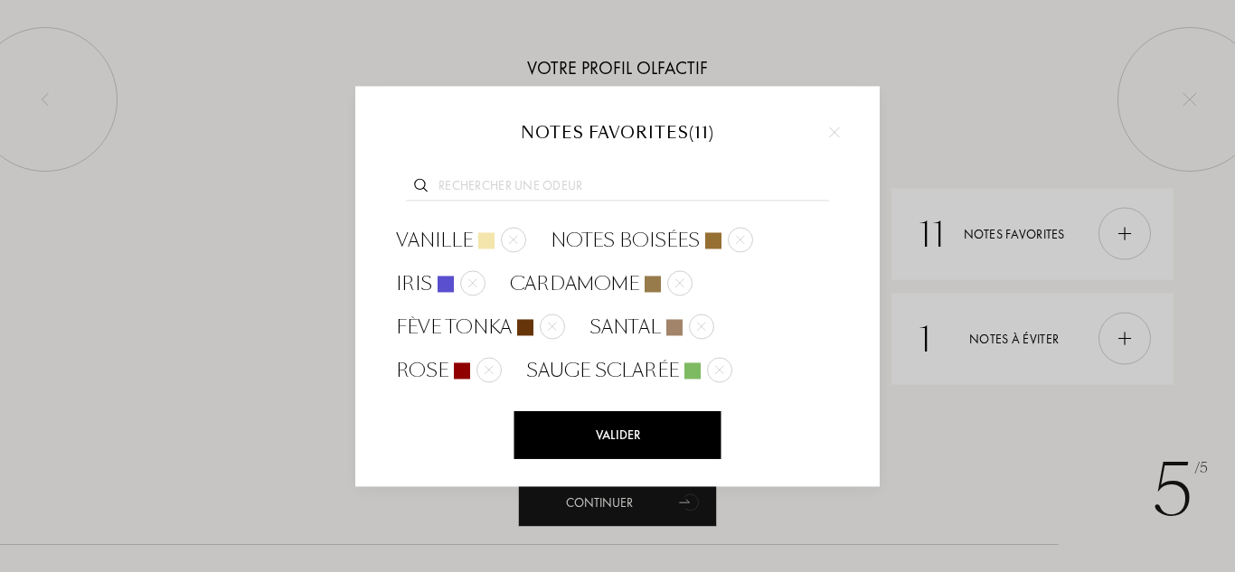
click at [490, 177] on input "text" at bounding box center [617, 188] width 423 height 24
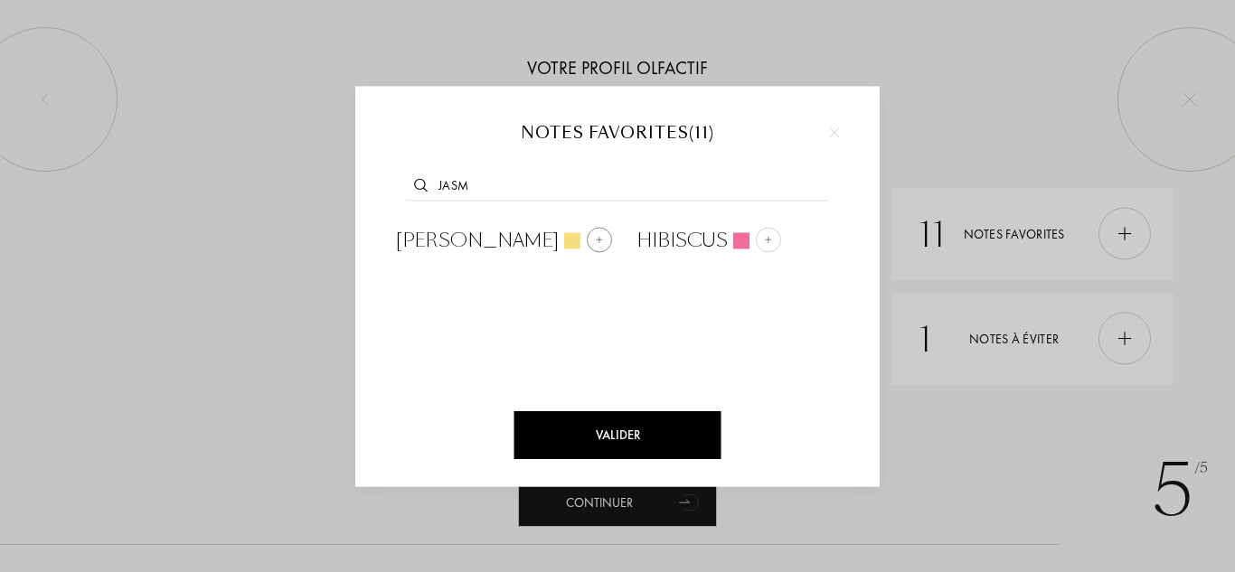
type input "jasm"
click at [460, 239] on span "Jasmin" at bounding box center [477, 240] width 163 height 27
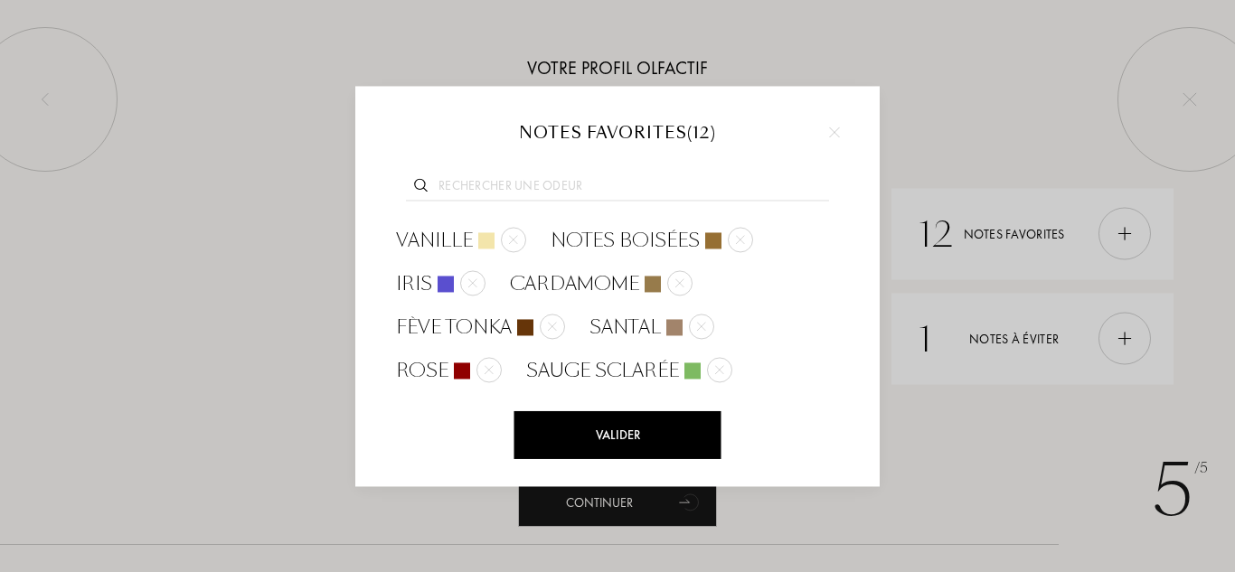
click at [496, 185] on input "text" at bounding box center [617, 188] width 423 height 24
click at [671, 443] on div "Valider" at bounding box center [618, 435] width 207 height 48
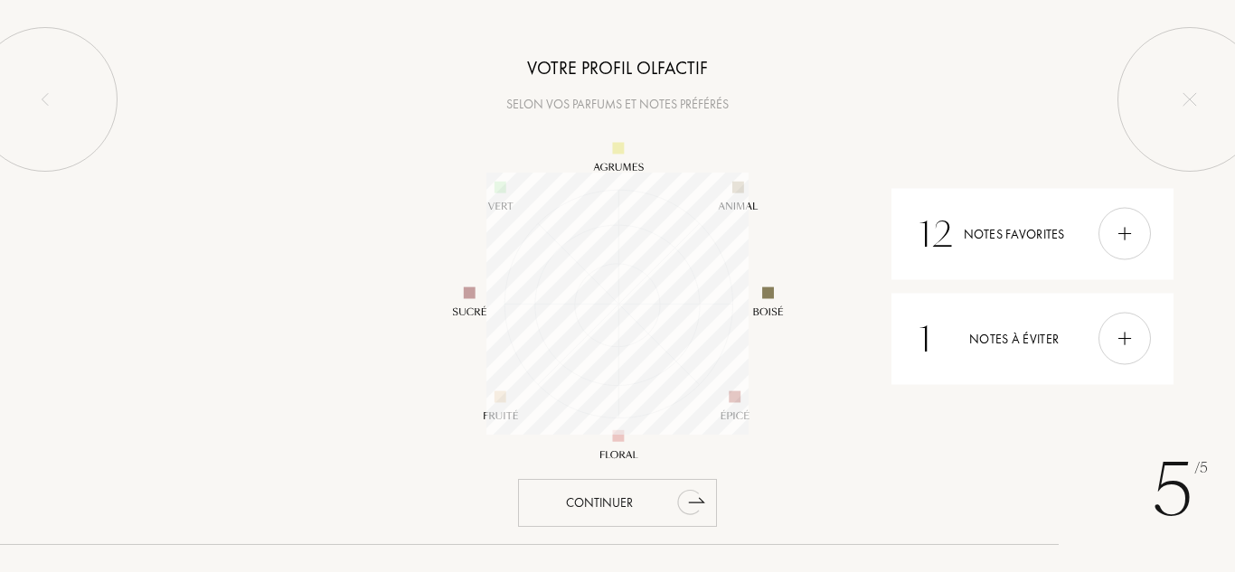
click at [662, 496] on div "Continuer" at bounding box center [617, 503] width 199 height 48
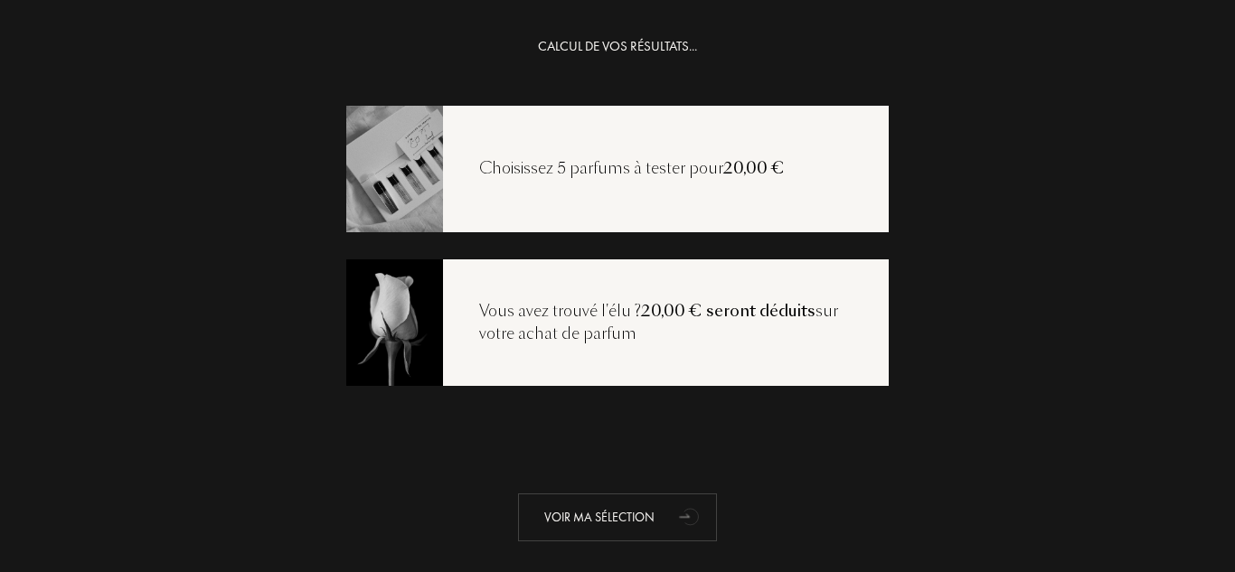
click at [591, 516] on div "Voir ma sélection" at bounding box center [617, 518] width 199 height 48
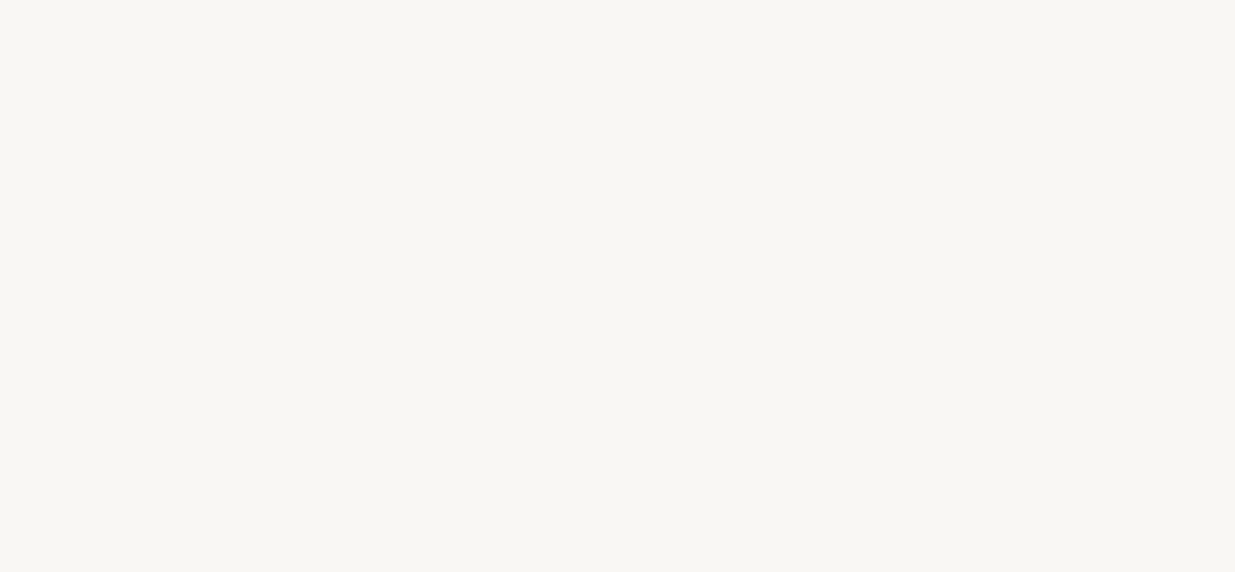
select select "FR"
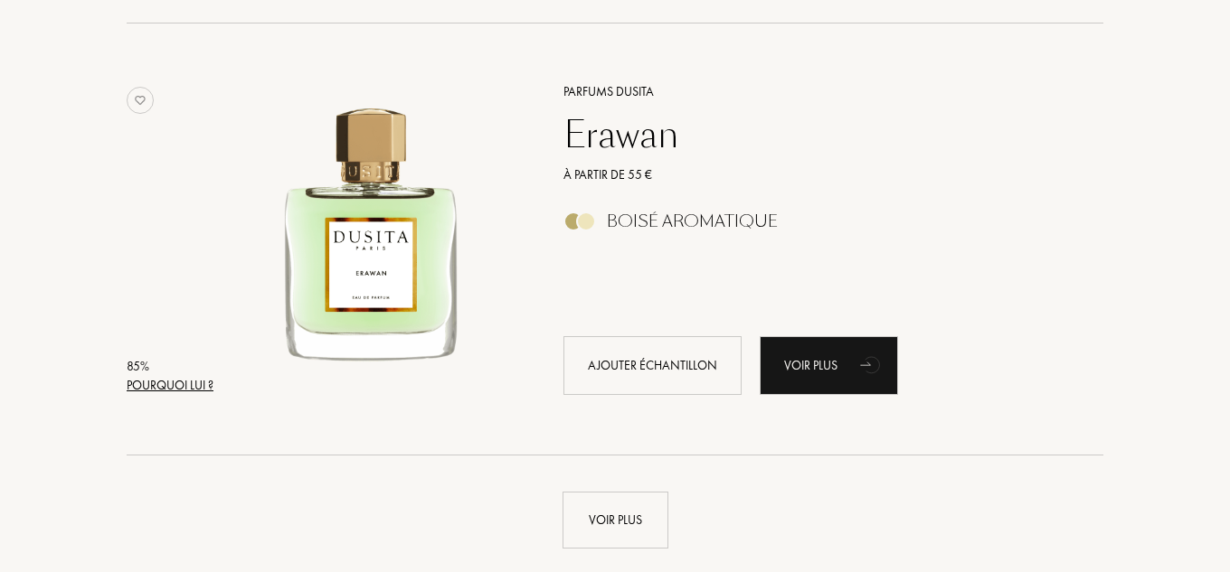
scroll to position [4119, 0]
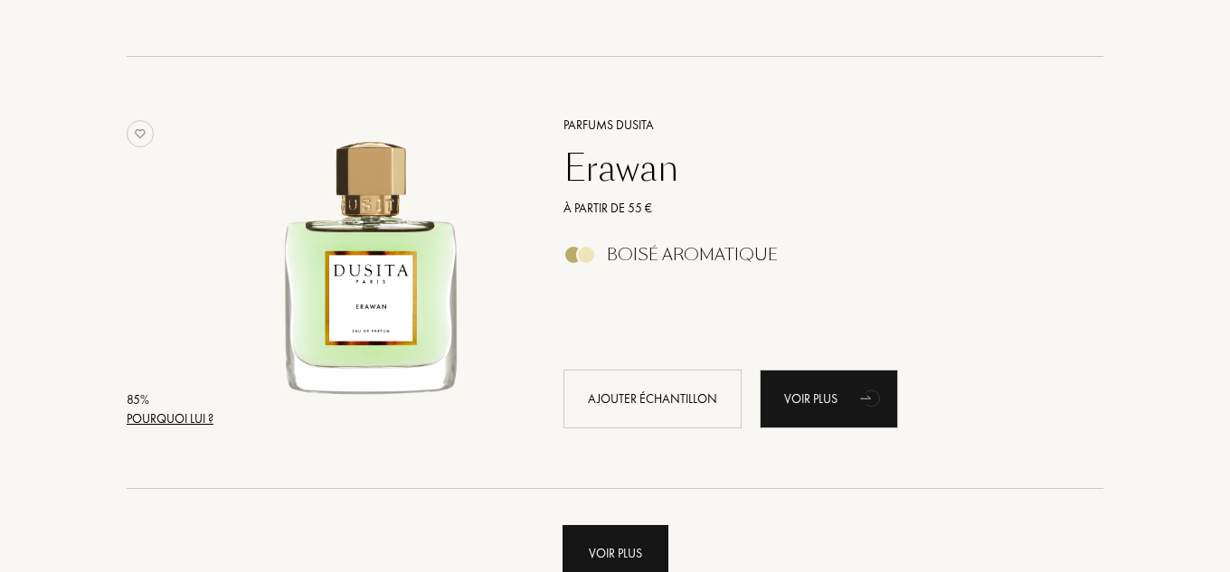
click at [592, 549] on div "Voir plus" at bounding box center [616, 553] width 106 height 57
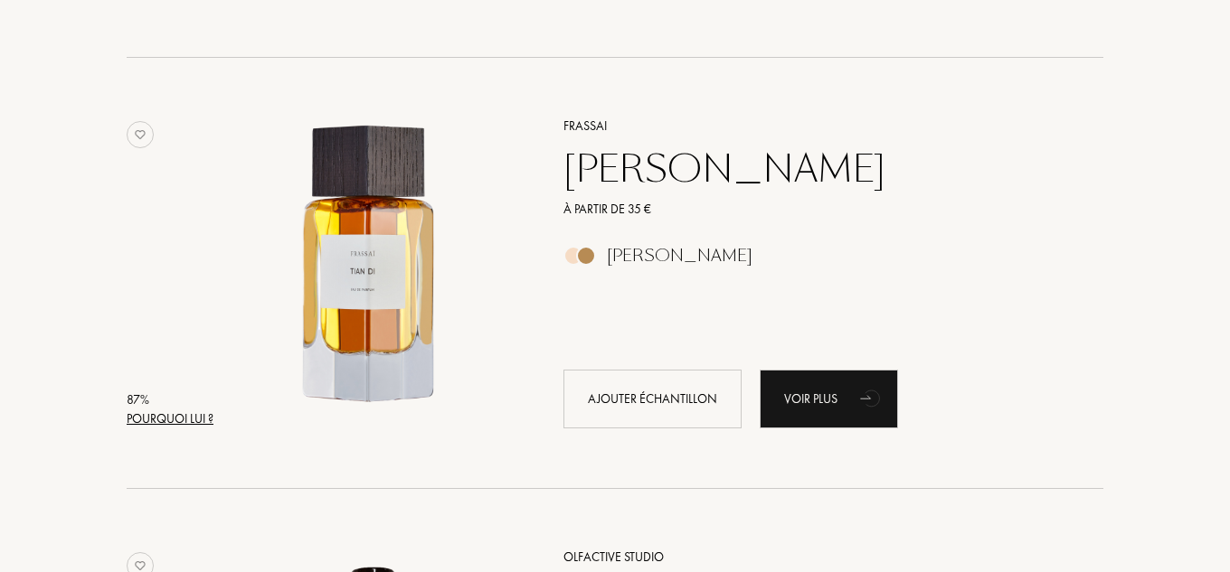
scroll to position [1079, 0]
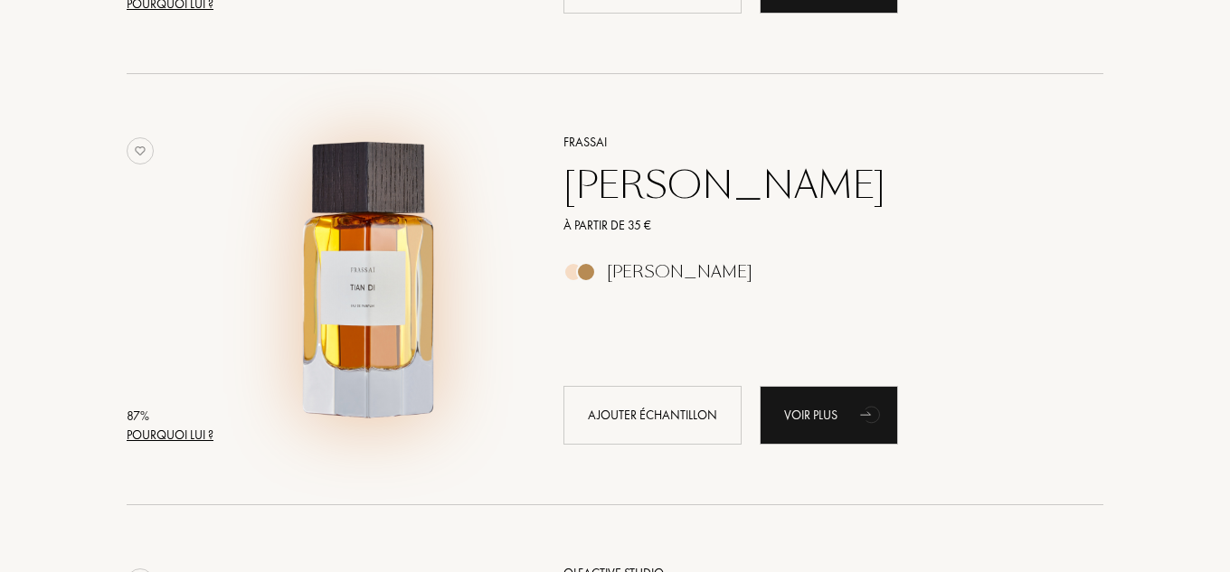
click at [405, 259] on img at bounding box center [370, 280] width 301 height 301
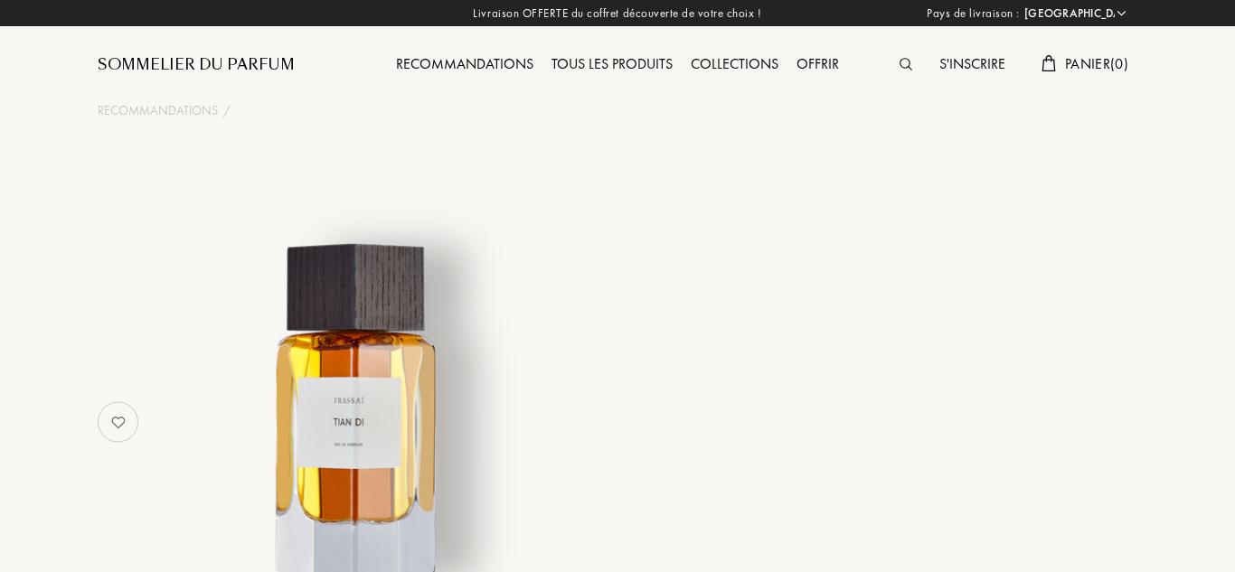
select select "FR"
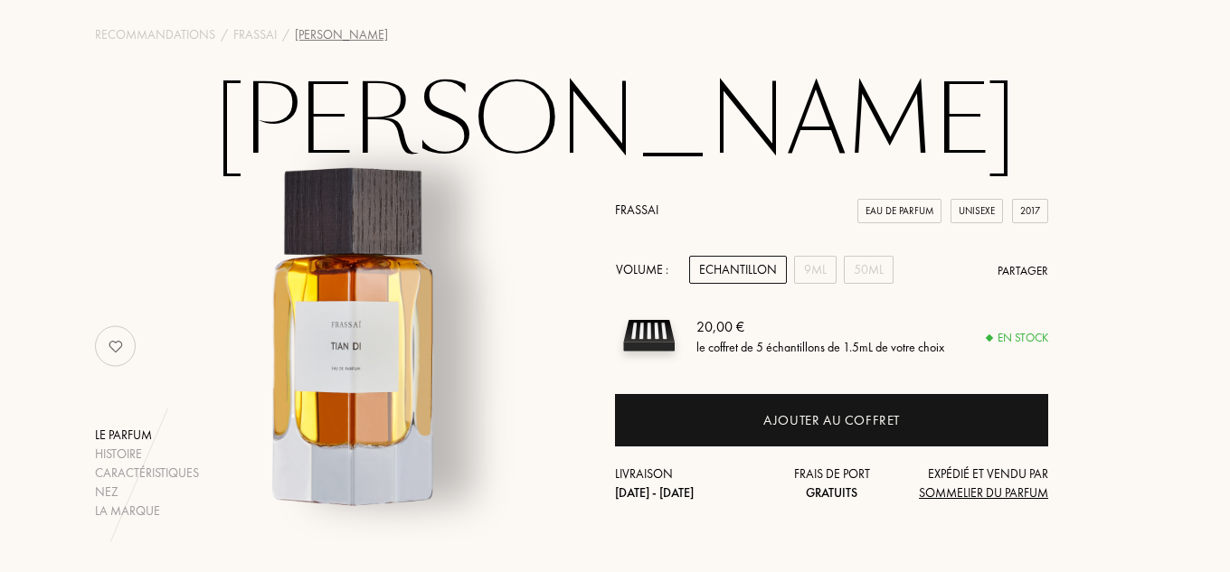
scroll to position [135, 0]
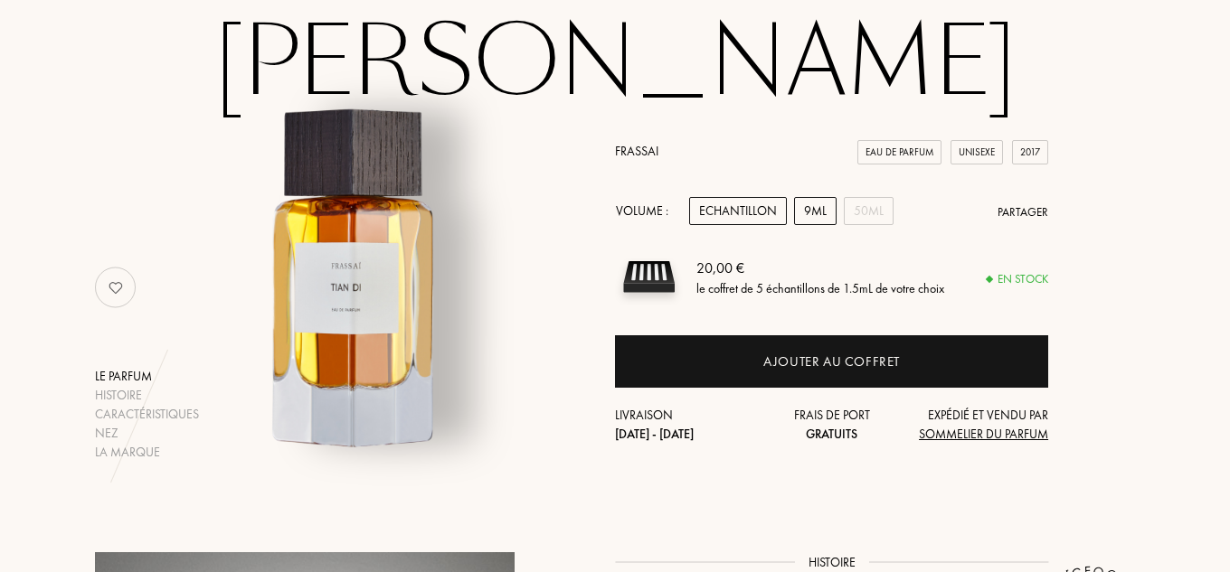
click at [827, 222] on div "9mL" at bounding box center [815, 211] width 43 height 28
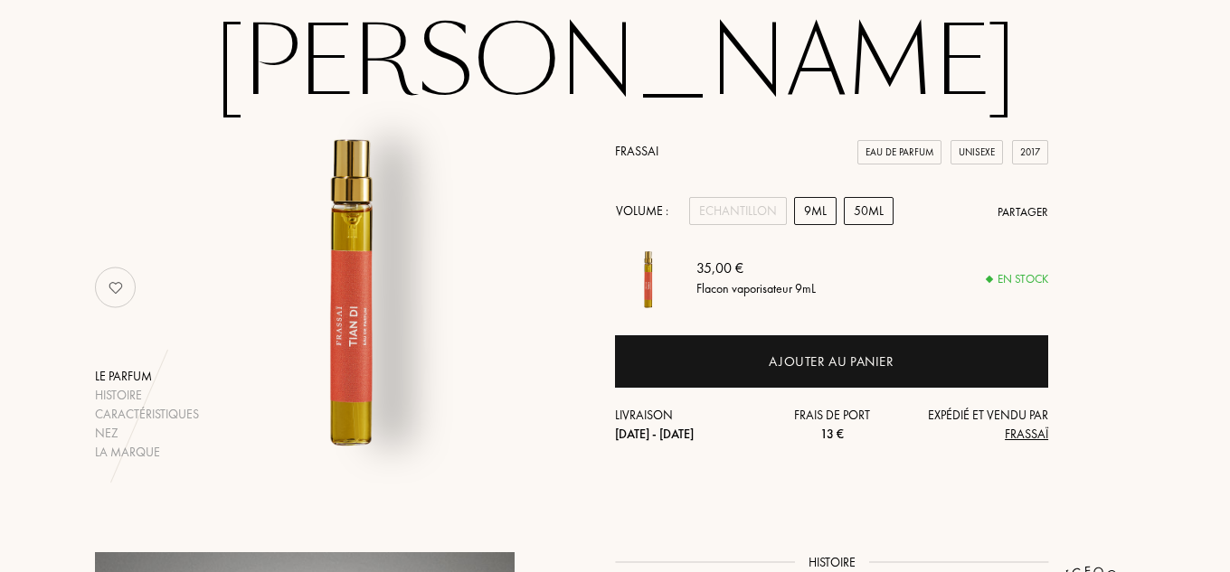
click at [851, 215] on div "50mL" at bounding box center [869, 211] width 50 height 28
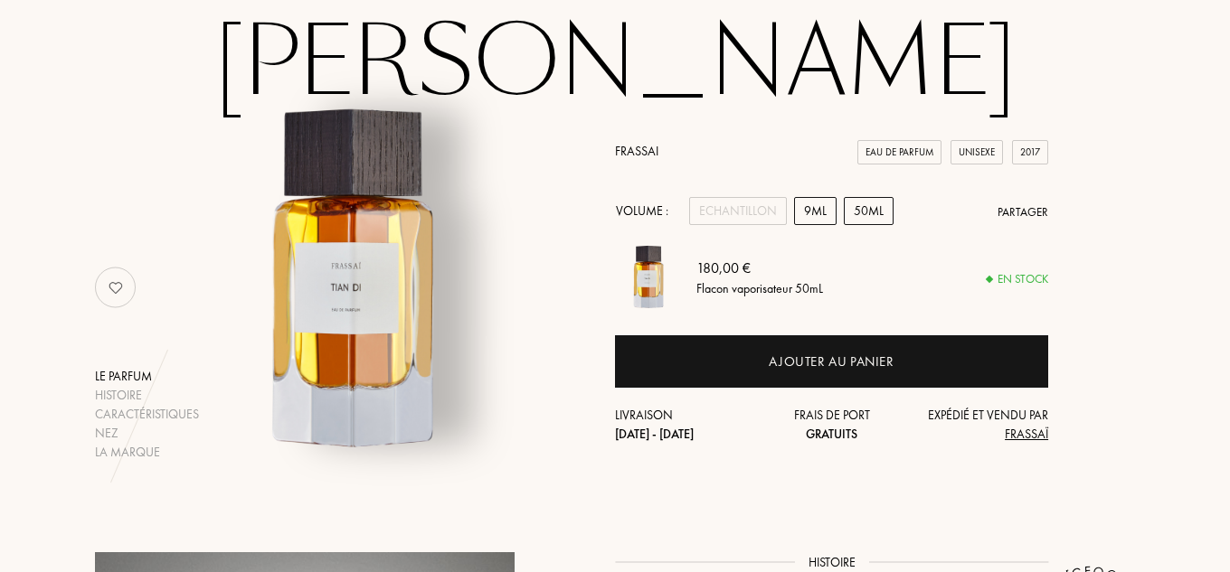
click at [825, 206] on div "9mL" at bounding box center [815, 211] width 43 height 28
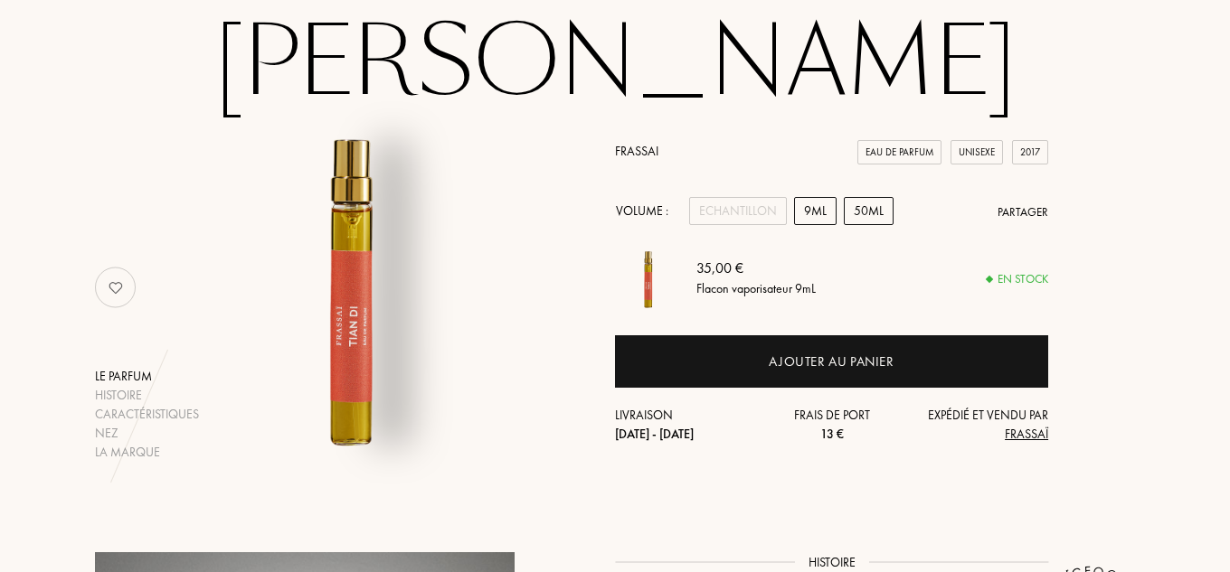
click at [848, 206] on div "50mL" at bounding box center [869, 211] width 50 height 28
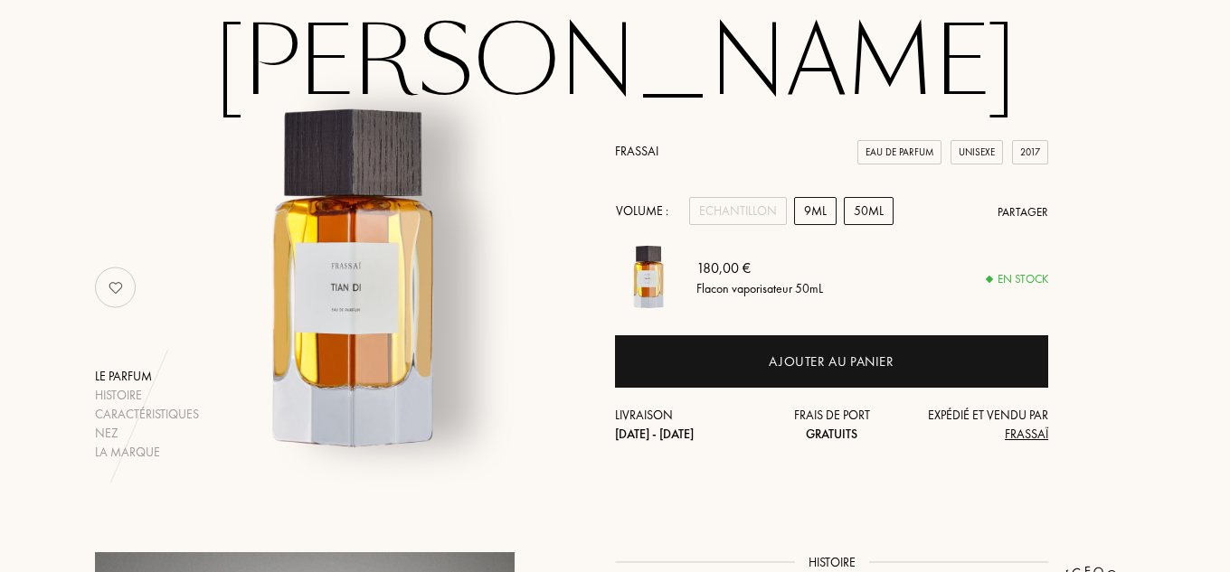
click at [819, 206] on div "9mL" at bounding box center [815, 211] width 43 height 28
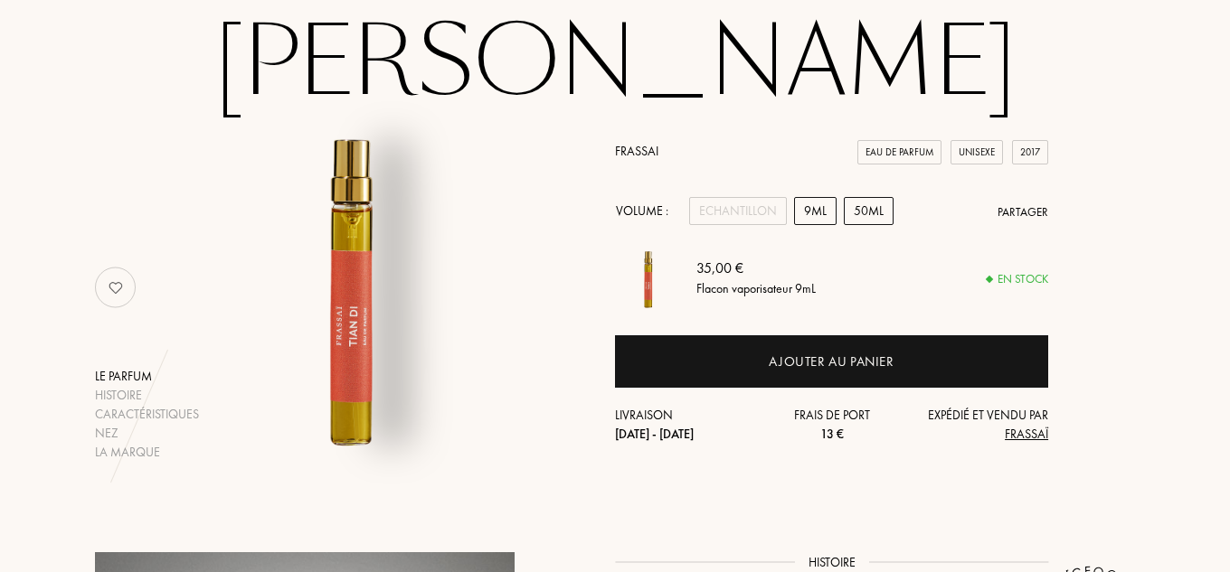
click at [874, 212] on div "50mL" at bounding box center [869, 211] width 50 height 28
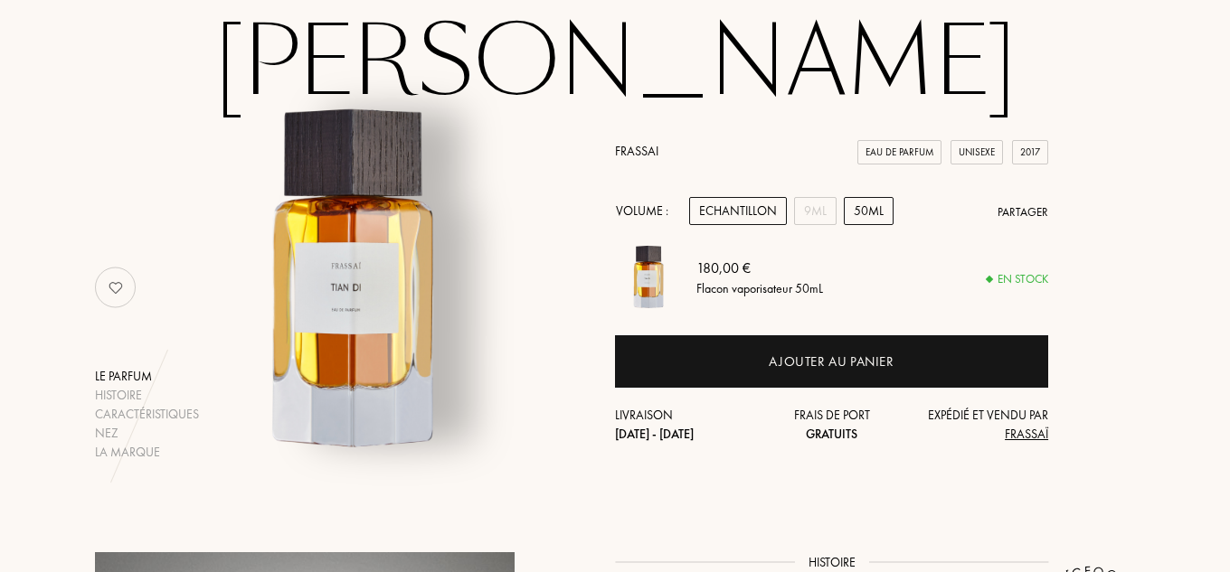
click at [780, 214] on div "Echantillon" at bounding box center [738, 211] width 98 height 28
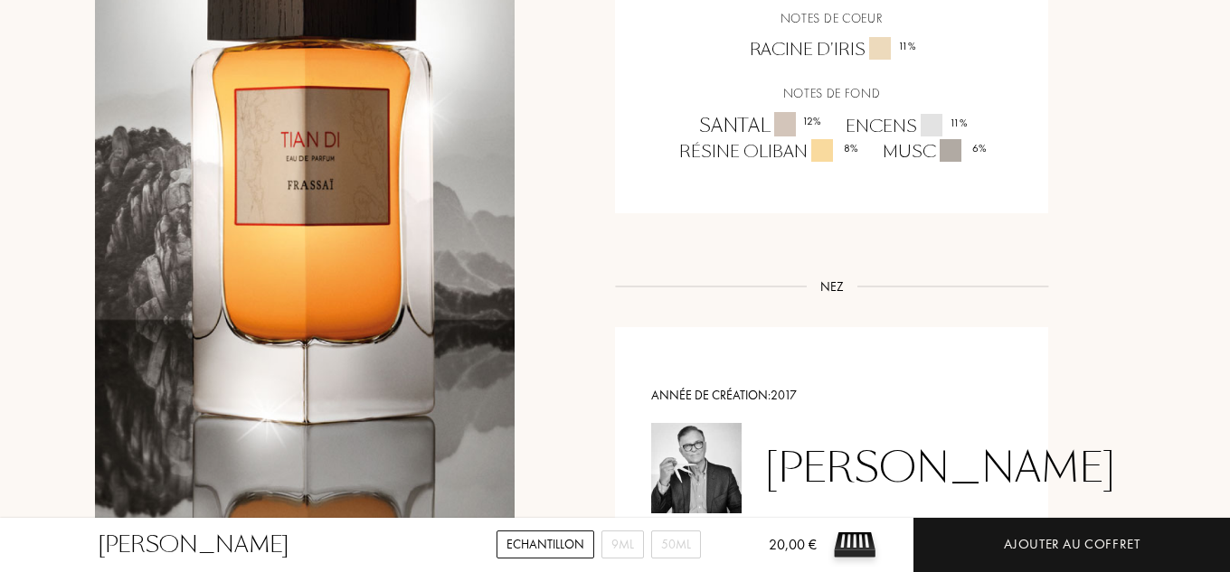
scroll to position [1653, 0]
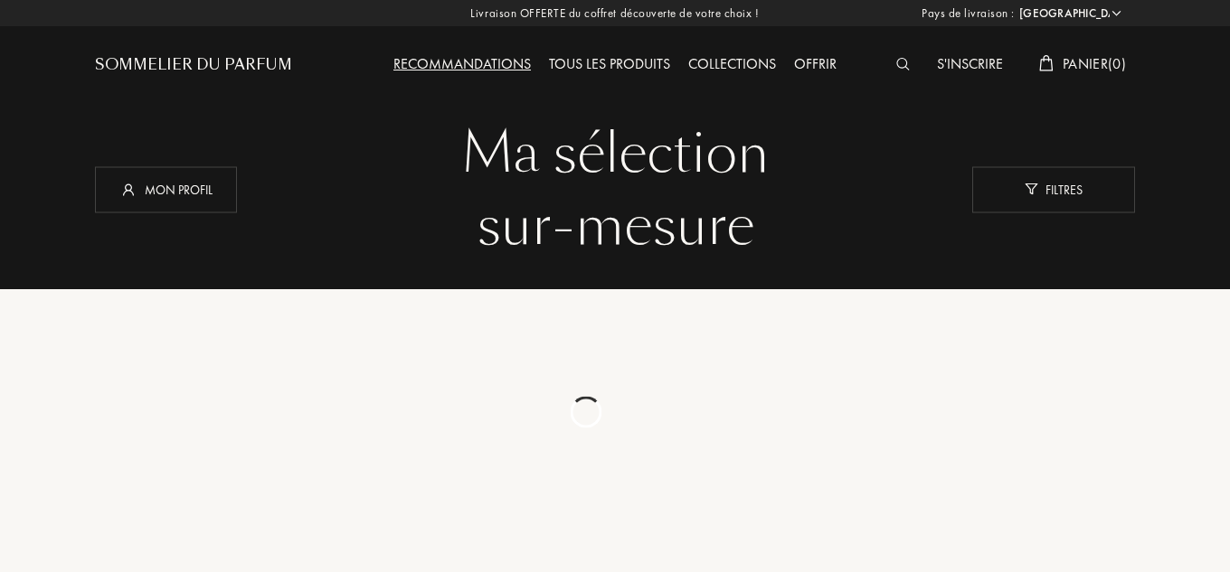
select select "FR"
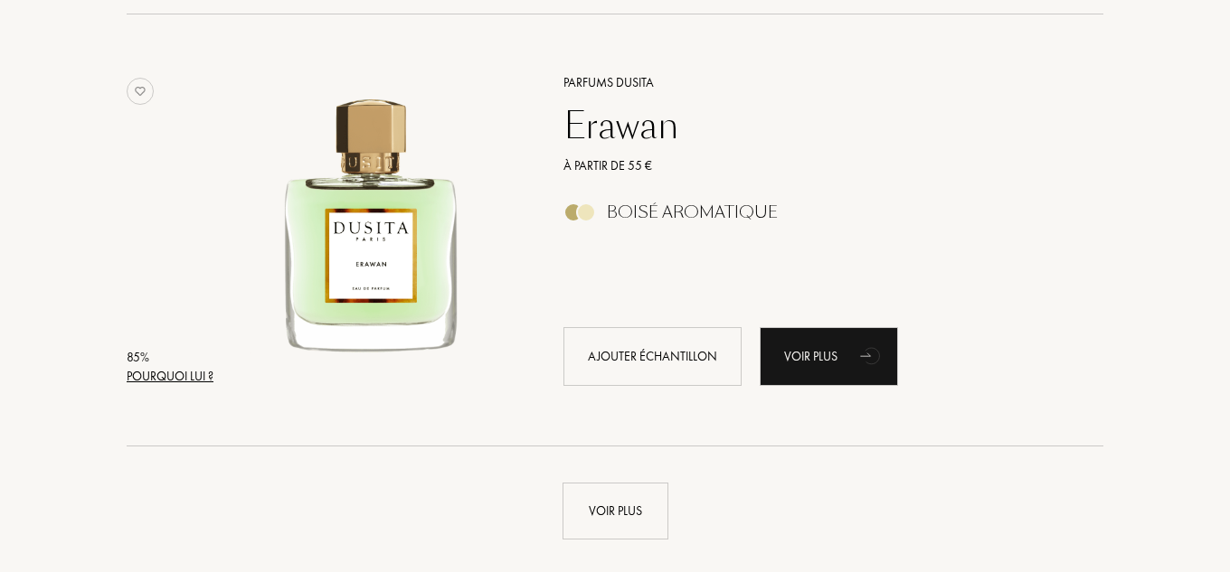
scroll to position [4152, 0]
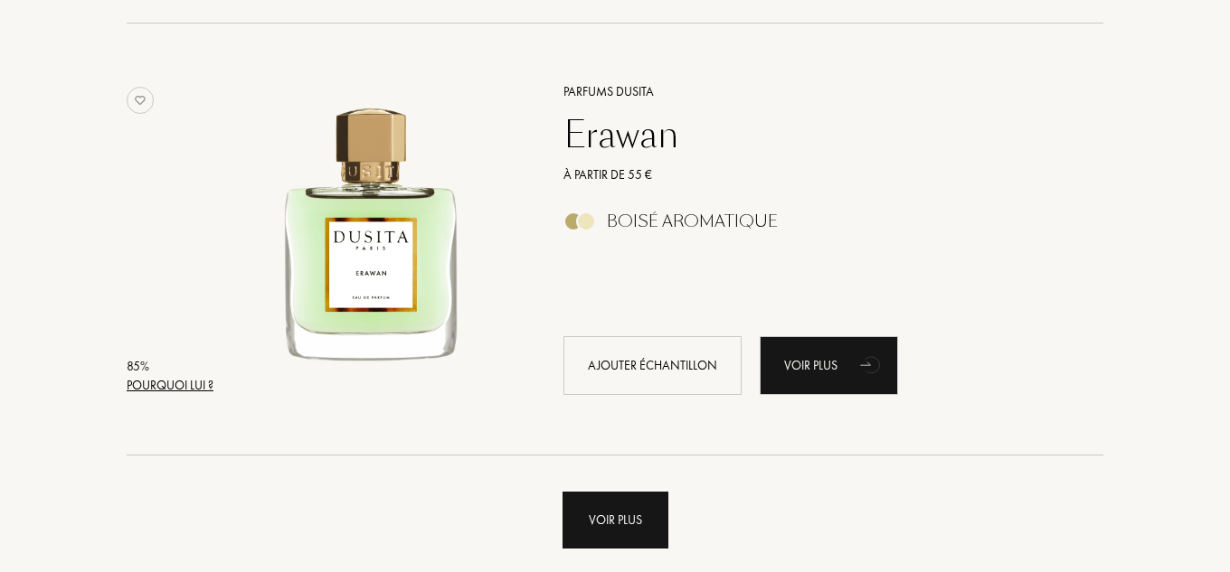
click at [593, 513] on div "Voir plus" at bounding box center [616, 520] width 106 height 57
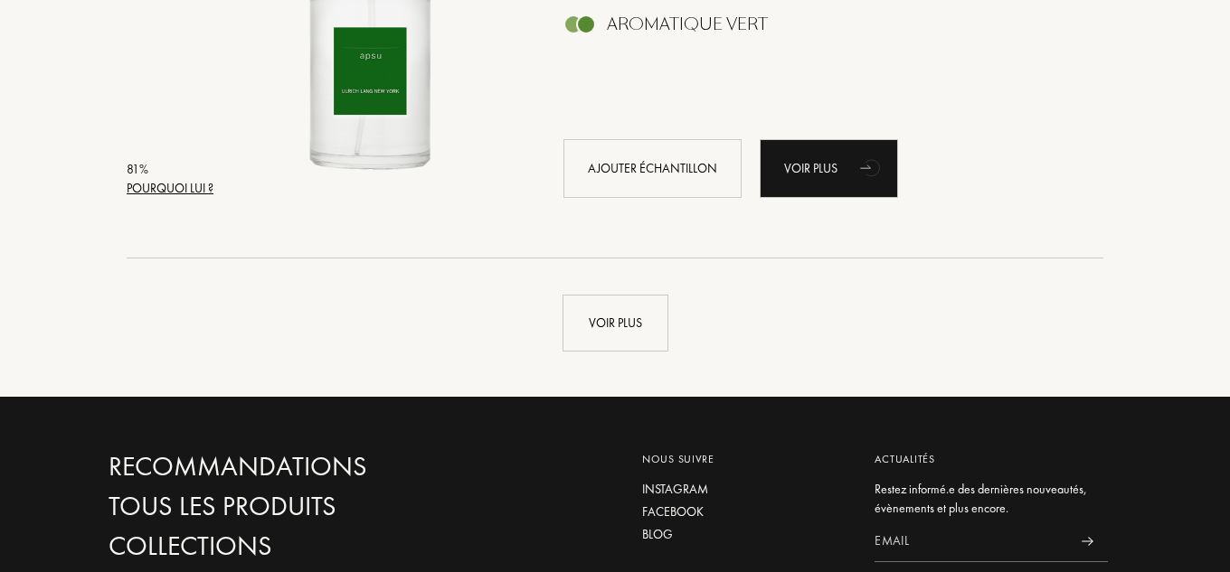
scroll to position [8668, 0]
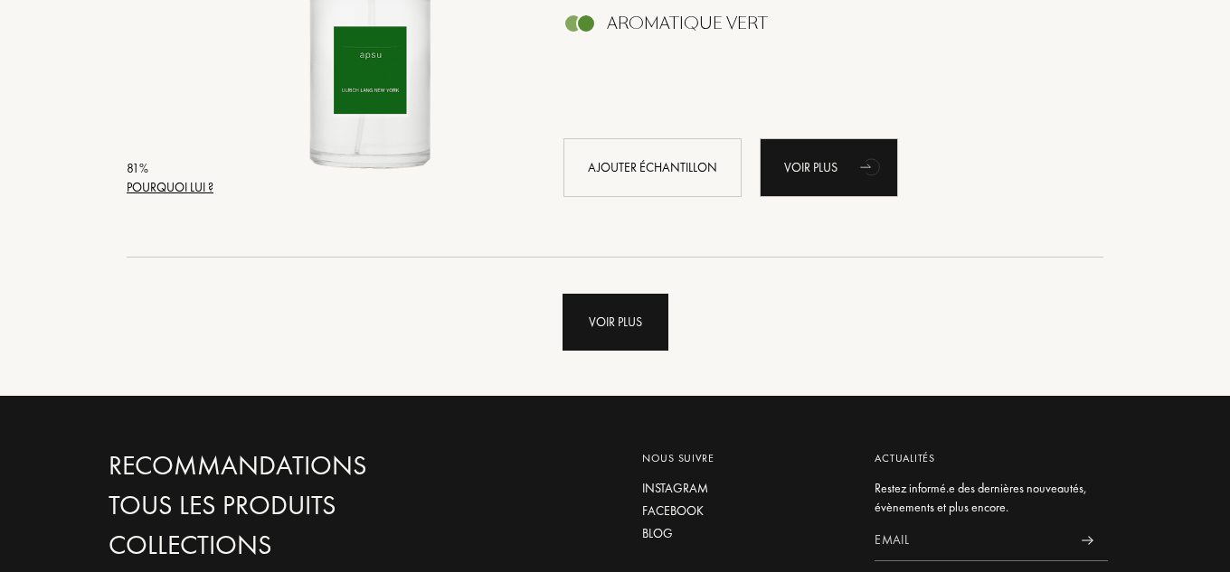
click at [622, 316] on div "Voir plus" at bounding box center [616, 322] width 106 height 57
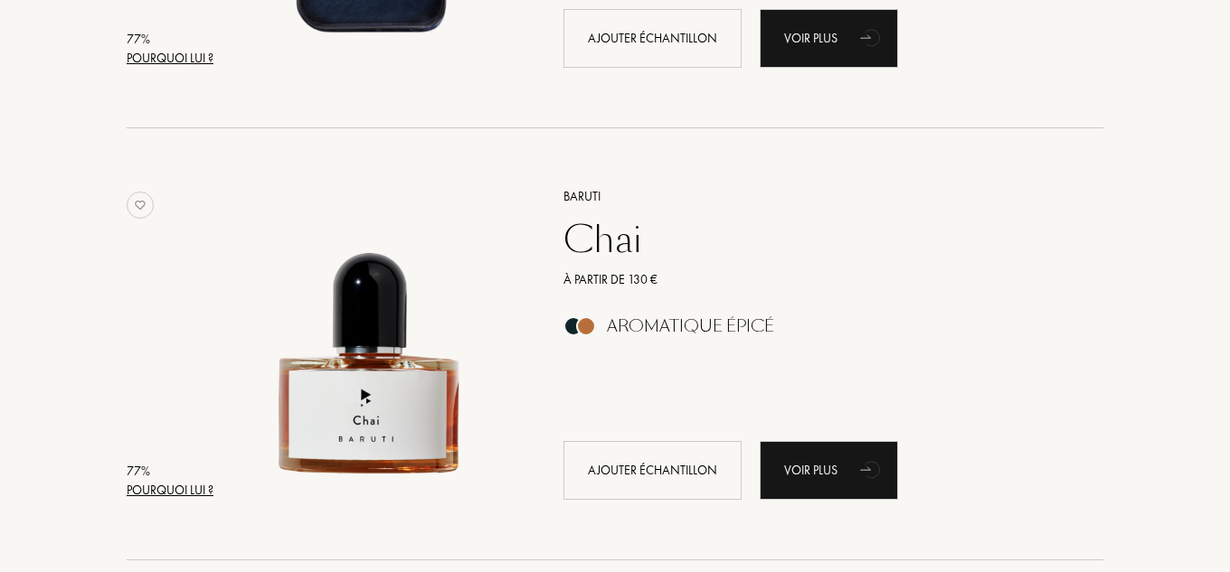
scroll to position [12706, 0]
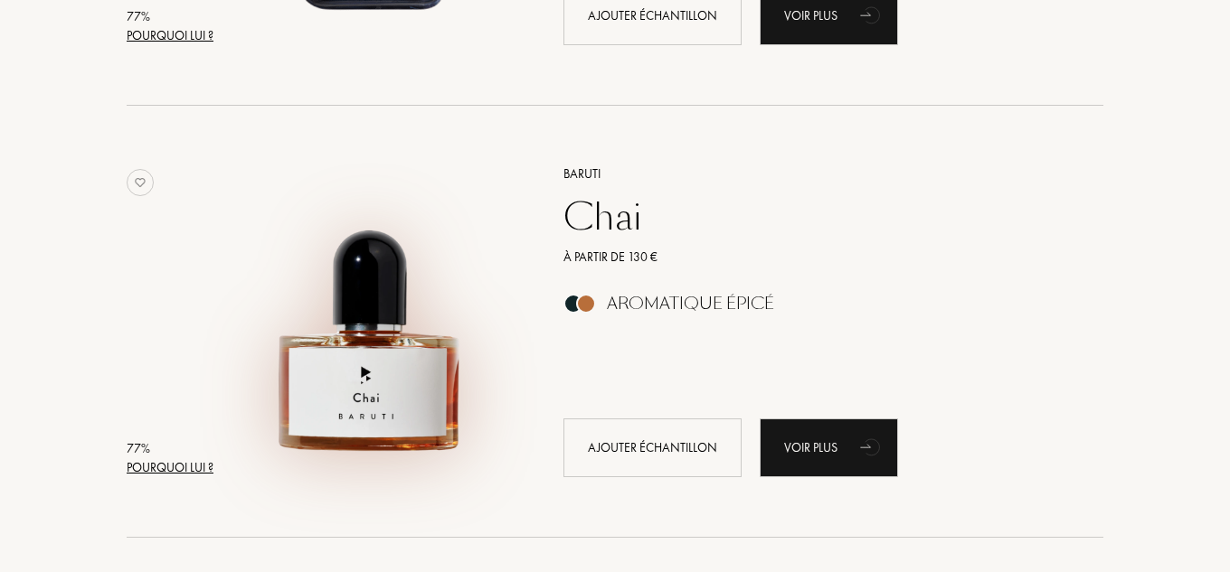
click at [454, 379] on img at bounding box center [370, 312] width 301 height 301
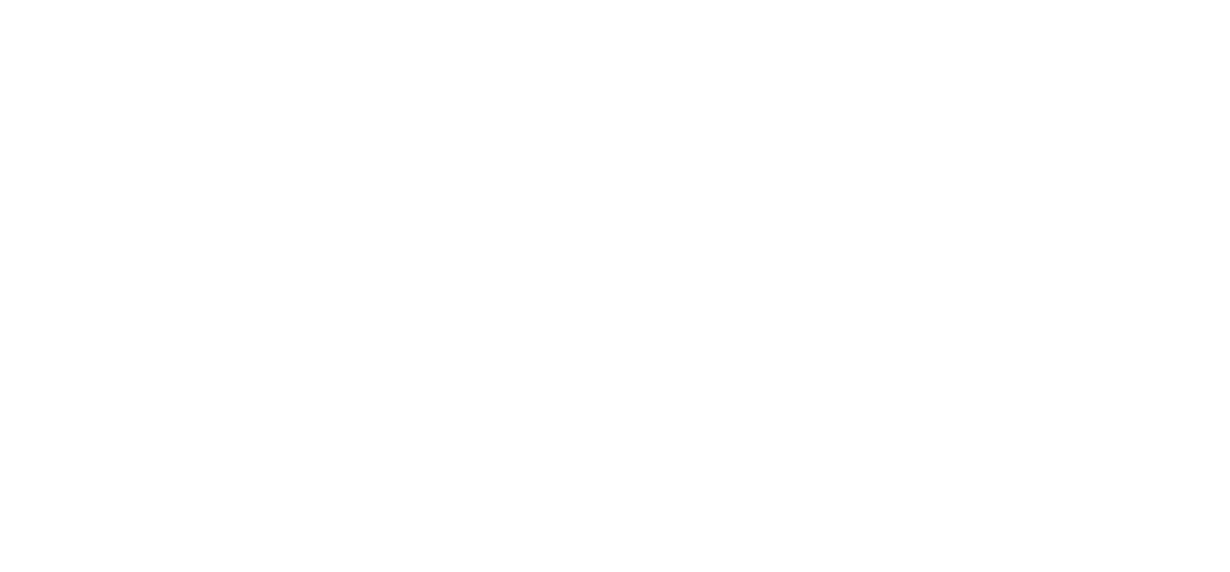
select select "FR"
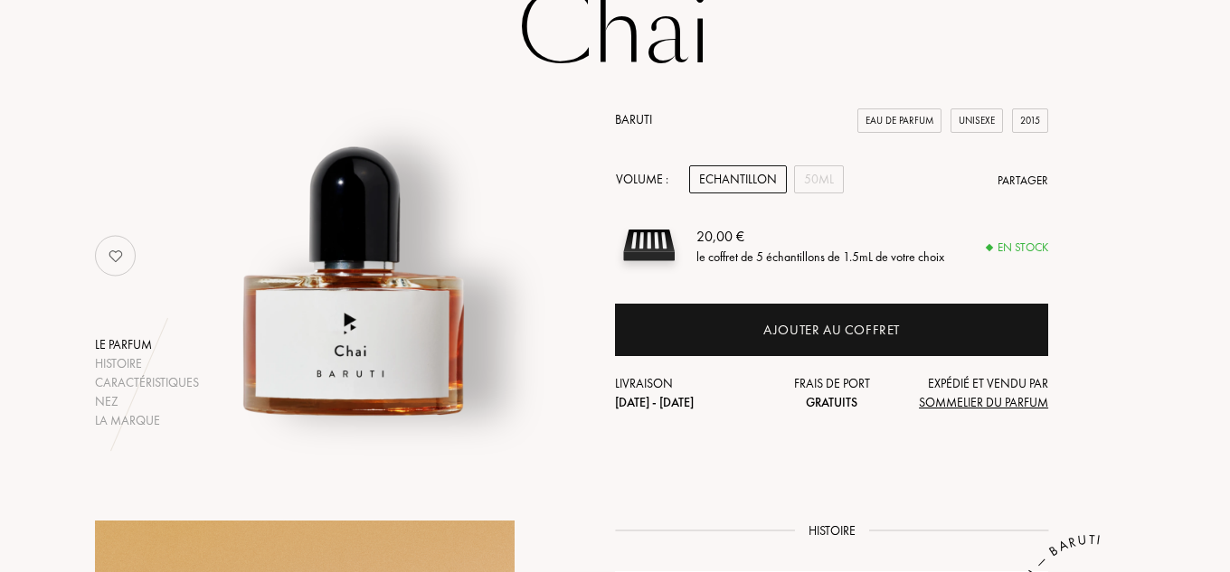
scroll to position [155, 0]
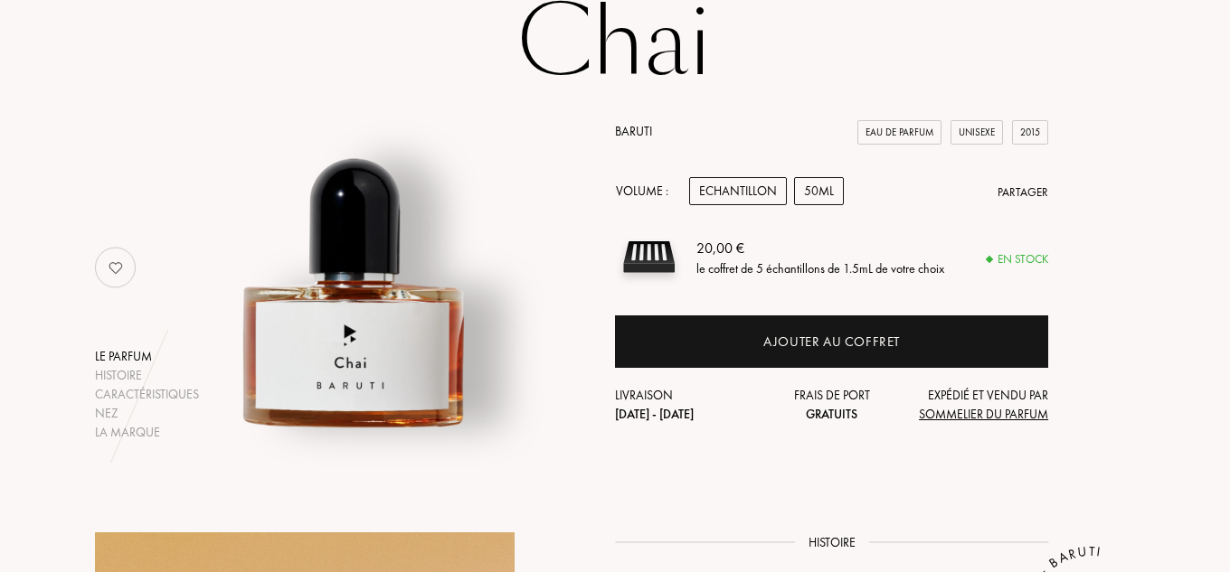
click at [802, 198] on div "50mL" at bounding box center [819, 191] width 50 height 28
click at [763, 194] on div "Echantillon" at bounding box center [738, 191] width 98 height 28
click at [827, 187] on div "50mL" at bounding box center [819, 191] width 50 height 28
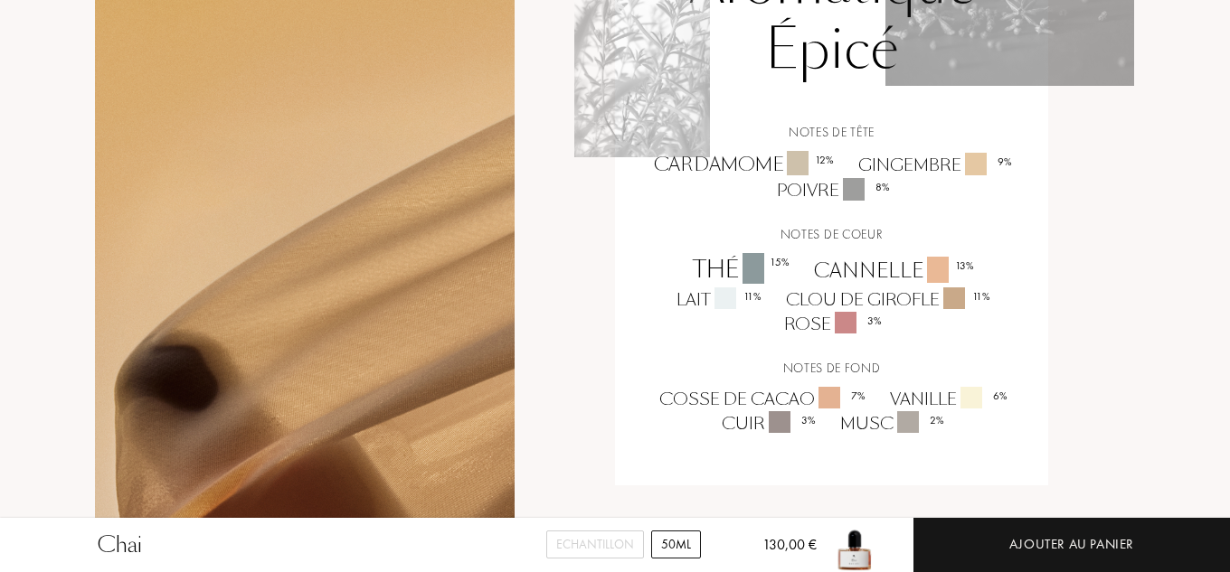
scroll to position [1314, 0]
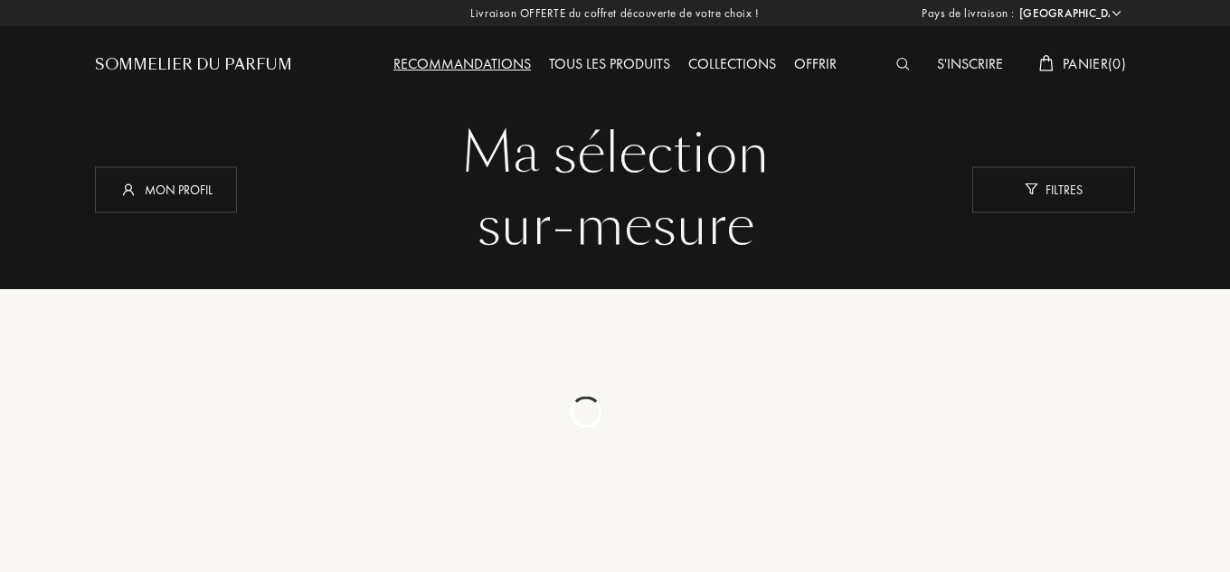
select select "FR"
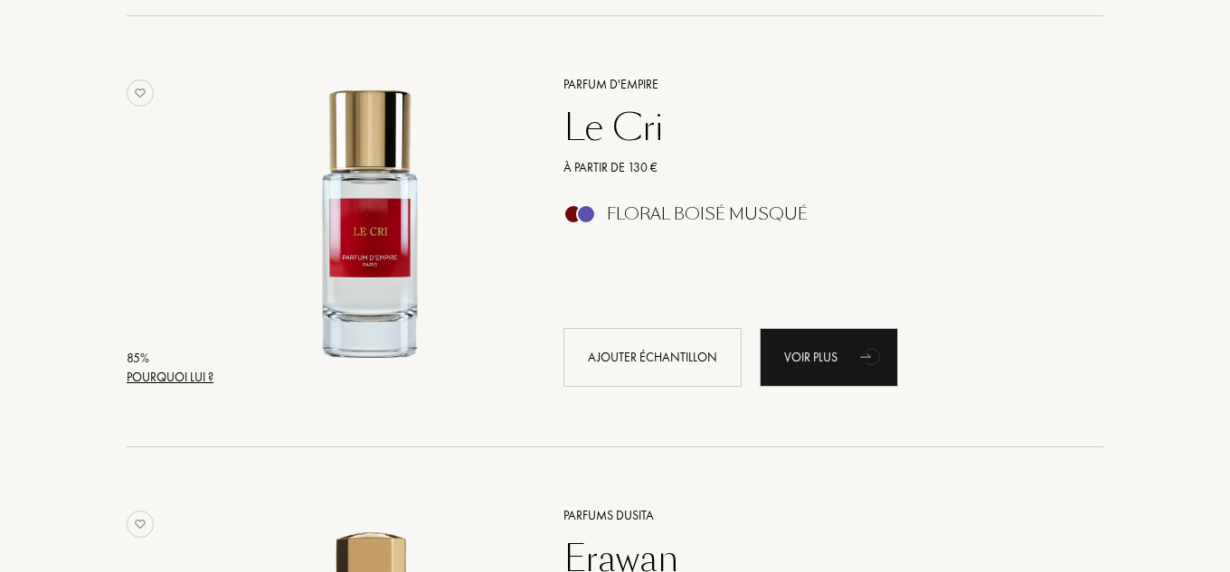
scroll to position [4253, 0]
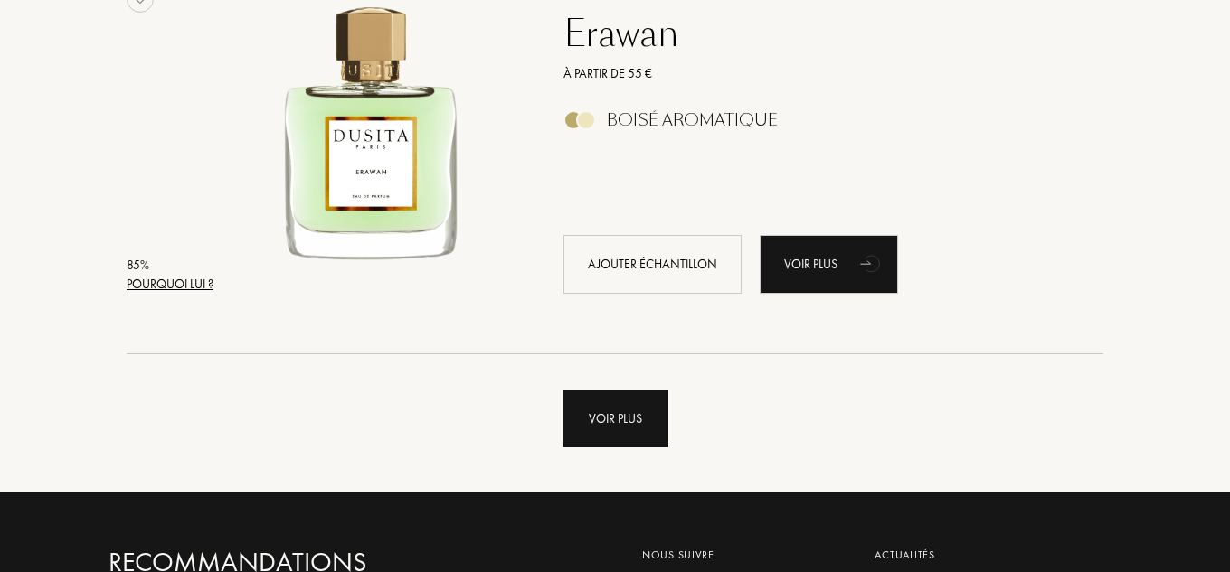
click at [644, 433] on div "Voir plus" at bounding box center [616, 419] width 106 height 57
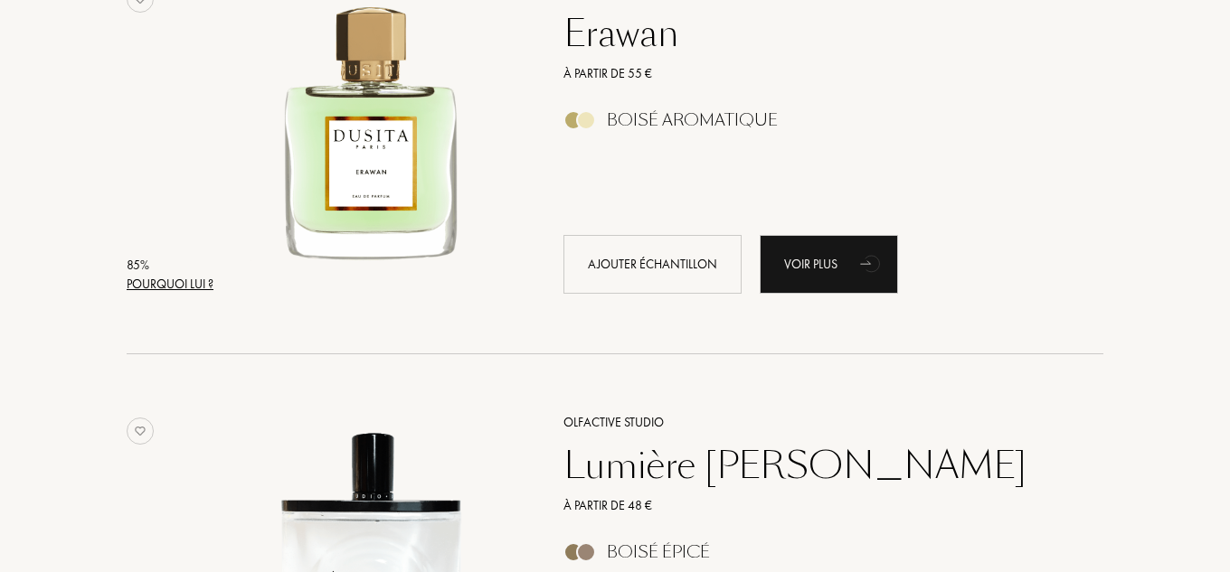
scroll to position [3752, 0]
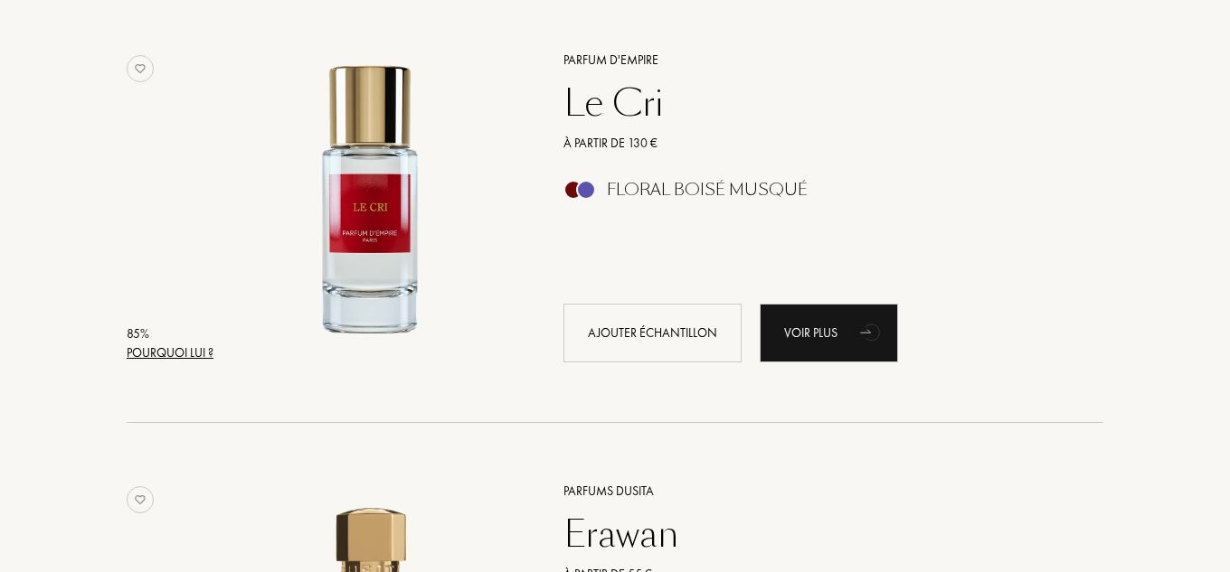
drag, startPoint x: 1221, startPoint y: 339, endPoint x: 1234, endPoint y: 230, distance: 110.3
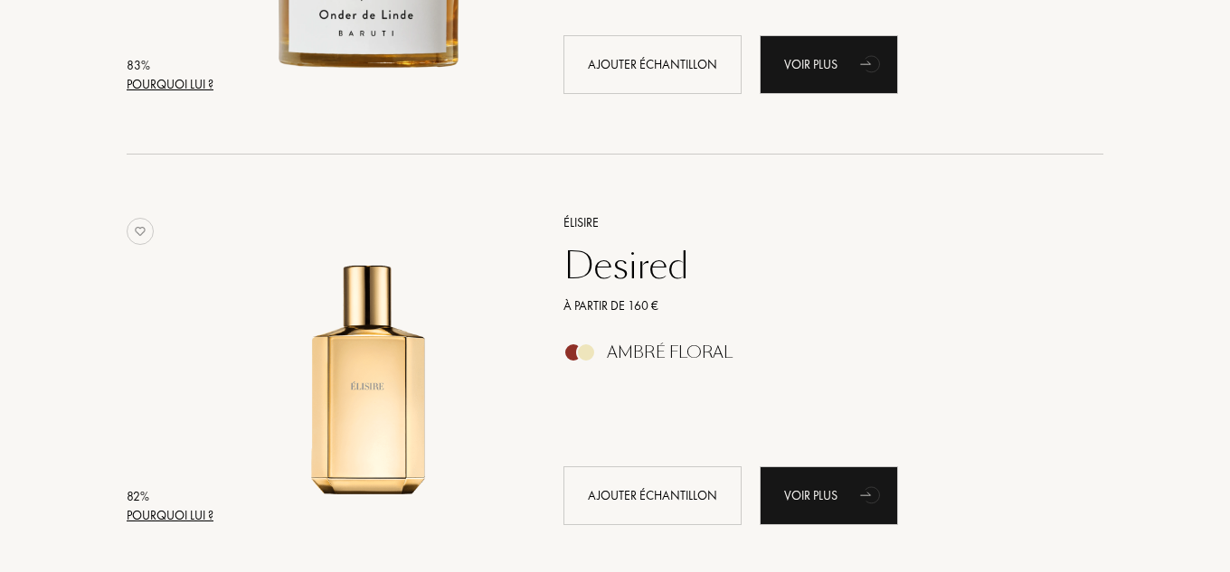
scroll to position [7892, 0]
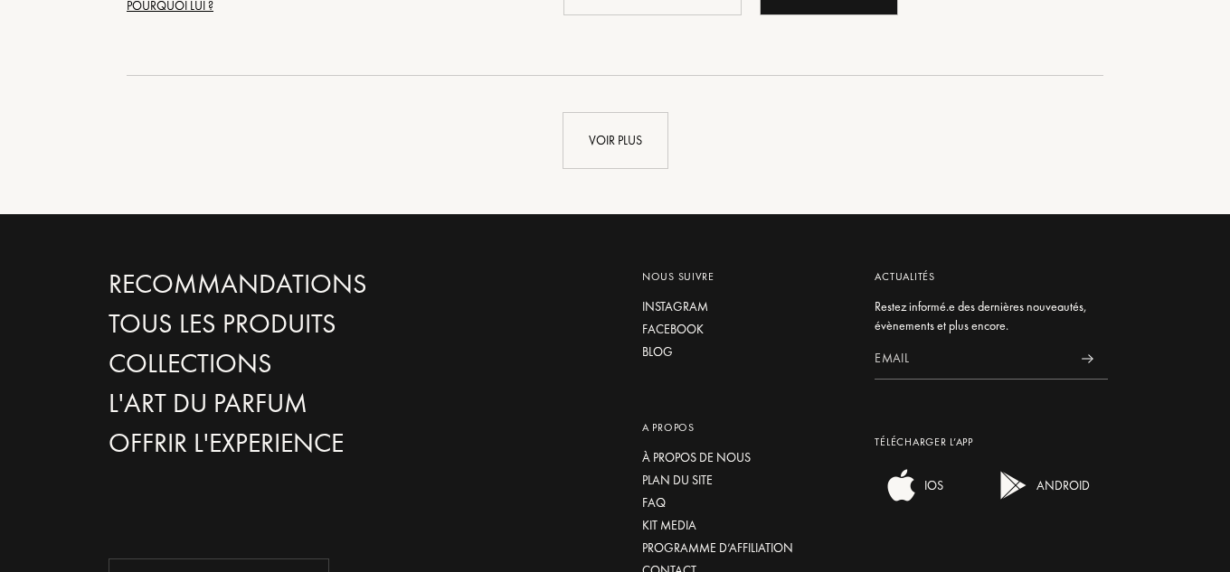
scroll to position [8790, 0]
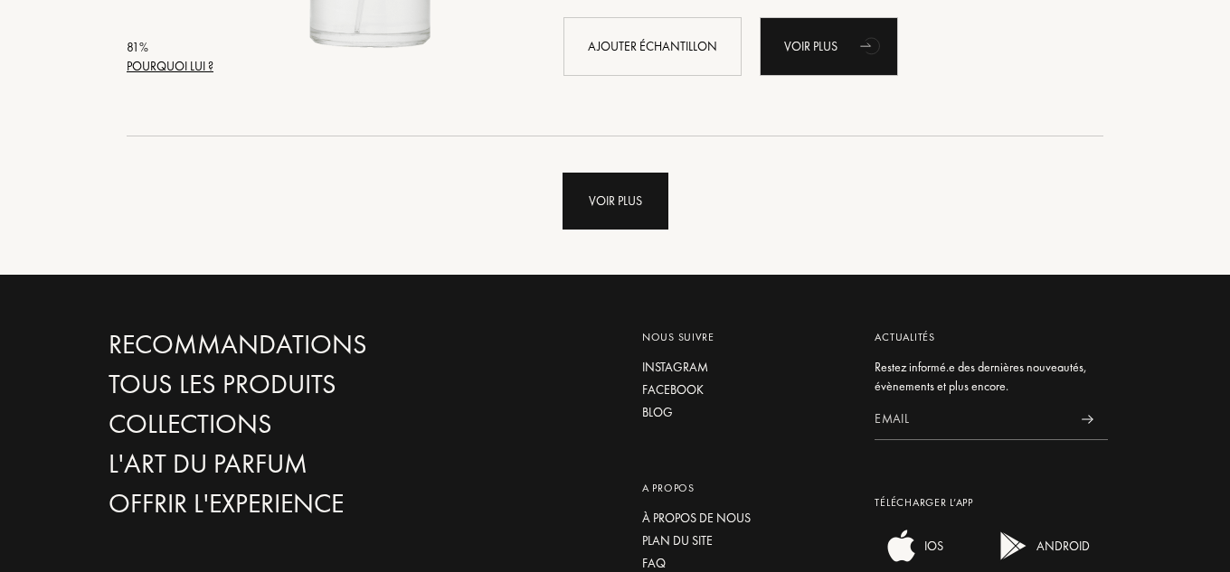
click at [636, 190] on div "Voir plus" at bounding box center [616, 201] width 106 height 57
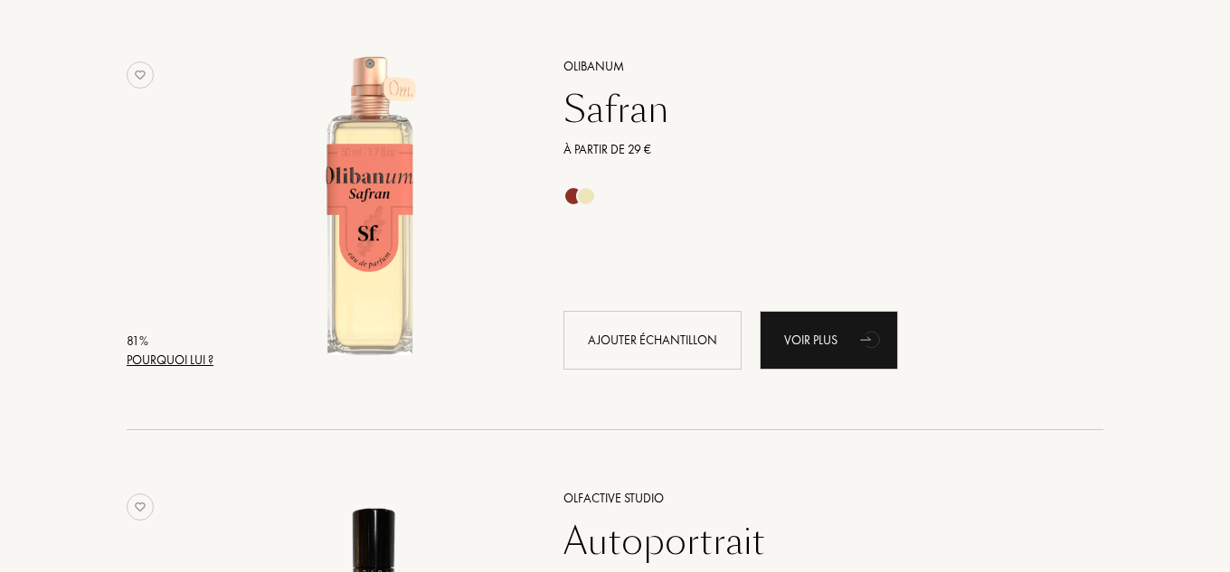
scroll to position [9380, 0]
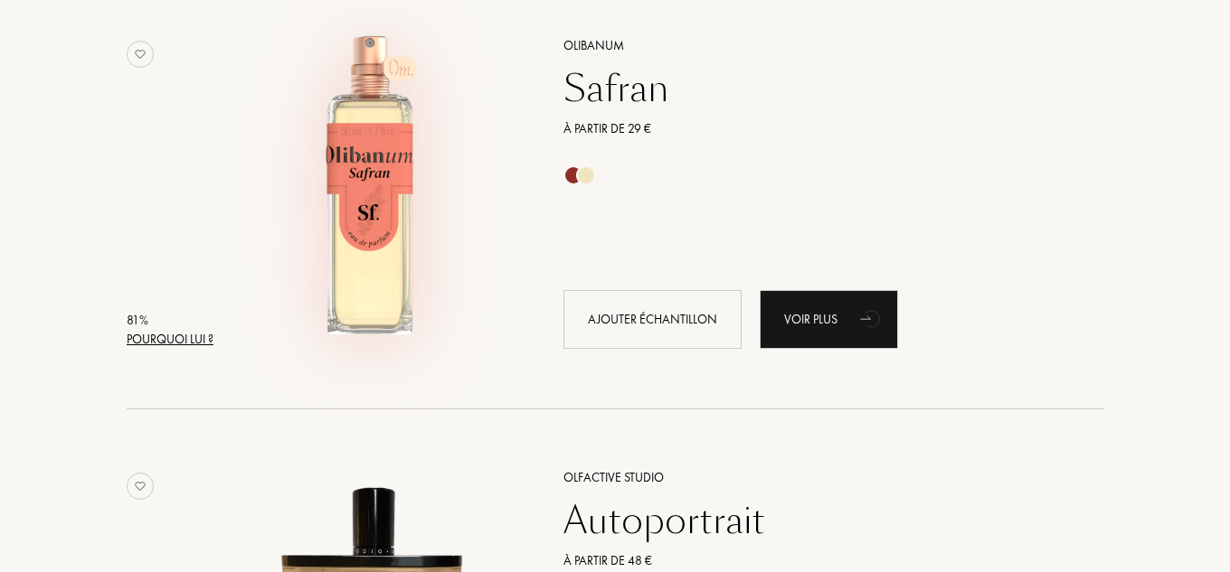
click at [361, 207] on img at bounding box center [370, 183] width 301 height 301
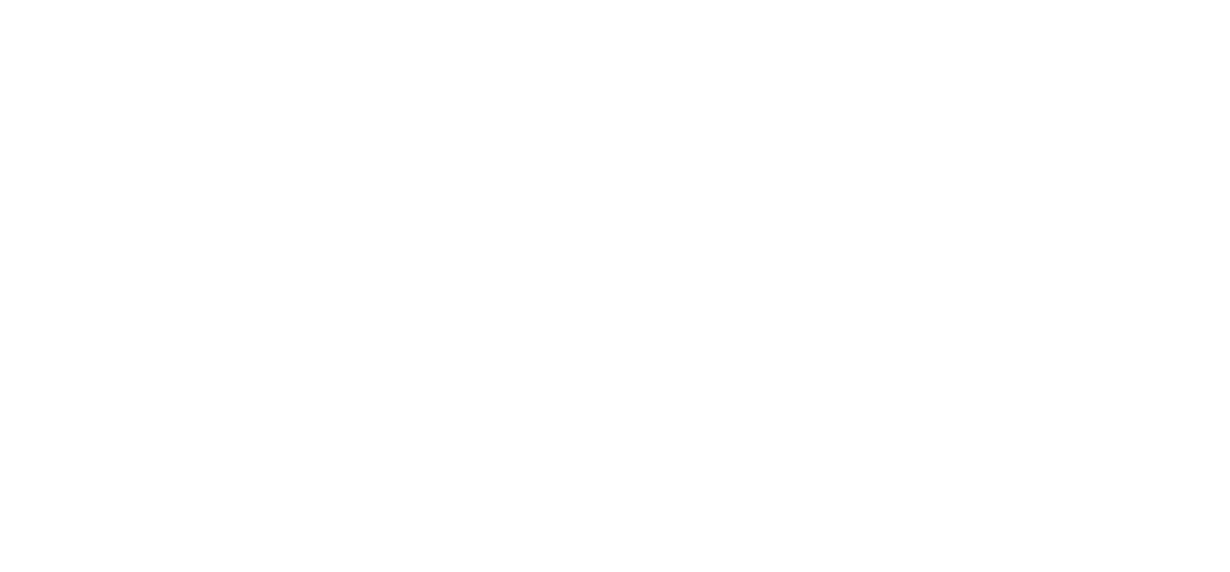
select select "FR"
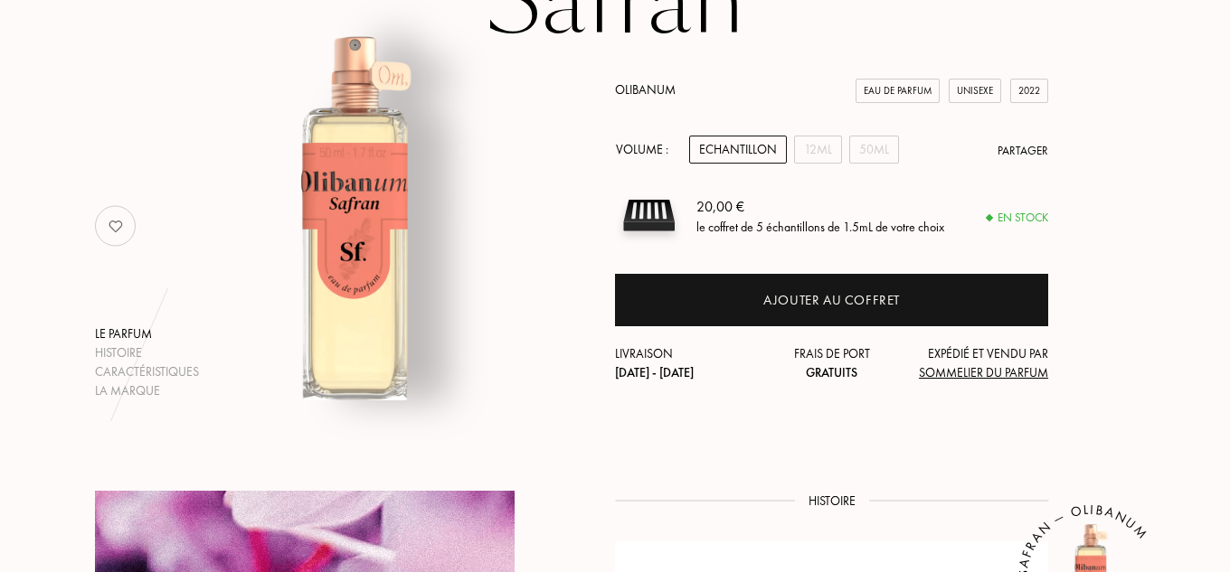
scroll to position [149, 0]
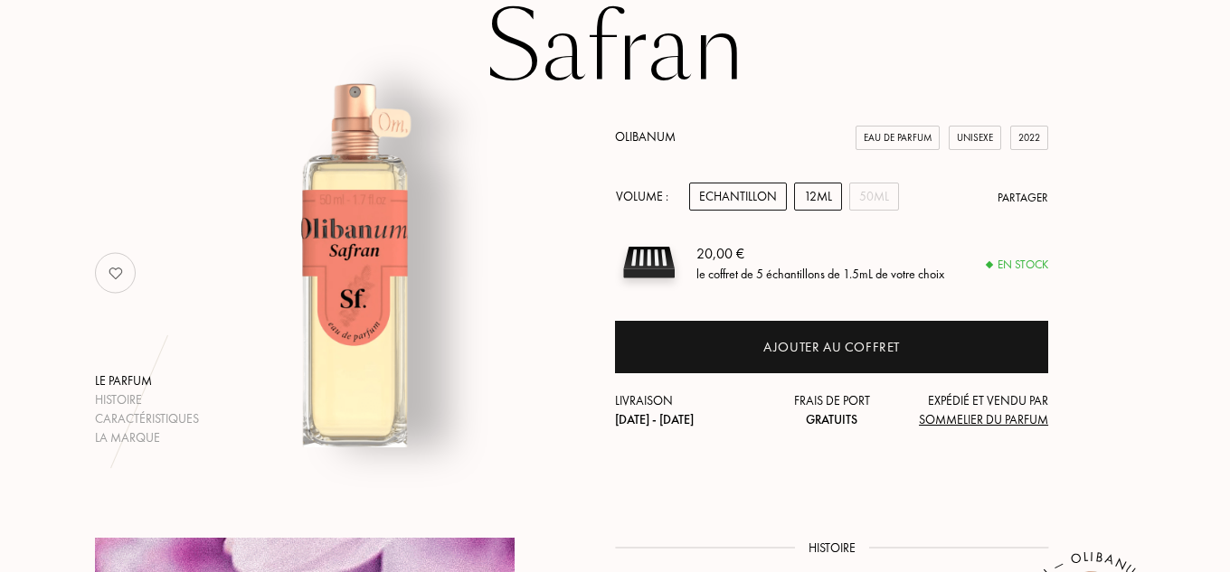
click at [818, 187] on div "12mL" at bounding box center [818, 197] width 48 height 28
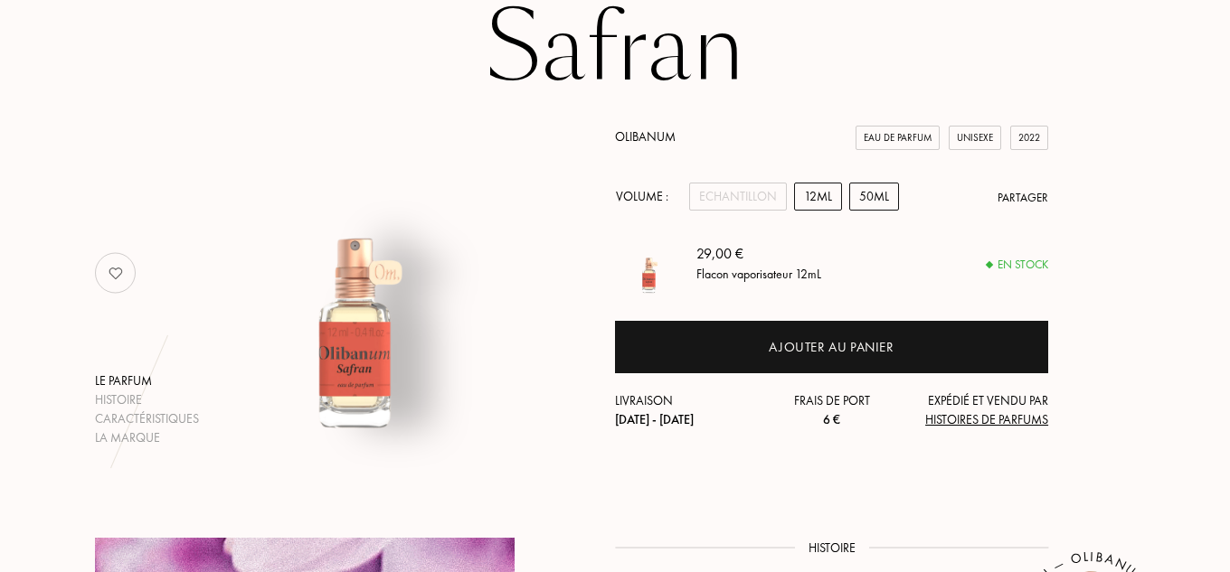
click at [854, 198] on div "50mL" at bounding box center [874, 197] width 50 height 28
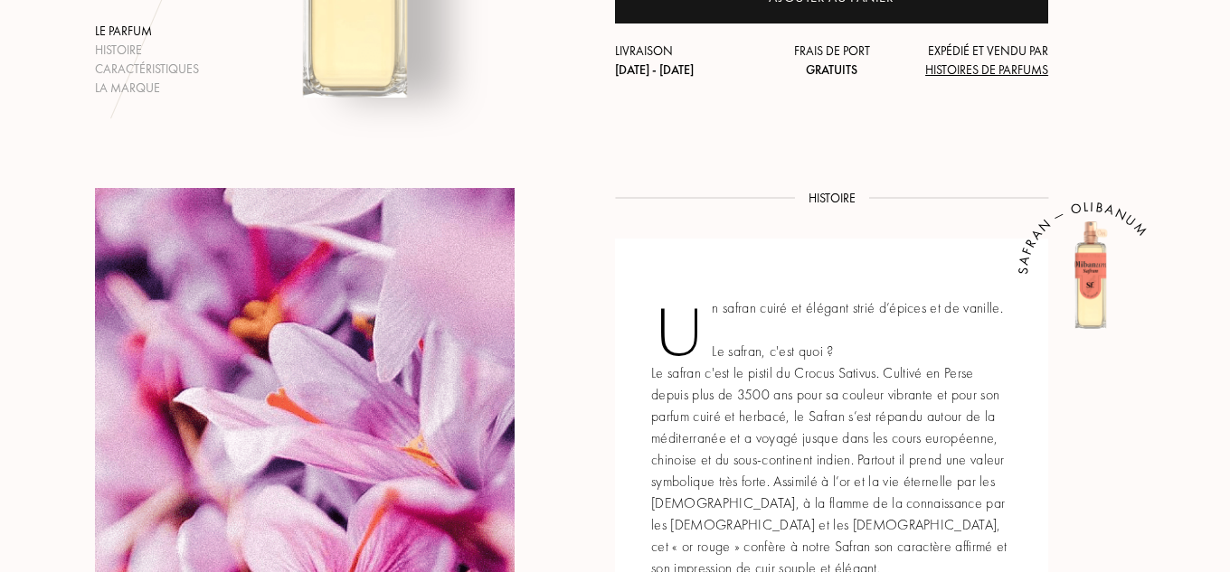
scroll to position [489, 0]
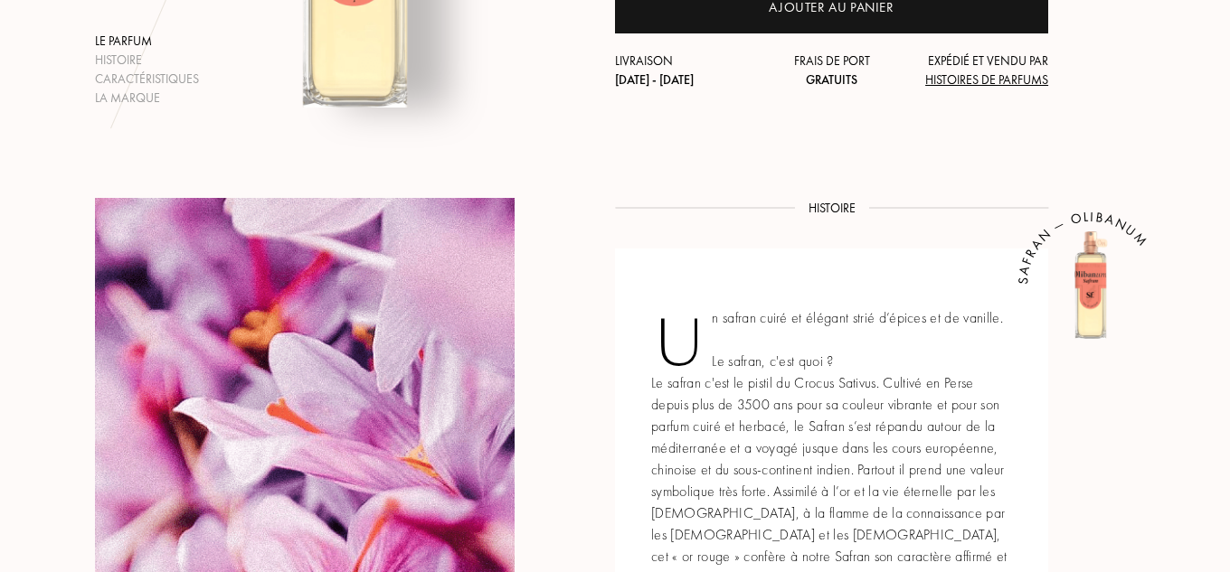
click at [990, 86] on span "Histoires de Parfums" at bounding box center [986, 79] width 123 height 16
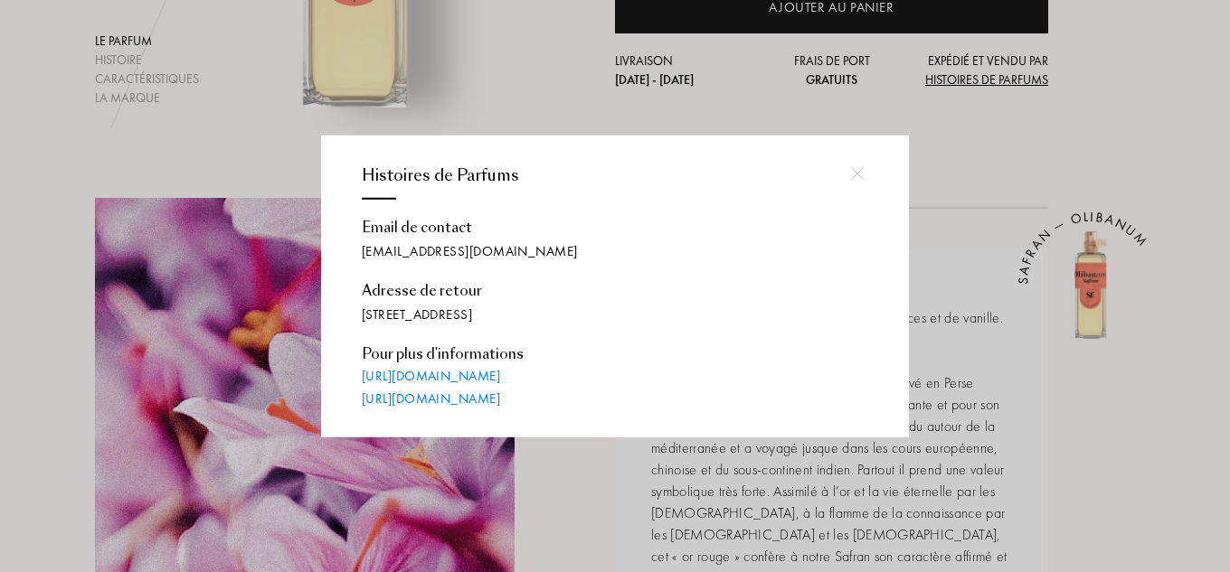
drag, startPoint x: 1047, startPoint y: 197, endPoint x: 1044, endPoint y: 121, distance: 76.1
click at [1044, 121] on div at bounding box center [617, 286] width 1235 height 572
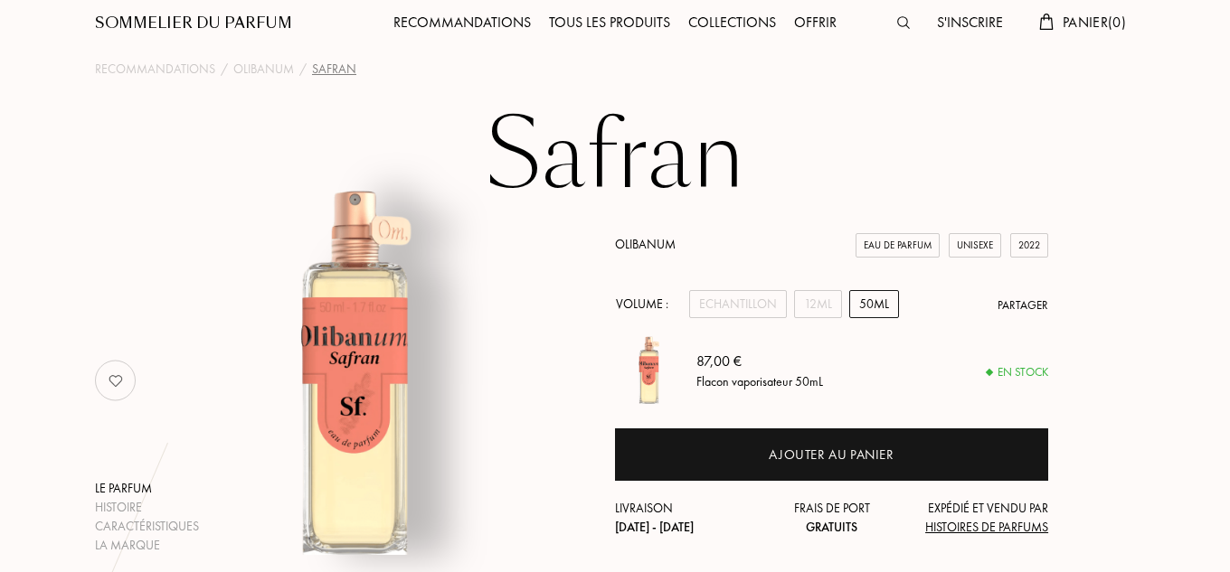
scroll to position [10, 0]
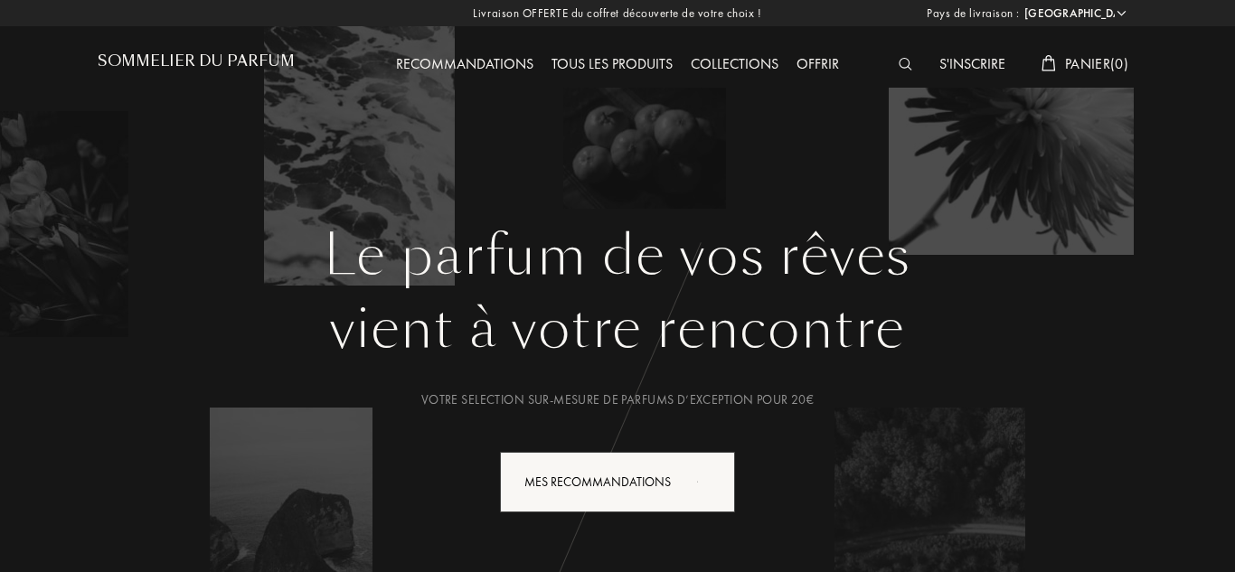
select select "FR"
